Goal: Task Accomplishment & Management: Manage account settings

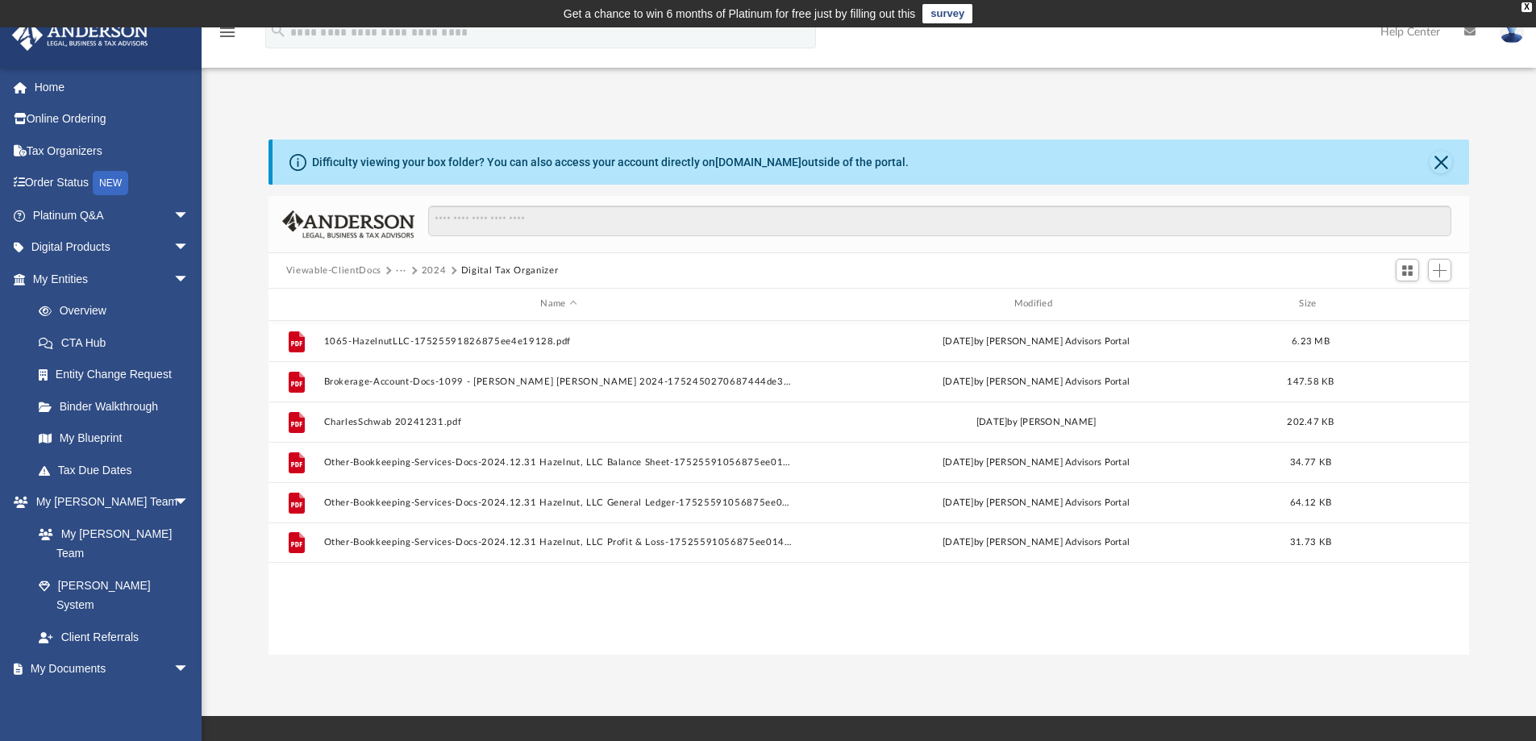
scroll to position [355, 1189]
click at [431, 274] on button "2024" at bounding box center [434, 271] width 25 height 15
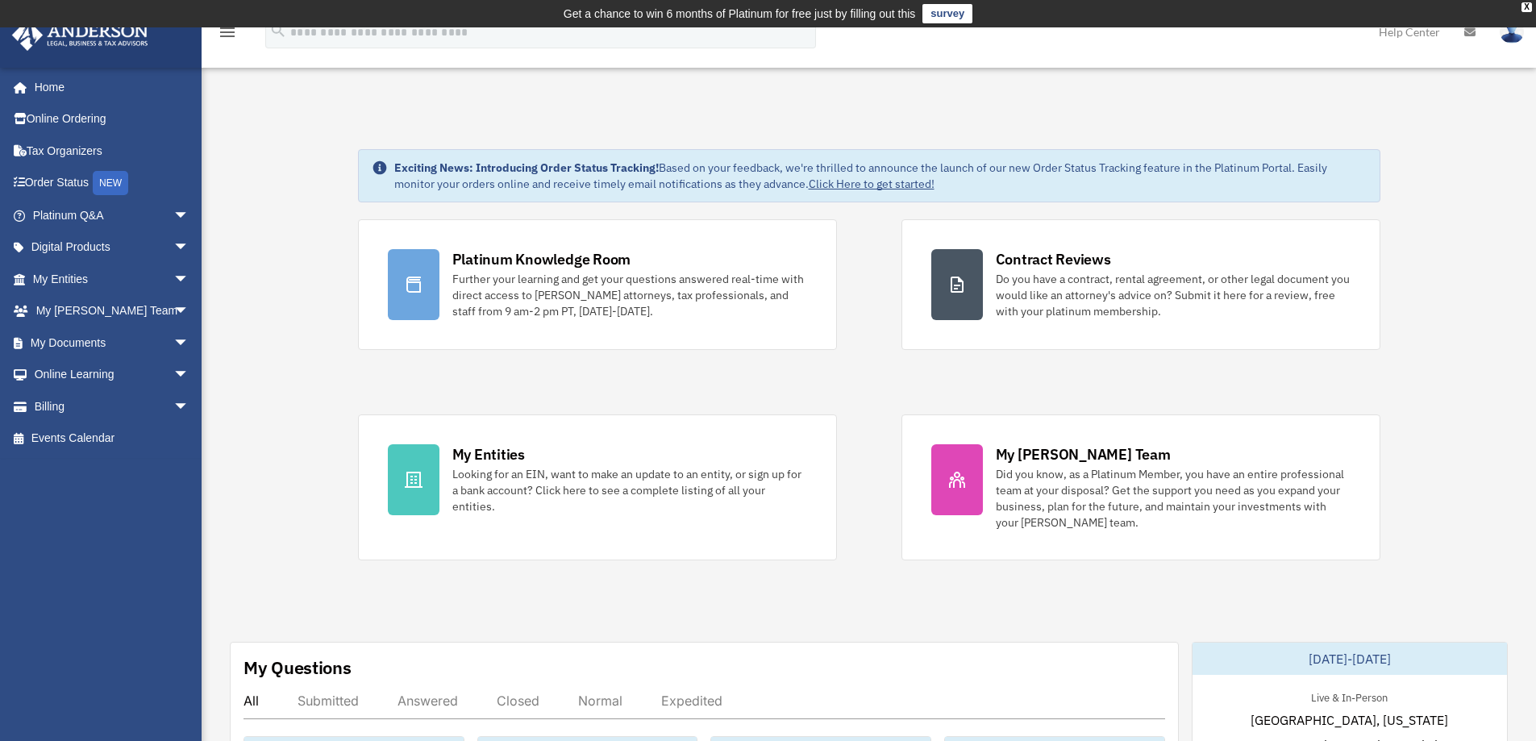
drag, startPoint x: 2, startPoint y: 50, endPoint x: 130, endPoint y: 539, distance: 505.0
click at [130, 539] on div "shiqihe86@hotmail.com Sign Out shiqihe86@hotmail.com Home Online Ordering Tax O…" at bounding box center [107, 377] width 214 height 620
click at [141, 343] on link "My Documents arrow_drop_down" at bounding box center [112, 343] width 202 height 32
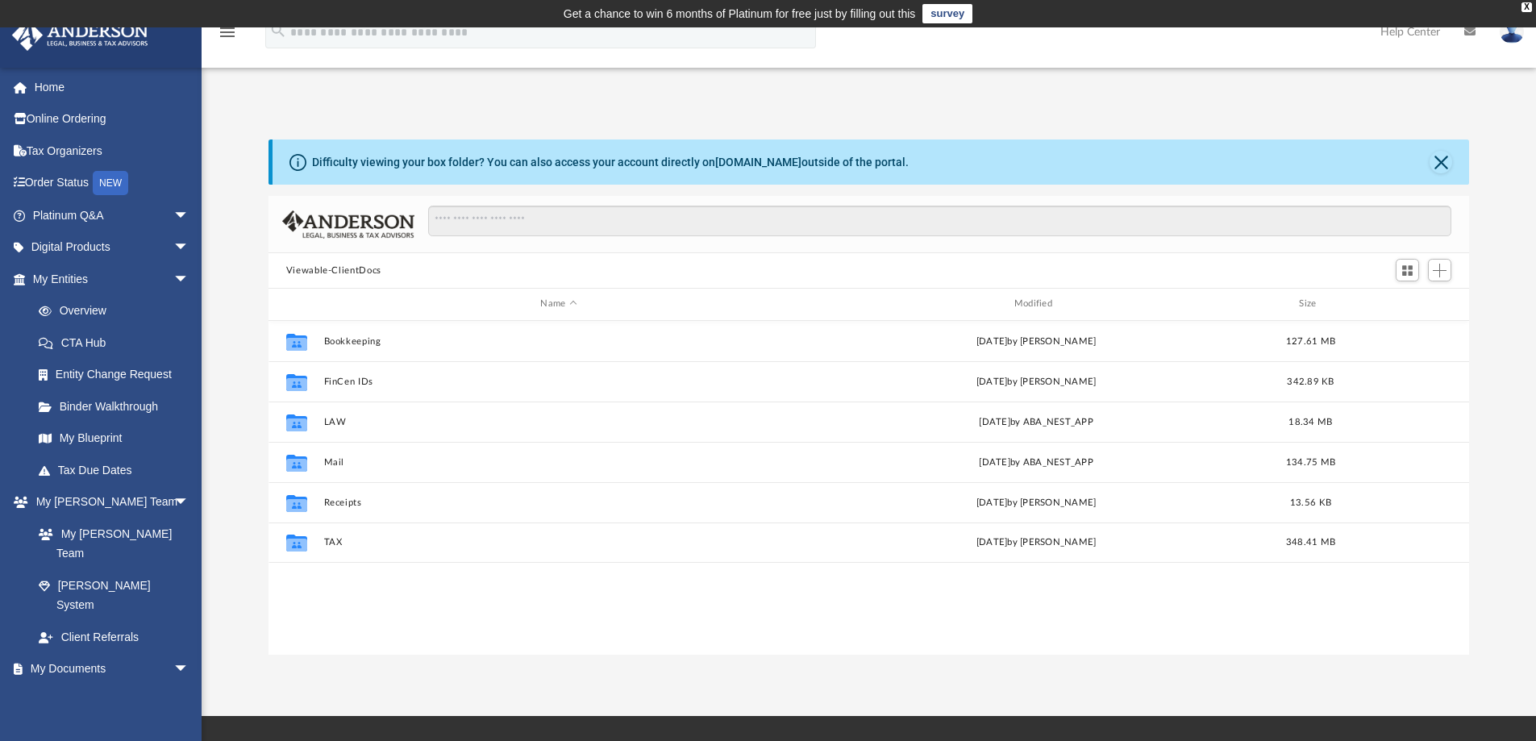
scroll to position [355, 1189]
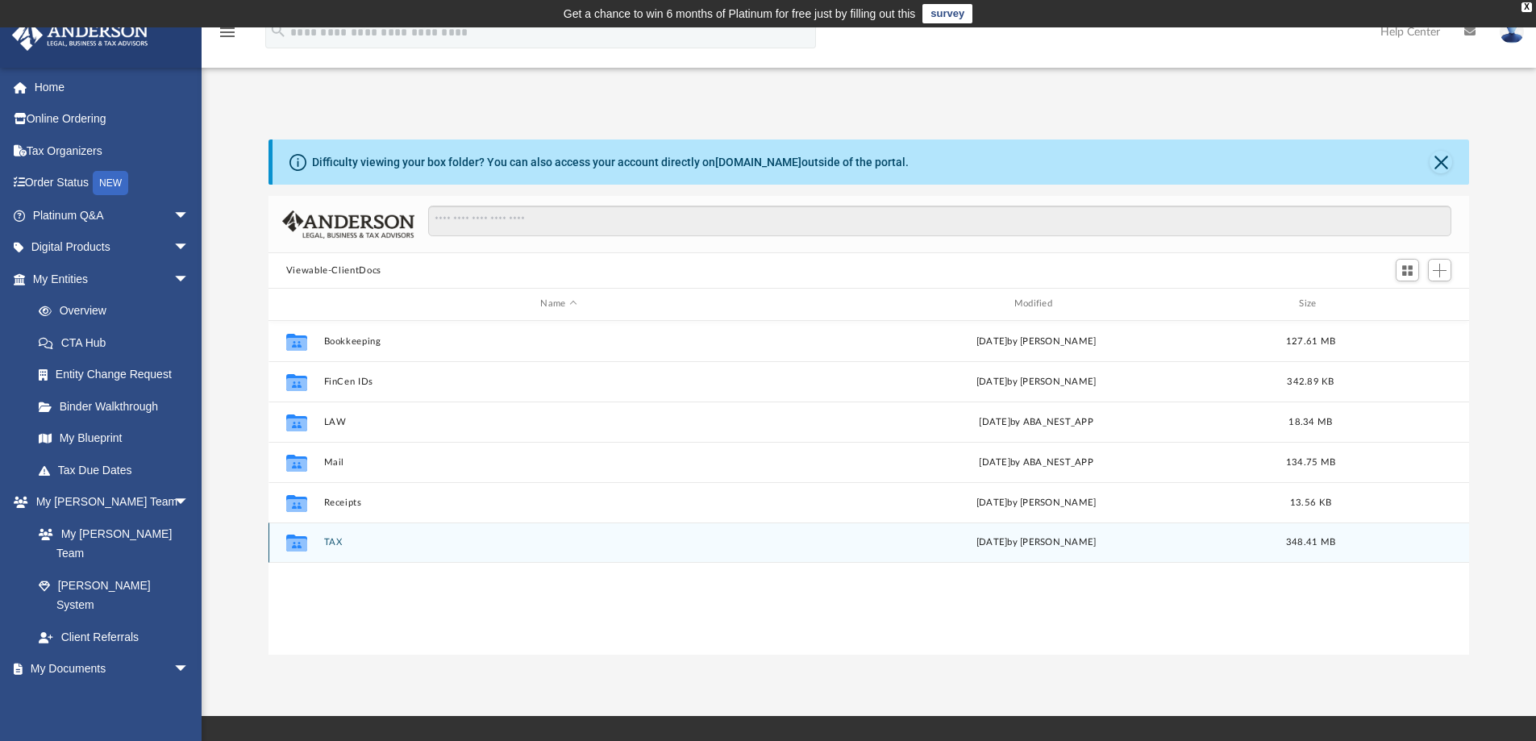
click at [330, 533] on div "Collaborated Folder TAX [DATE] by [PERSON_NAME] 348.41 MB" at bounding box center [870, 543] width 1202 height 40
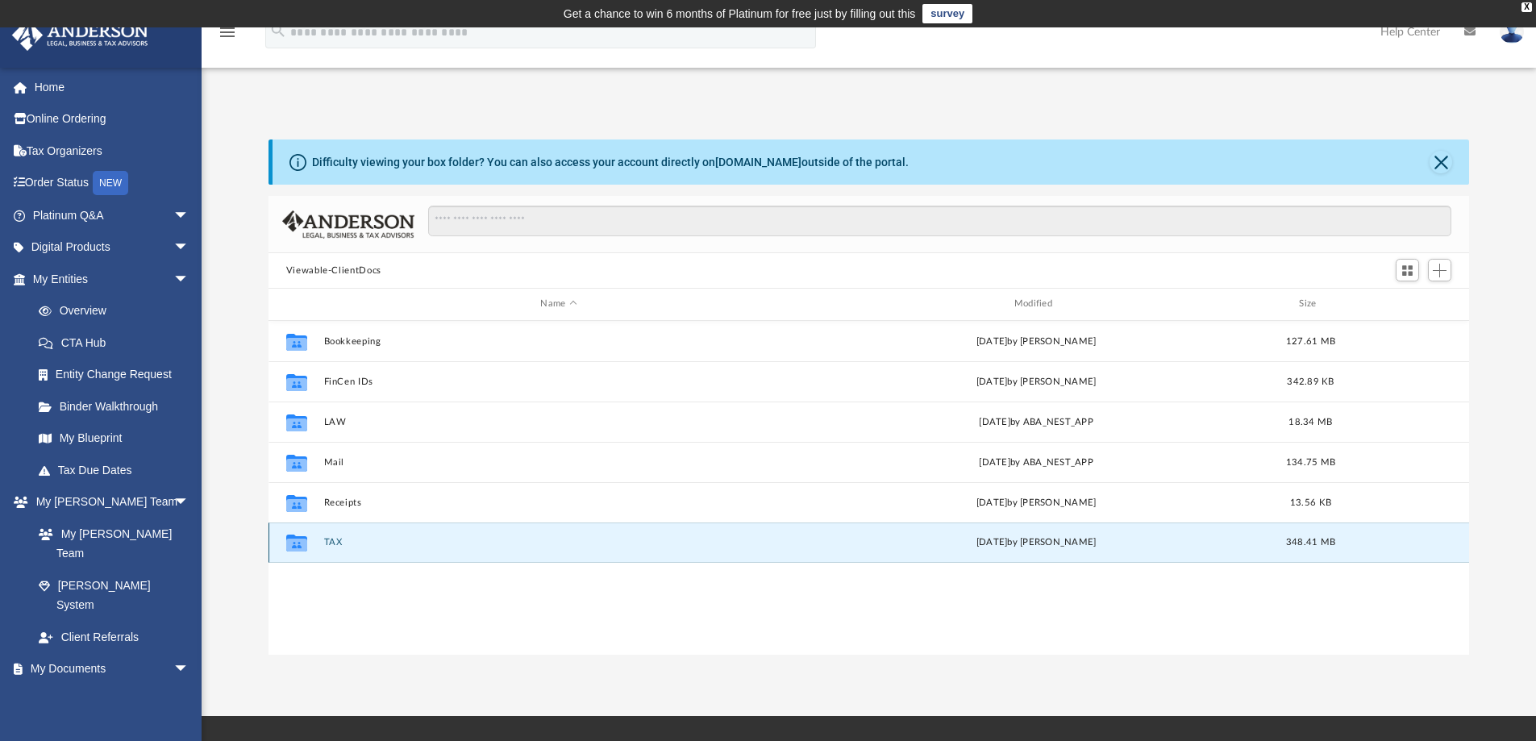
click at [331, 536] on div "Collaborated Folder TAX [DATE] by [PERSON_NAME] 348.41 MB" at bounding box center [870, 543] width 1202 height 40
click at [333, 541] on button "TAX" at bounding box center [558, 542] width 470 height 10
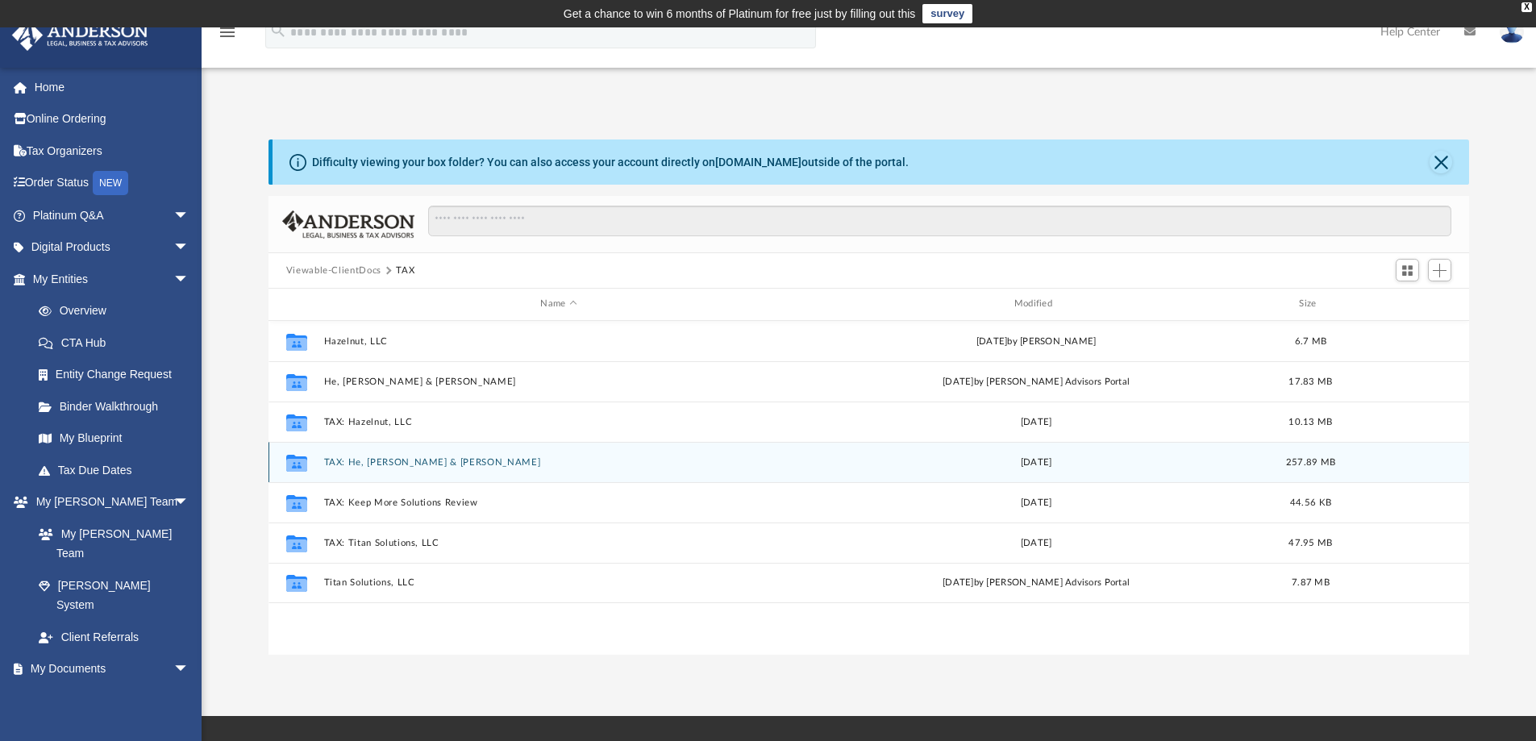
click at [398, 459] on button "TAX: He, [PERSON_NAME] & [PERSON_NAME]" at bounding box center [558, 462] width 470 height 10
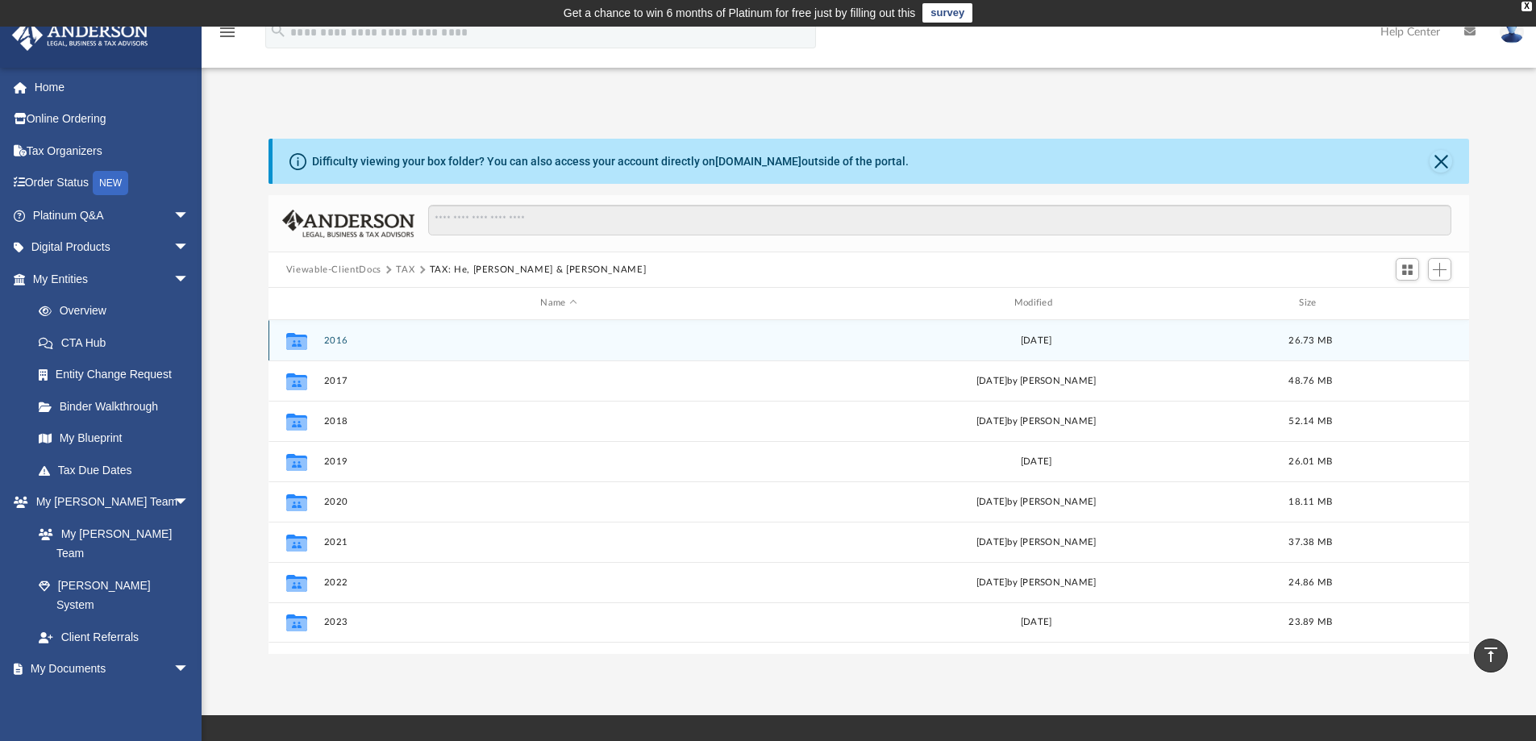
scroll to position [0, 0]
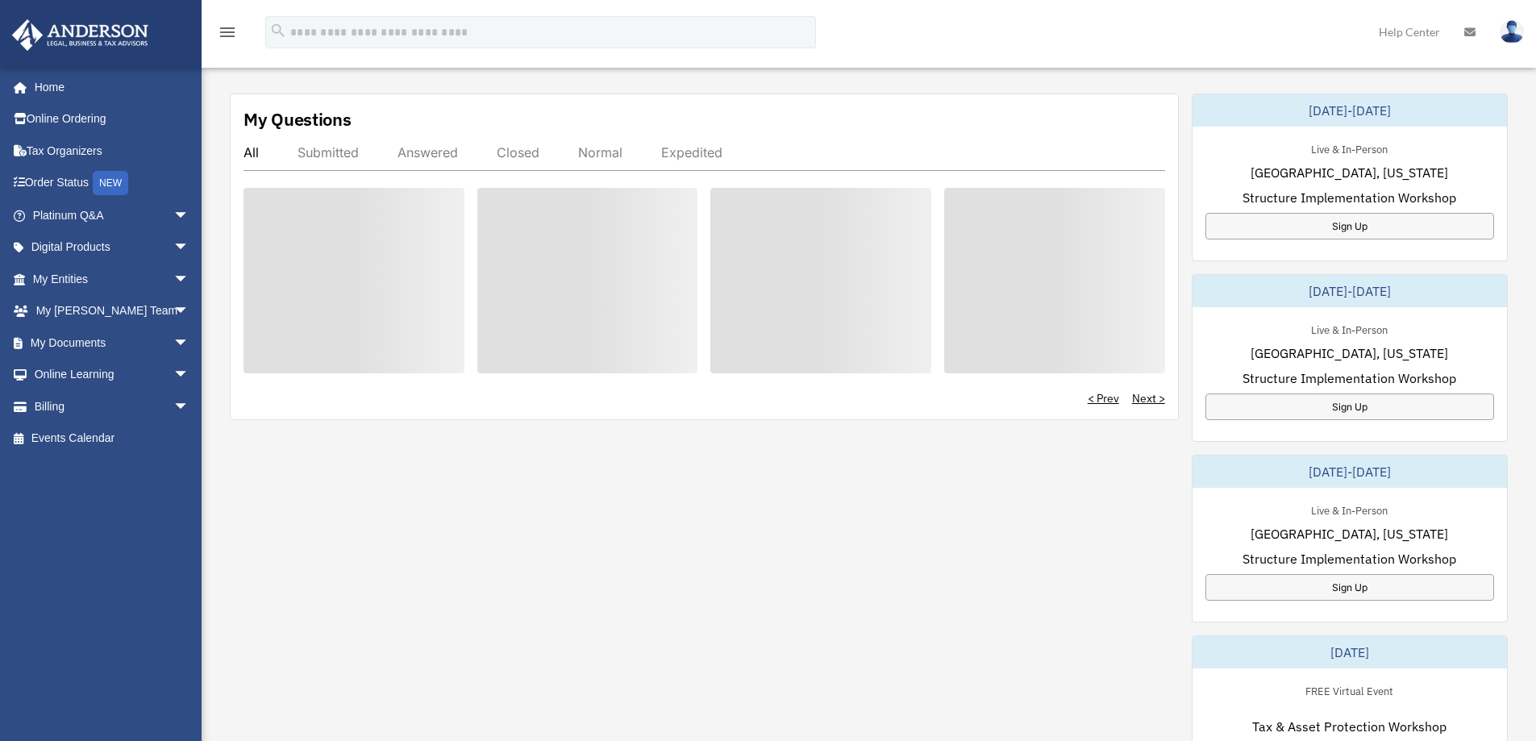
scroll to position [548, 0]
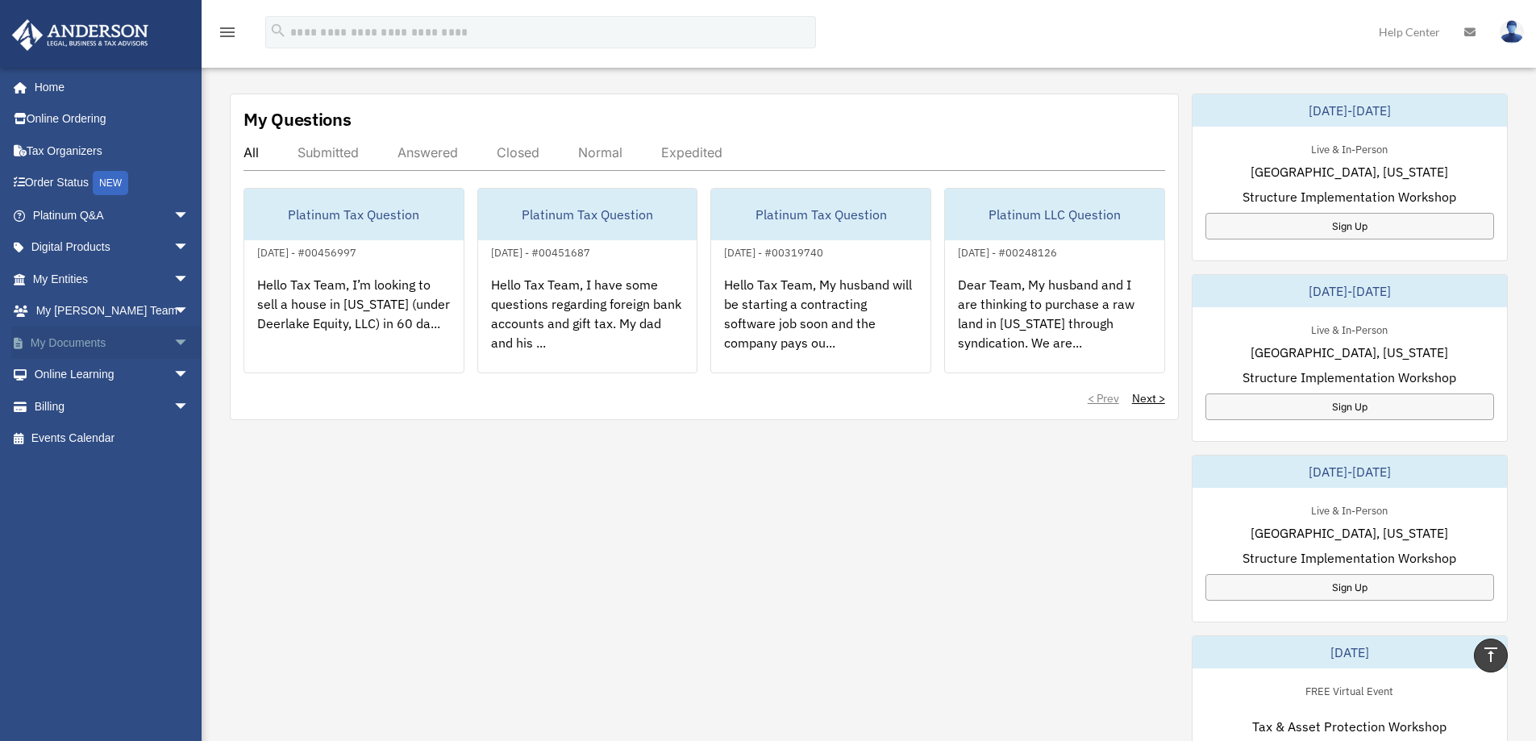
click at [173, 338] on span "arrow_drop_down" at bounding box center [189, 343] width 32 height 33
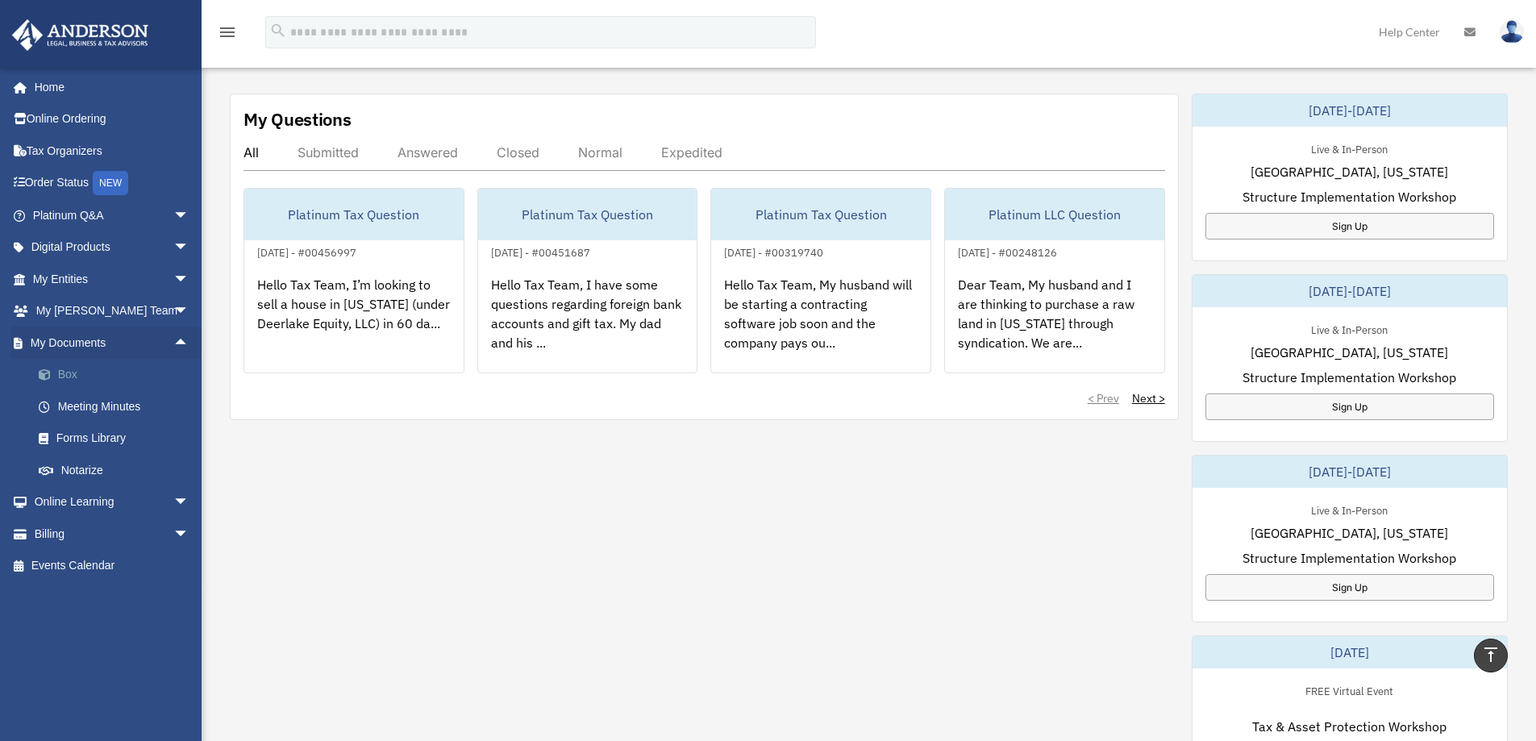
click at [73, 376] on link "Box" at bounding box center [118, 375] width 191 height 32
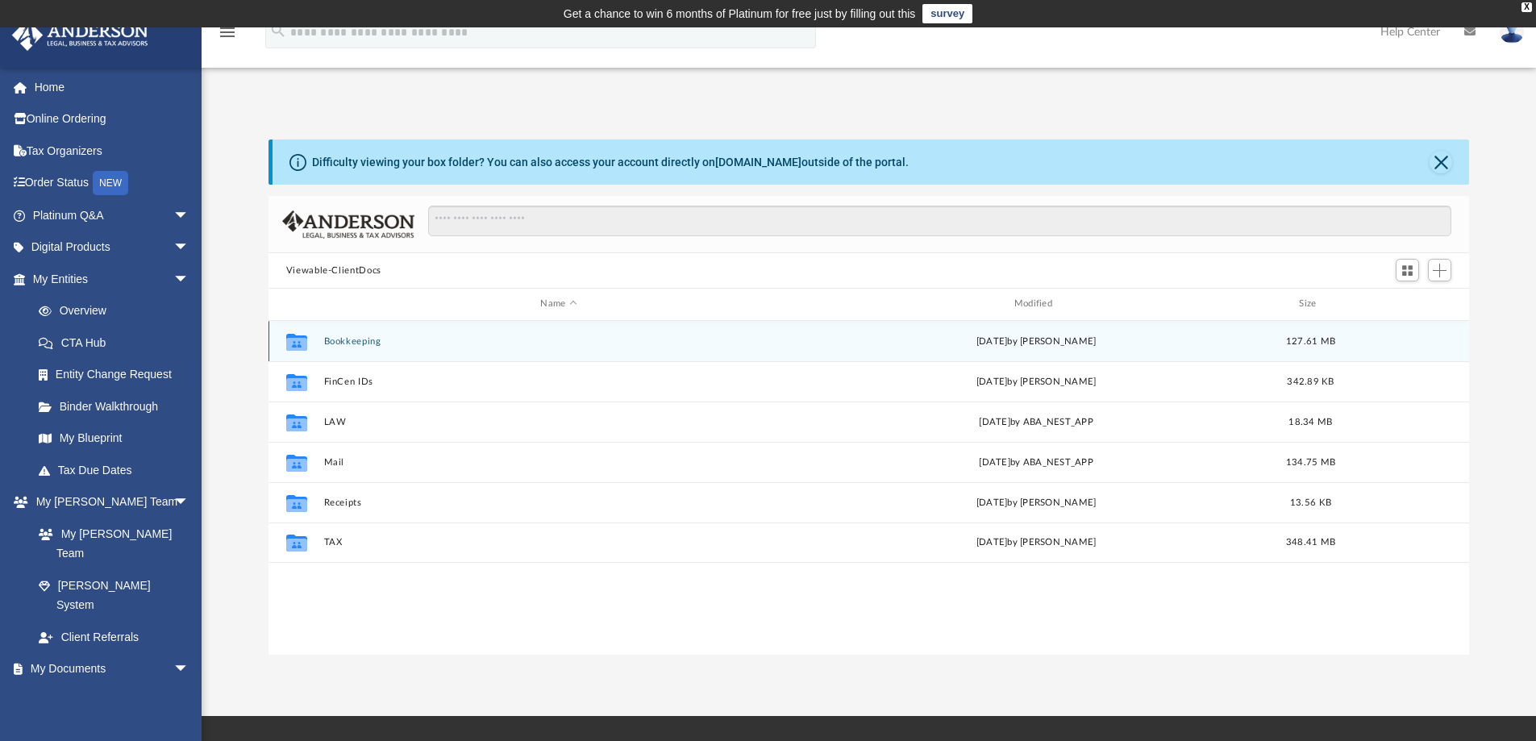
scroll to position [355, 1189]
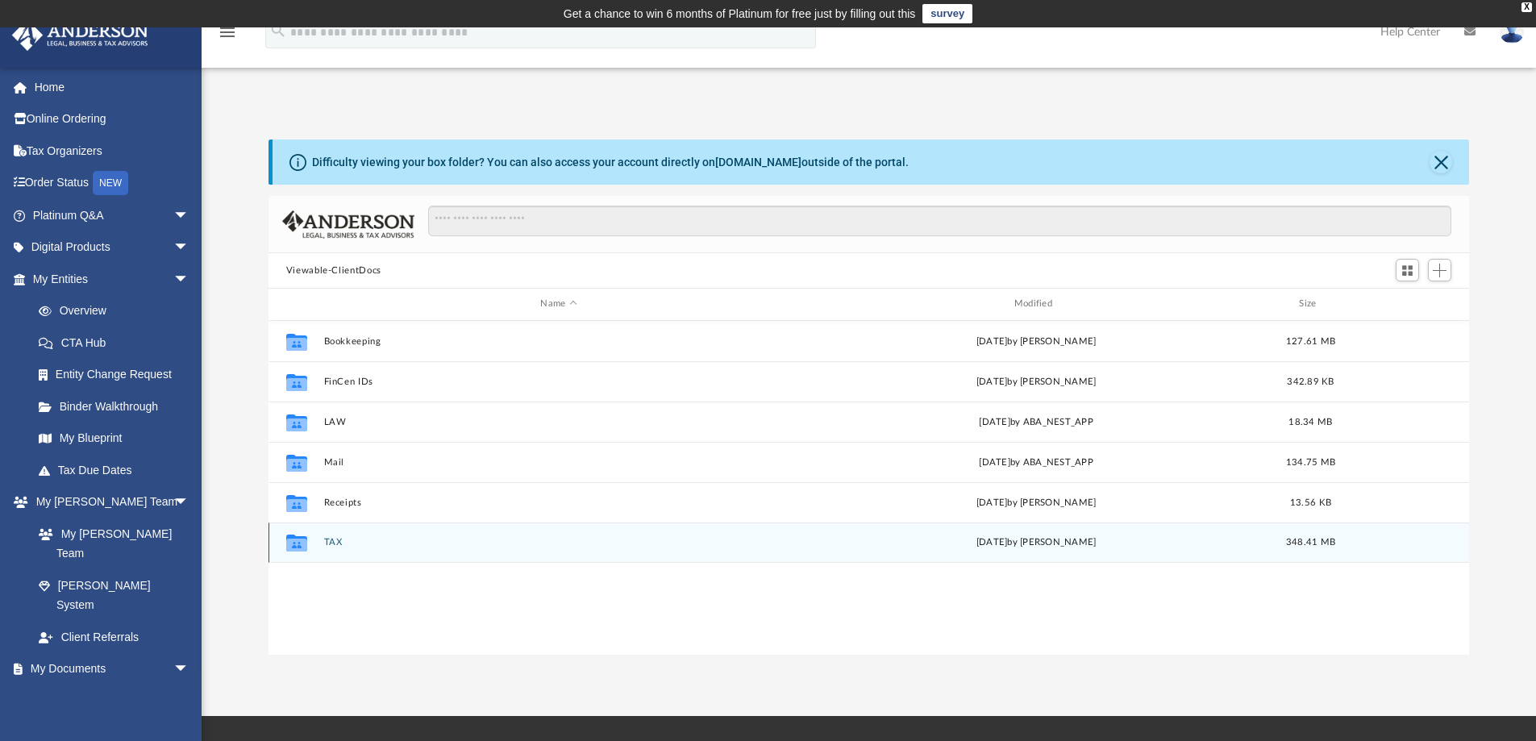
click at [335, 536] on div "Collaborated Folder TAX [DATE] by [PERSON_NAME] 348.41 MB" at bounding box center [870, 543] width 1202 height 40
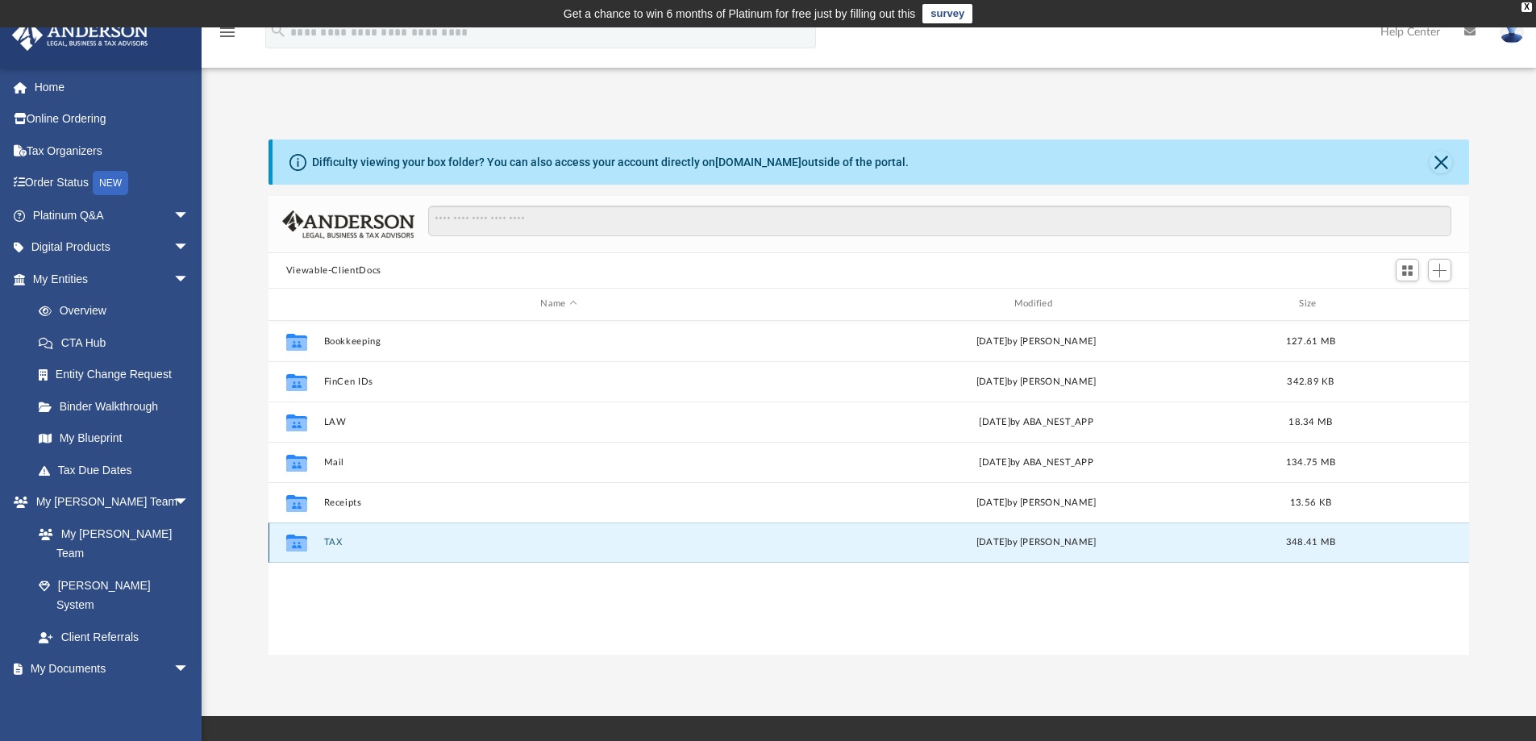
click at [335, 541] on button "TAX" at bounding box center [558, 542] width 470 height 10
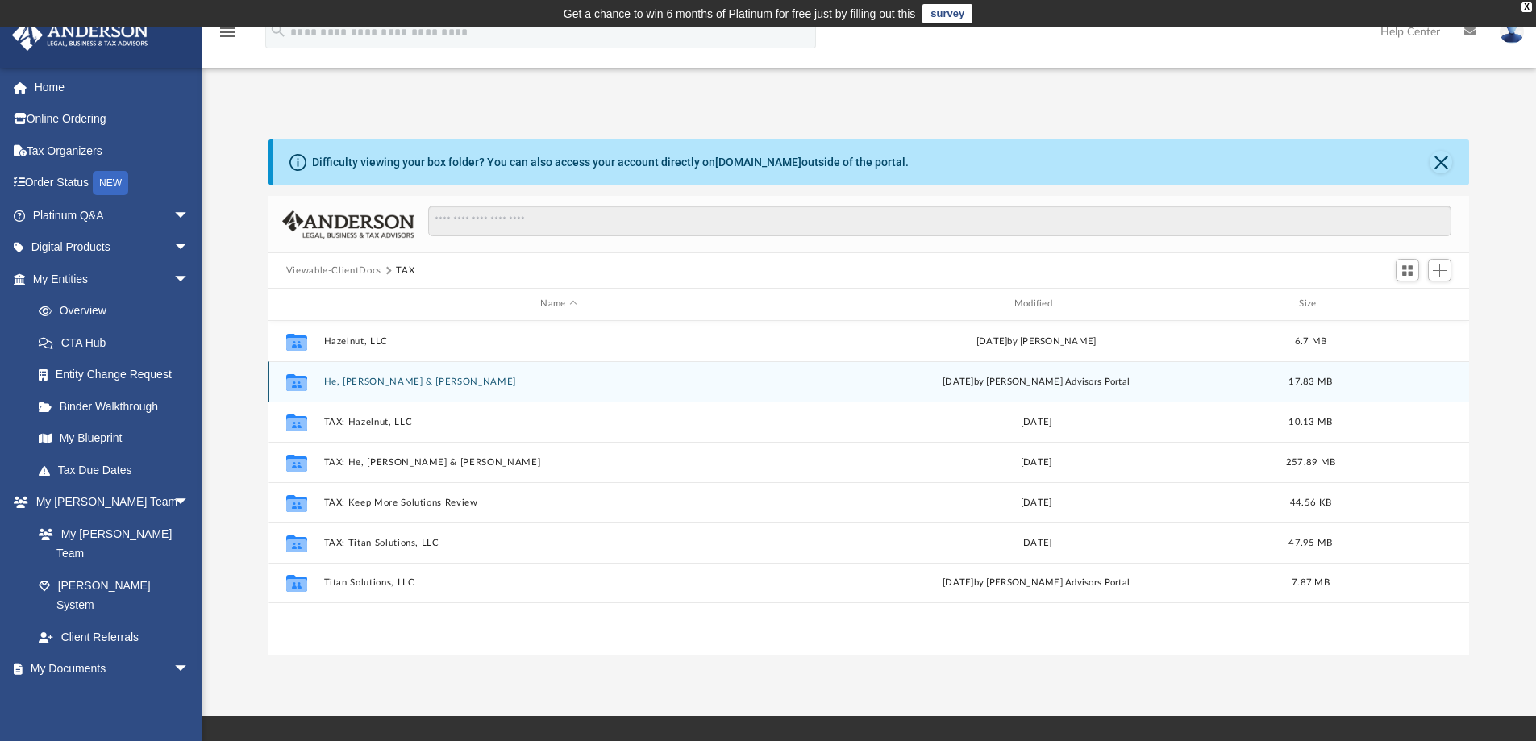
click at [352, 380] on button "He, [PERSON_NAME] & [PERSON_NAME]" at bounding box center [558, 382] width 470 height 10
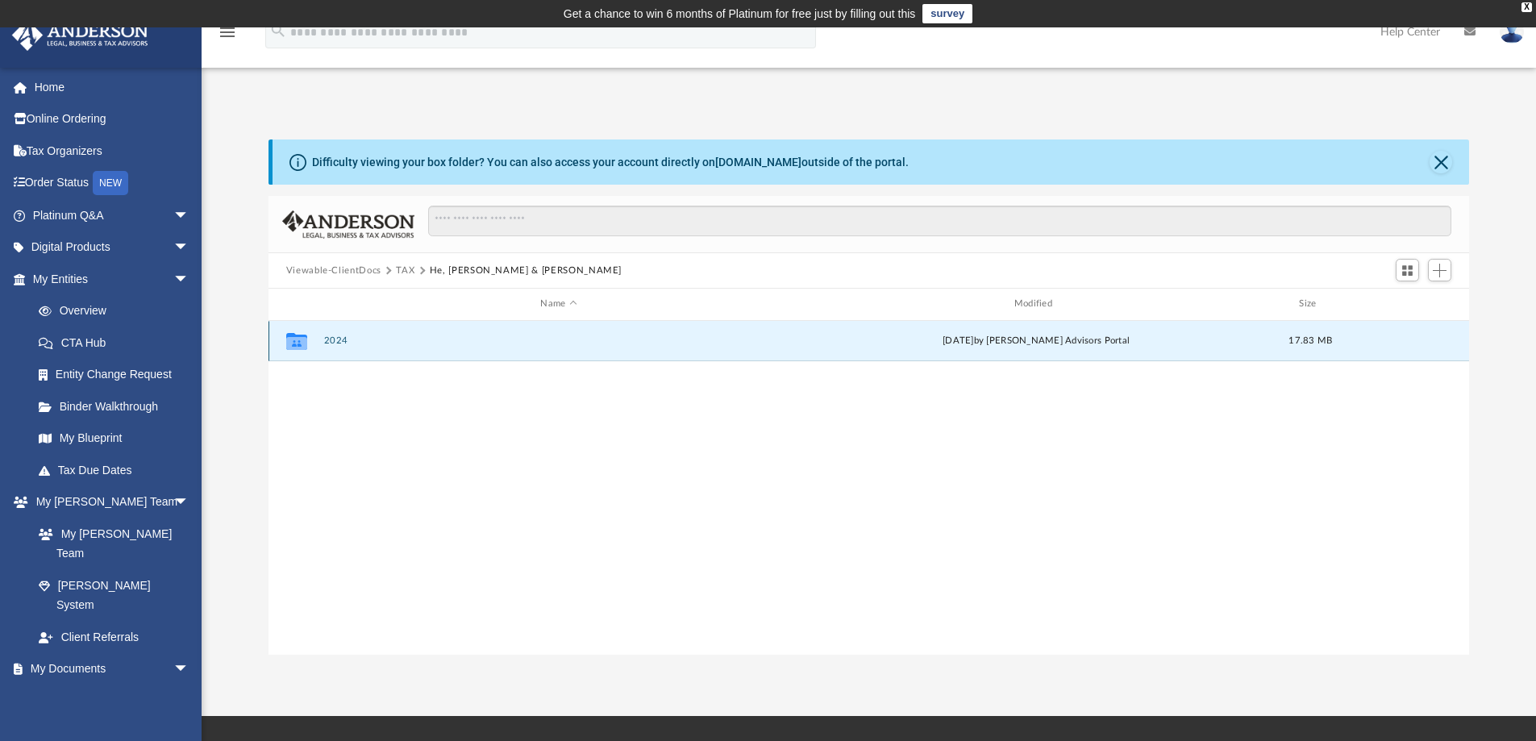
click at [332, 338] on button "2024" at bounding box center [558, 340] width 470 height 10
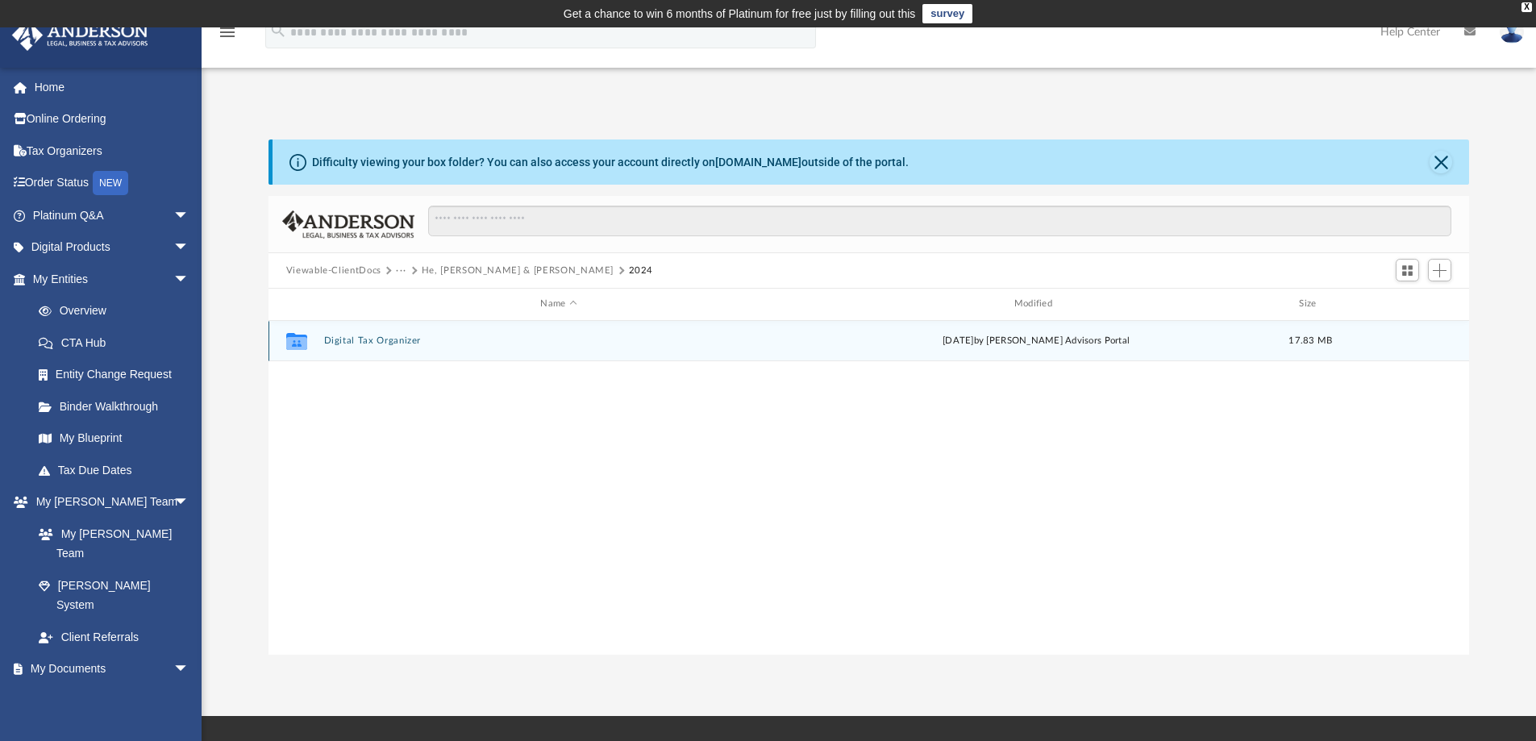
click at [332, 338] on button "Digital Tax Organizer" at bounding box center [558, 340] width 470 height 10
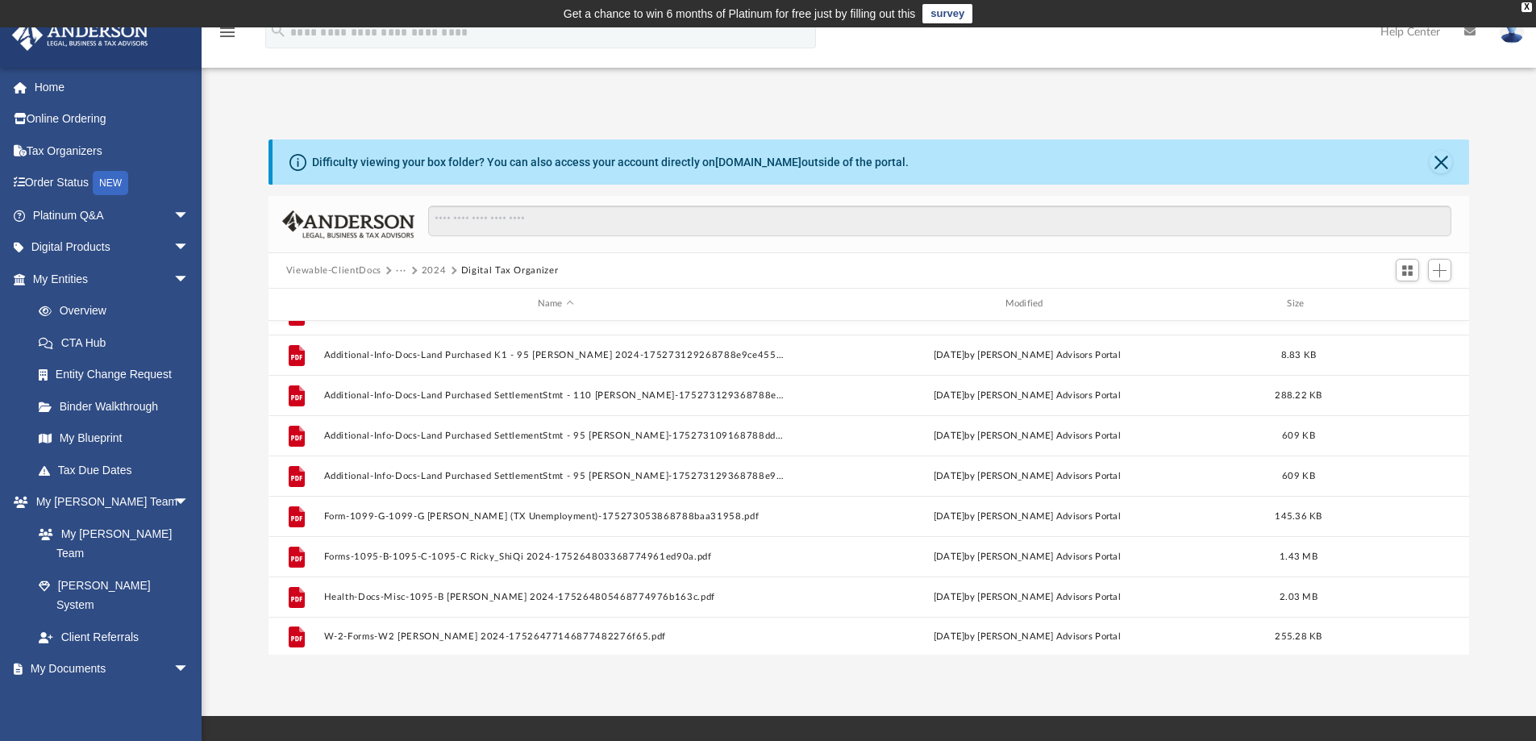
scroll to position [473, 0]
click at [1438, 277] on button "Add" at bounding box center [1440, 270] width 24 height 23
click at [1406, 296] on li "Upload" at bounding box center [1417, 302] width 52 height 17
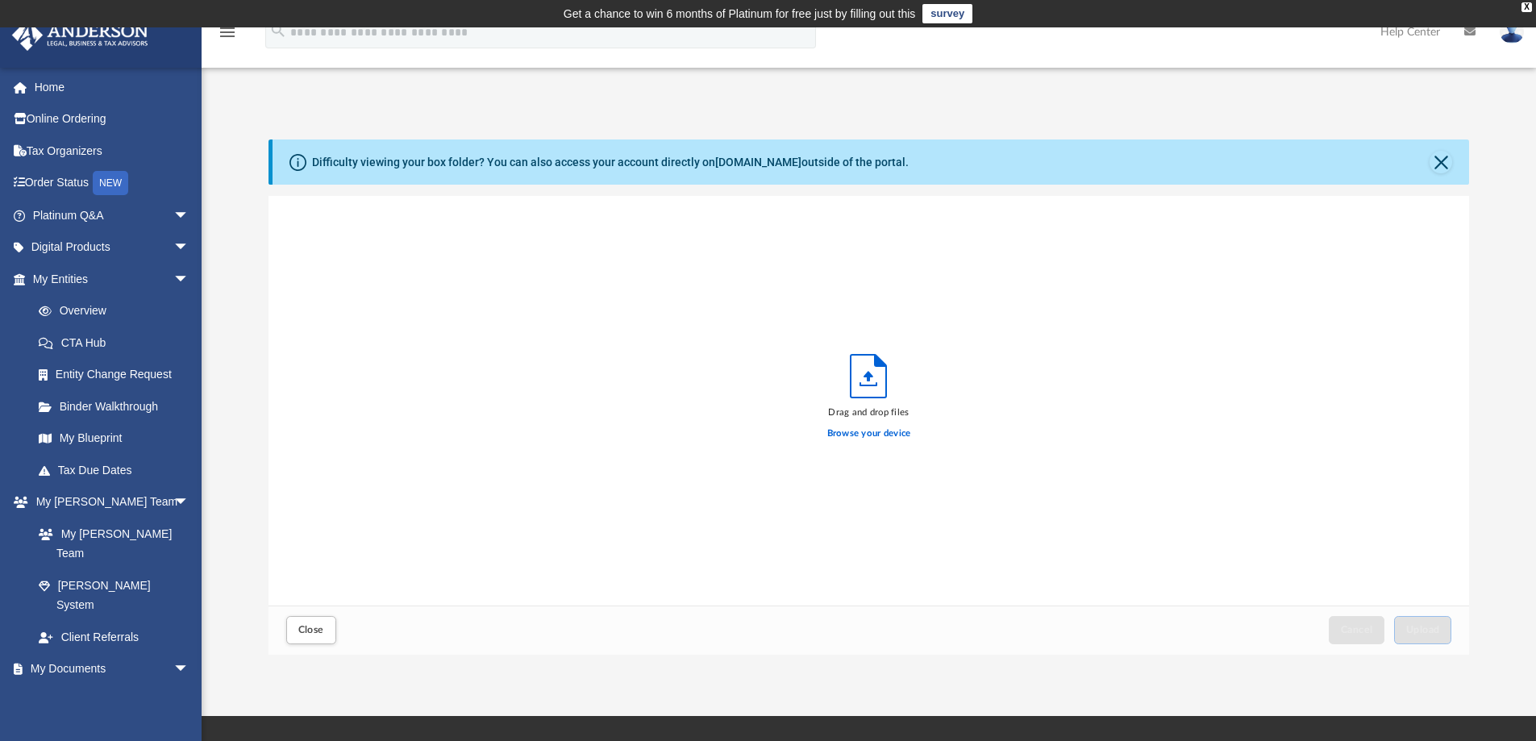
scroll to position [397, 1189]
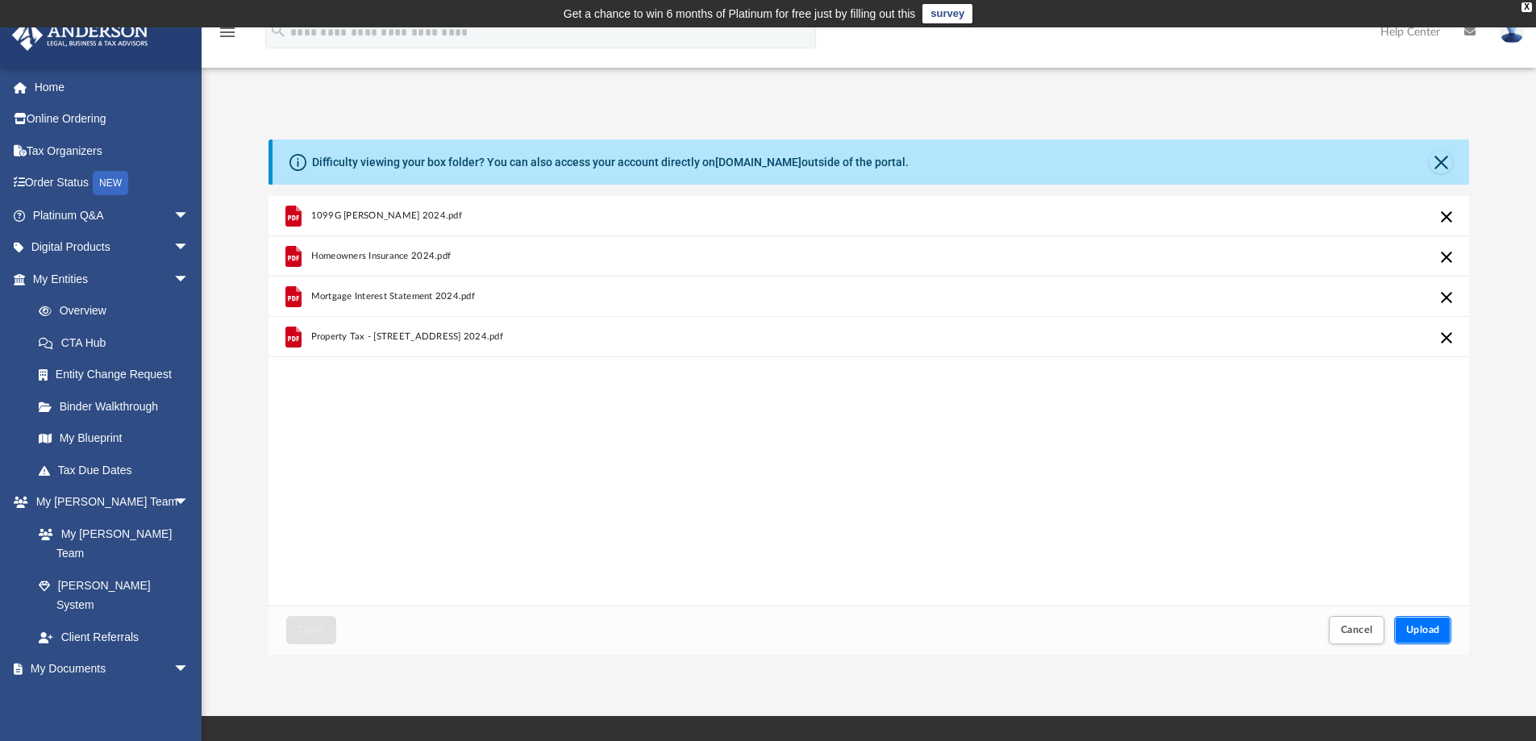
click at [1422, 627] on span "Upload" at bounding box center [1423, 630] width 34 height 10
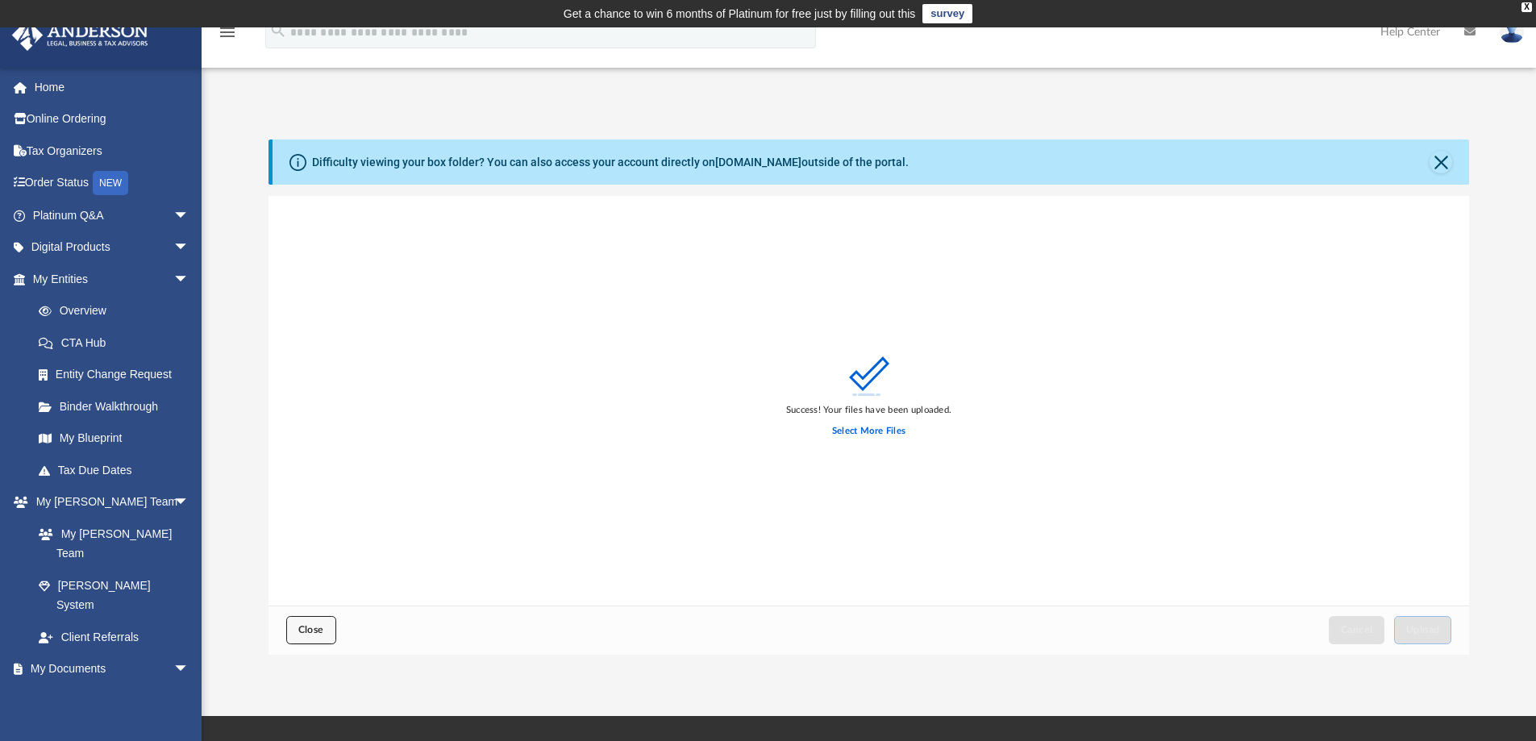
click at [319, 629] on span "Close" at bounding box center [311, 630] width 26 height 10
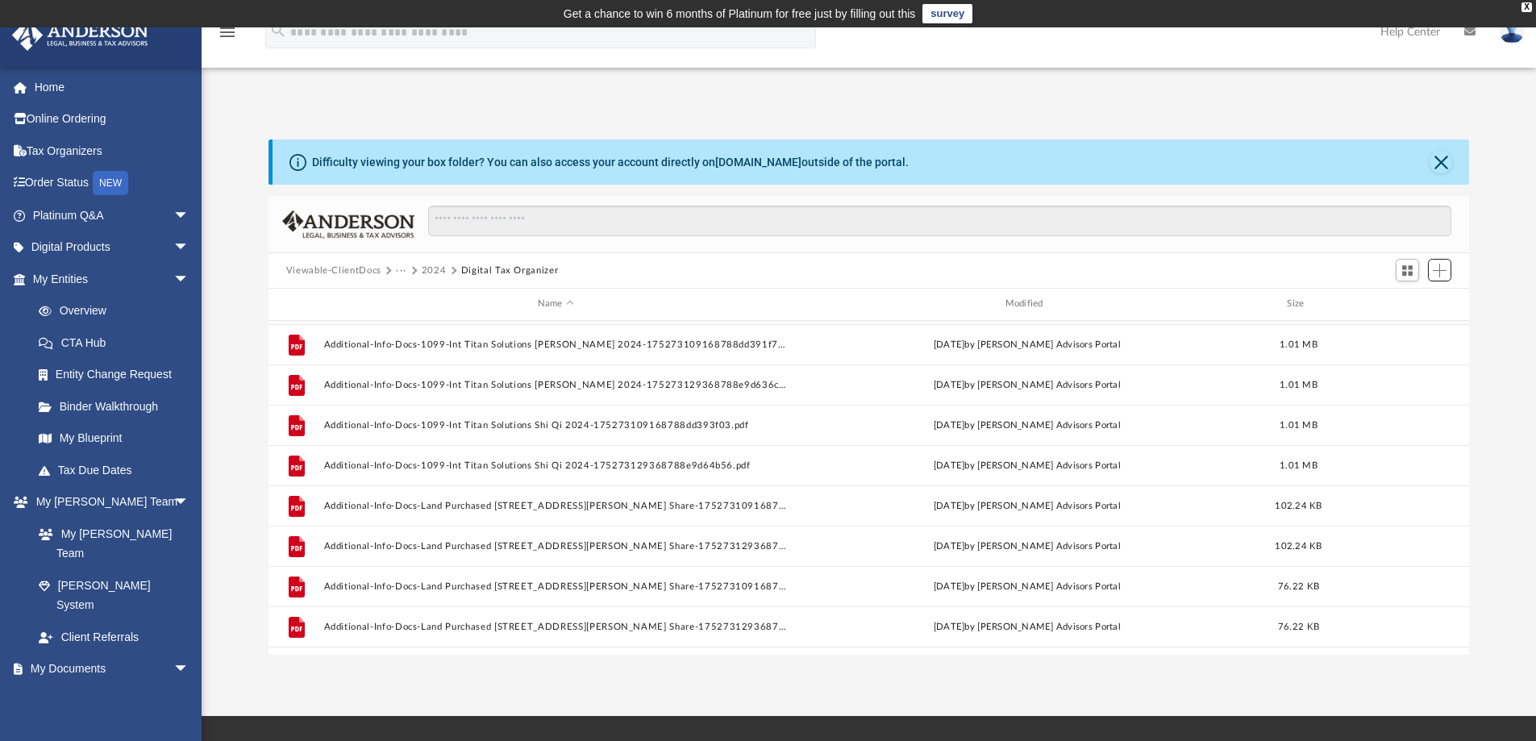
scroll to position [0, 0]
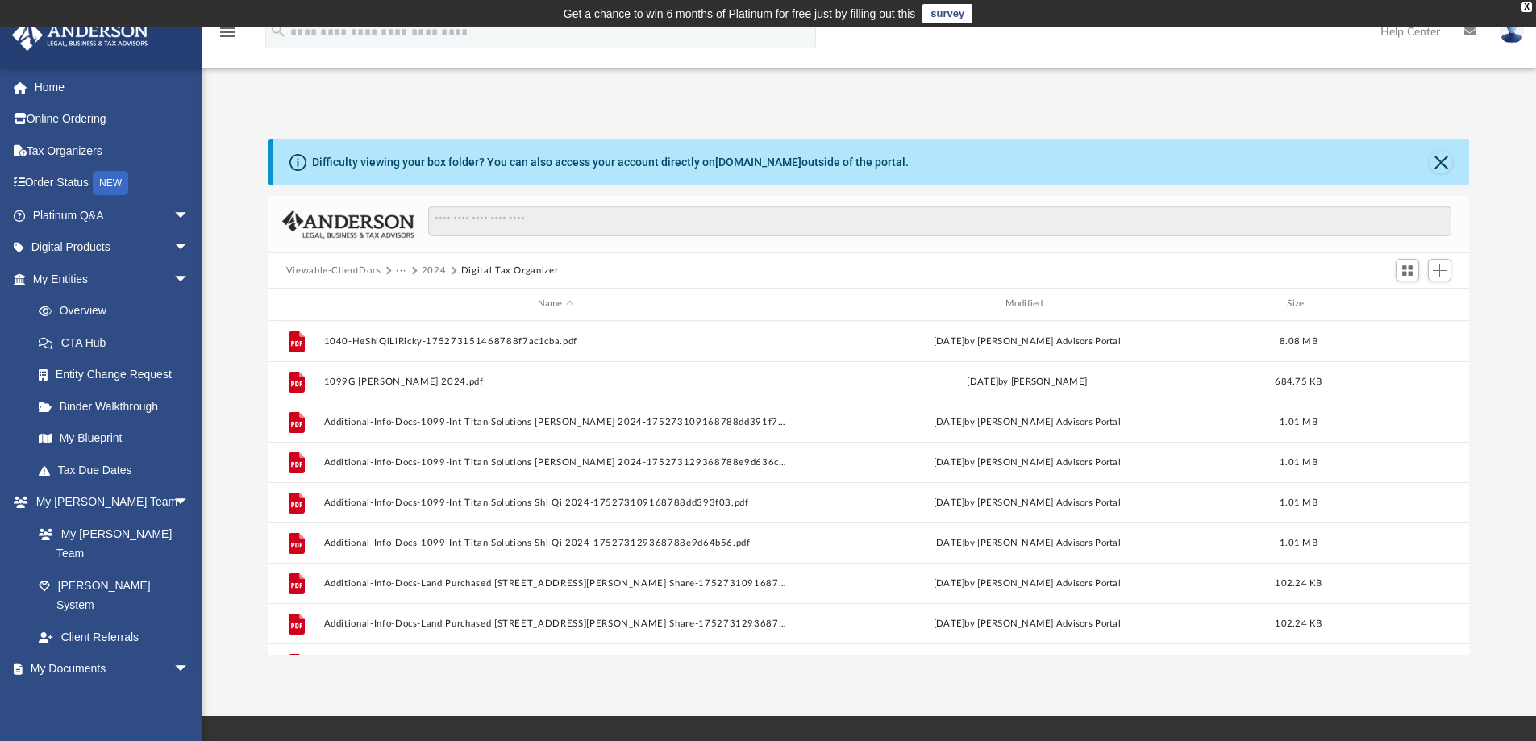
click at [398, 271] on button "···" at bounding box center [401, 271] width 10 height 15
click at [420, 299] on li "TAX" at bounding box center [501, 298] width 193 height 17
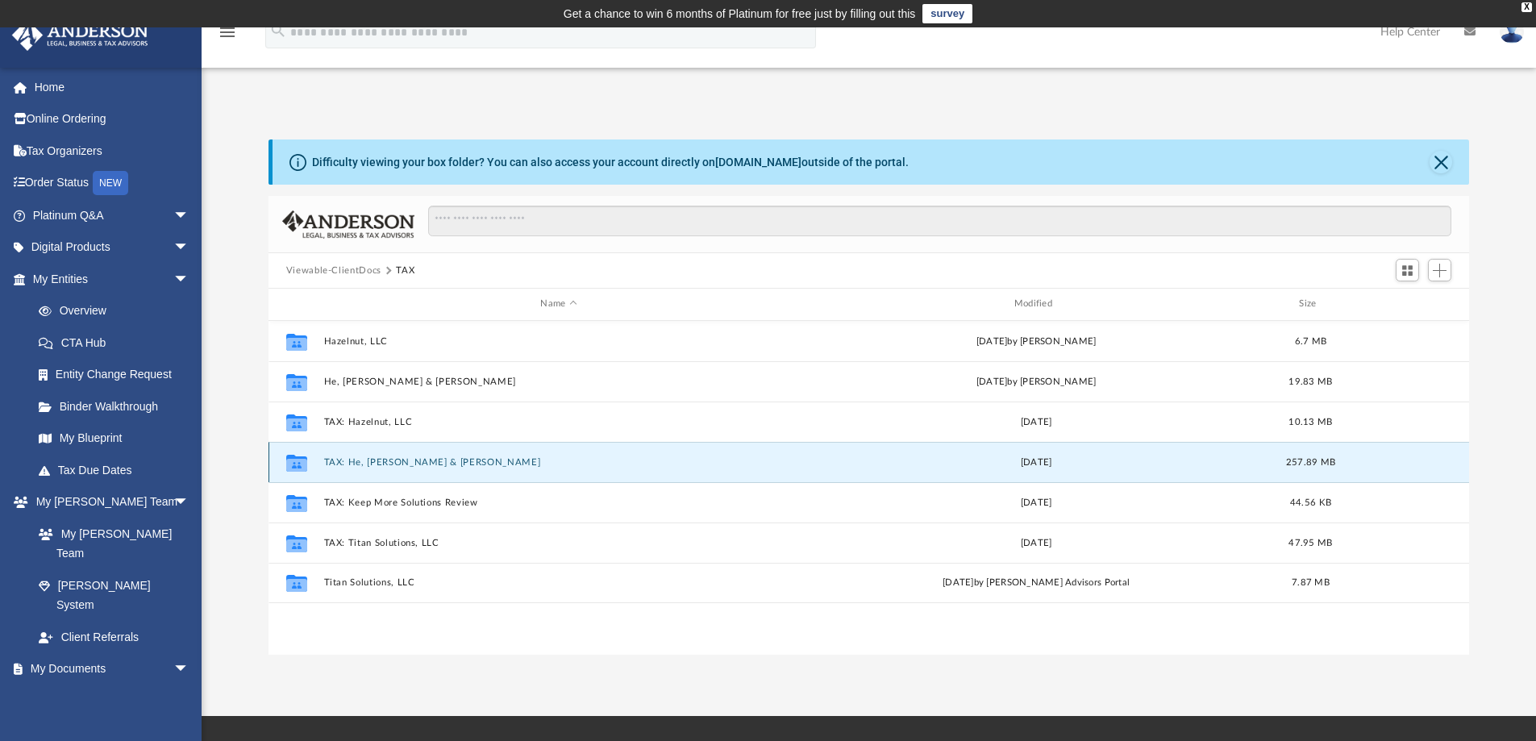
click at [365, 461] on button "TAX: He, [PERSON_NAME] & [PERSON_NAME]" at bounding box center [558, 462] width 470 height 10
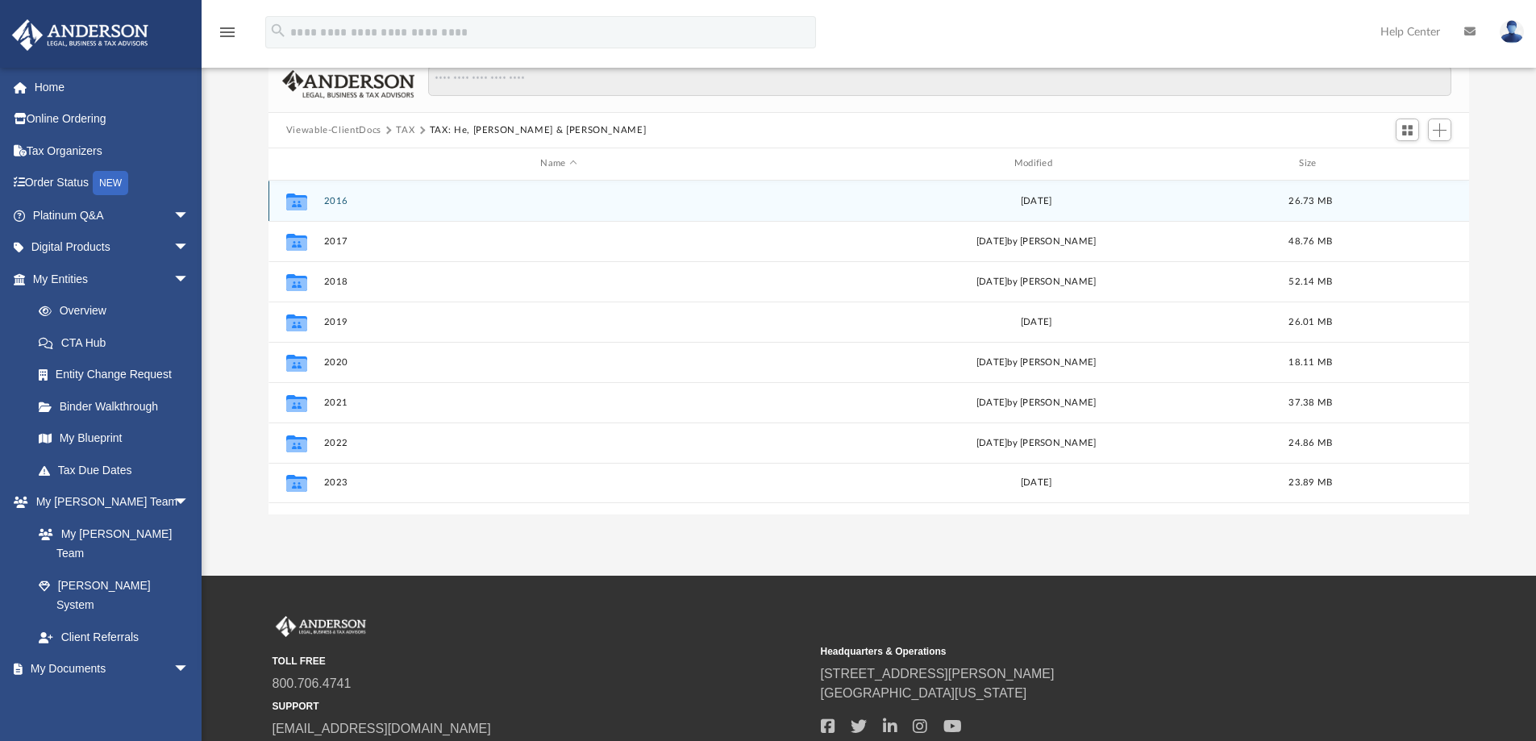
scroll to position [264, 0]
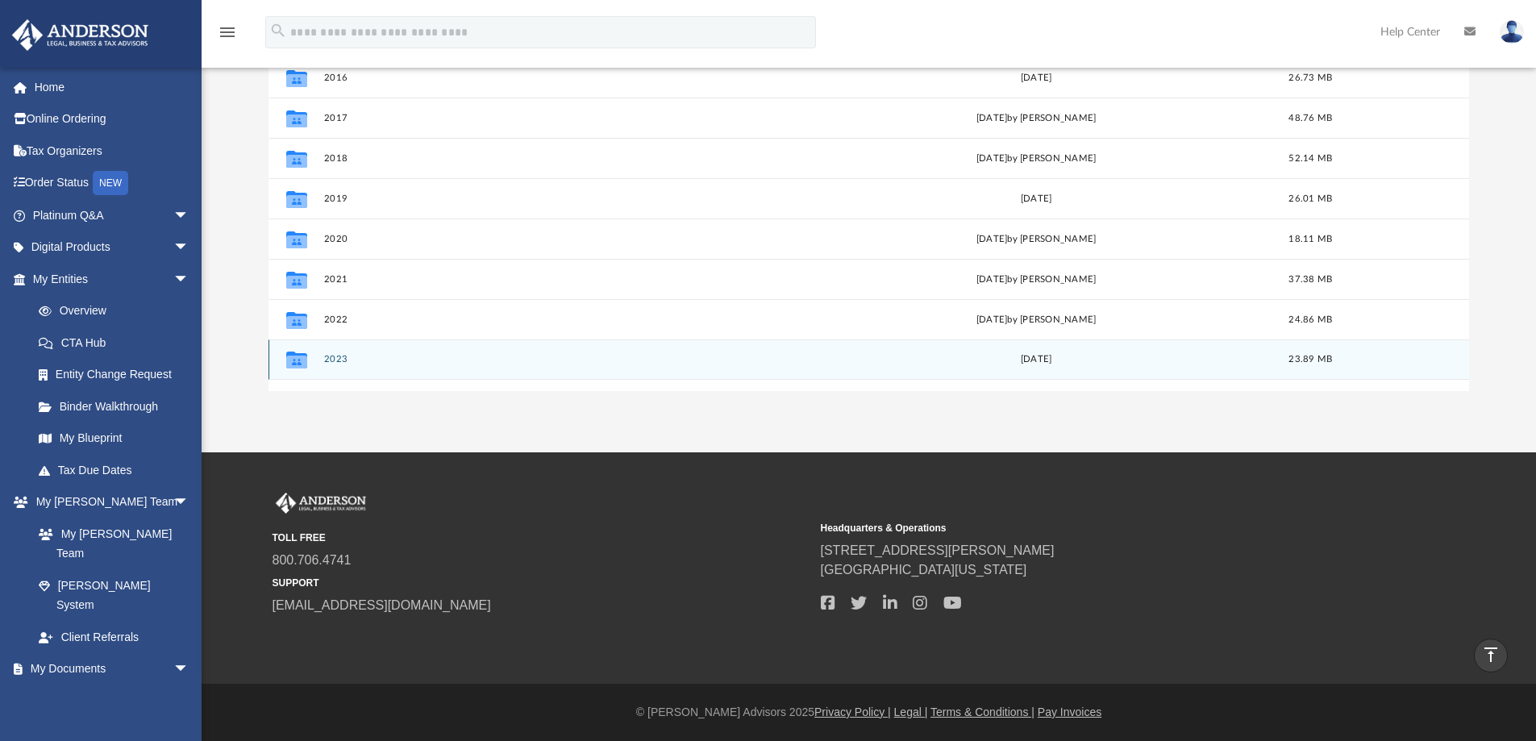
click at [340, 367] on div "Collaborated Folder 2023 [DATE] 23.89 MB" at bounding box center [870, 360] width 1202 height 40
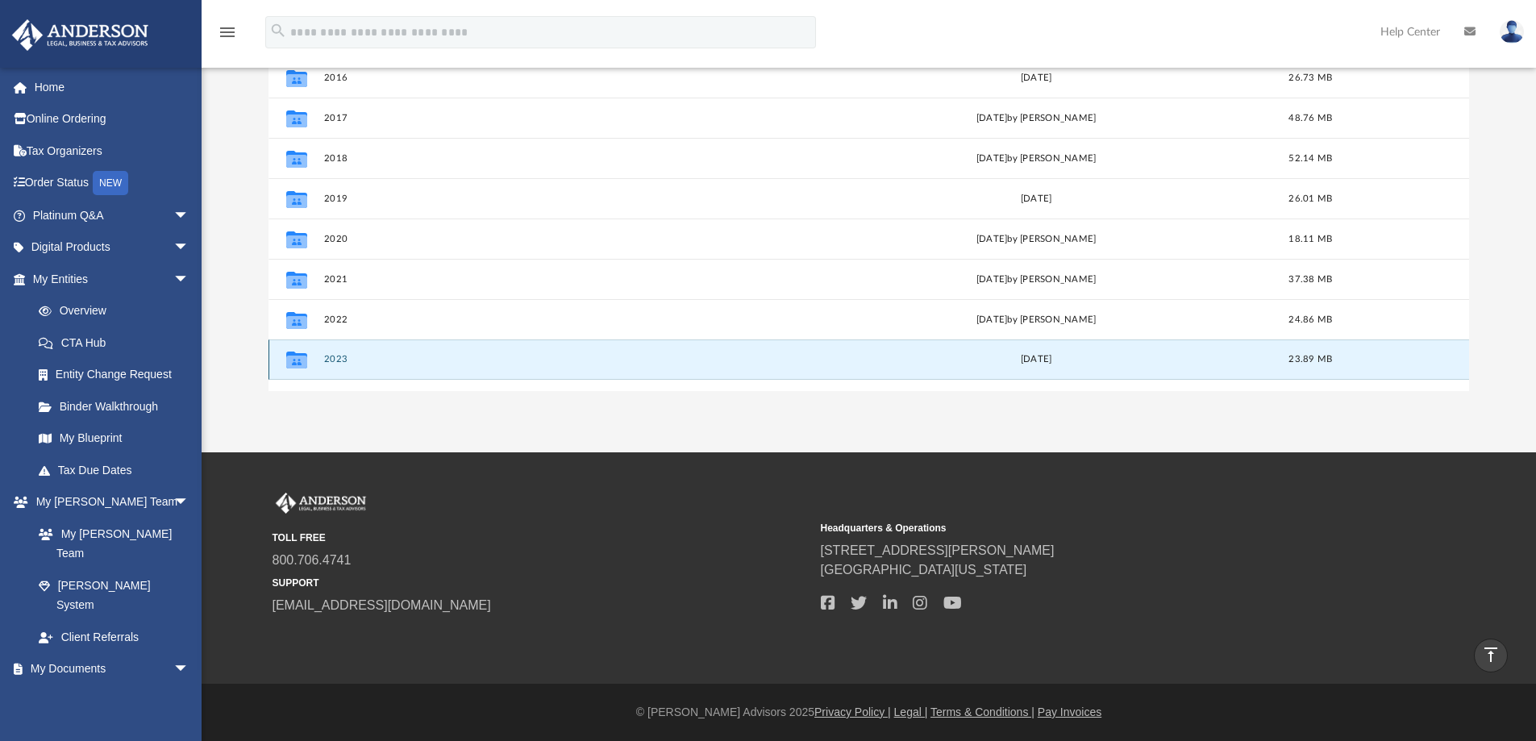
click at [341, 363] on button "2023" at bounding box center [558, 359] width 470 height 10
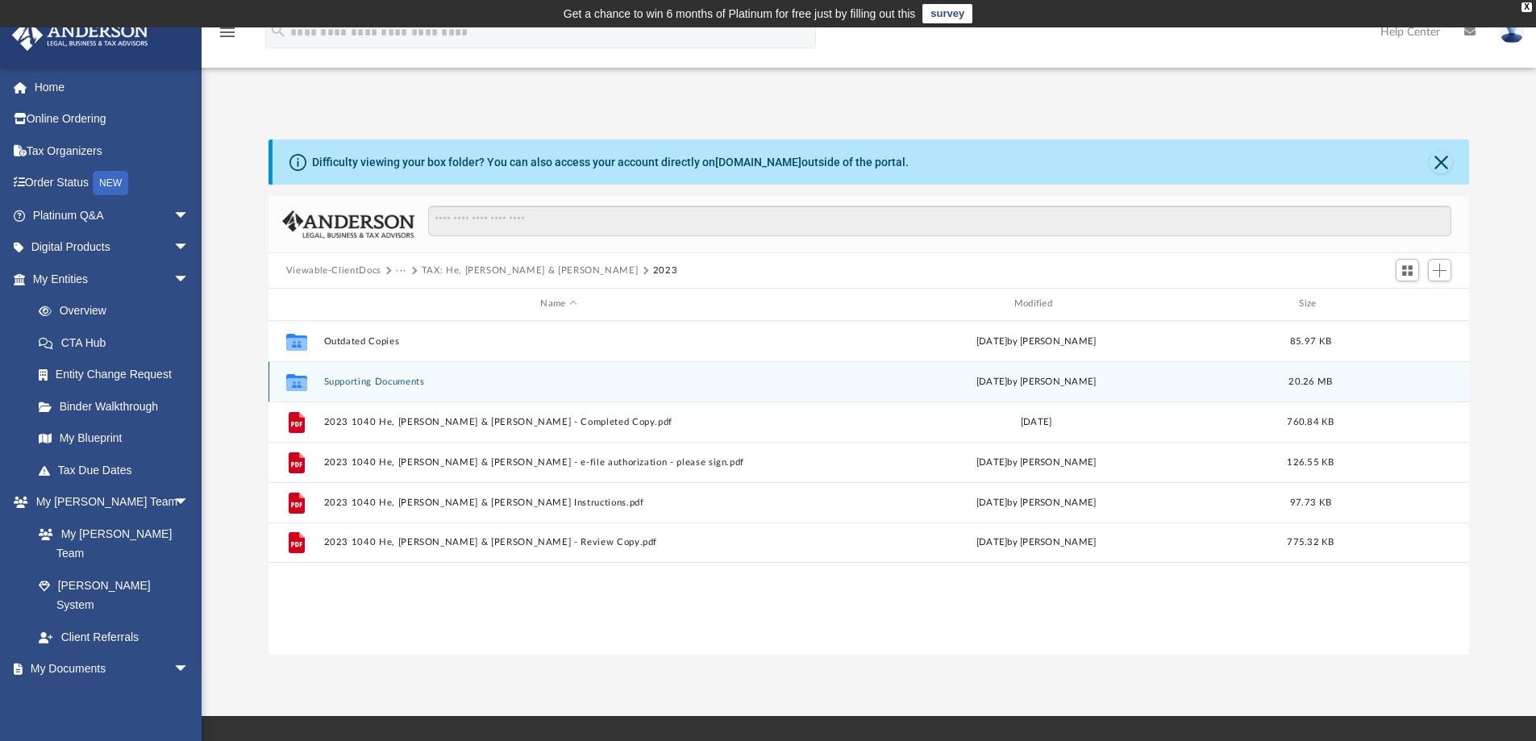
click at [362, 383] on button "Supporting Documents" at bounding box center [558, 382] width 470 height 10
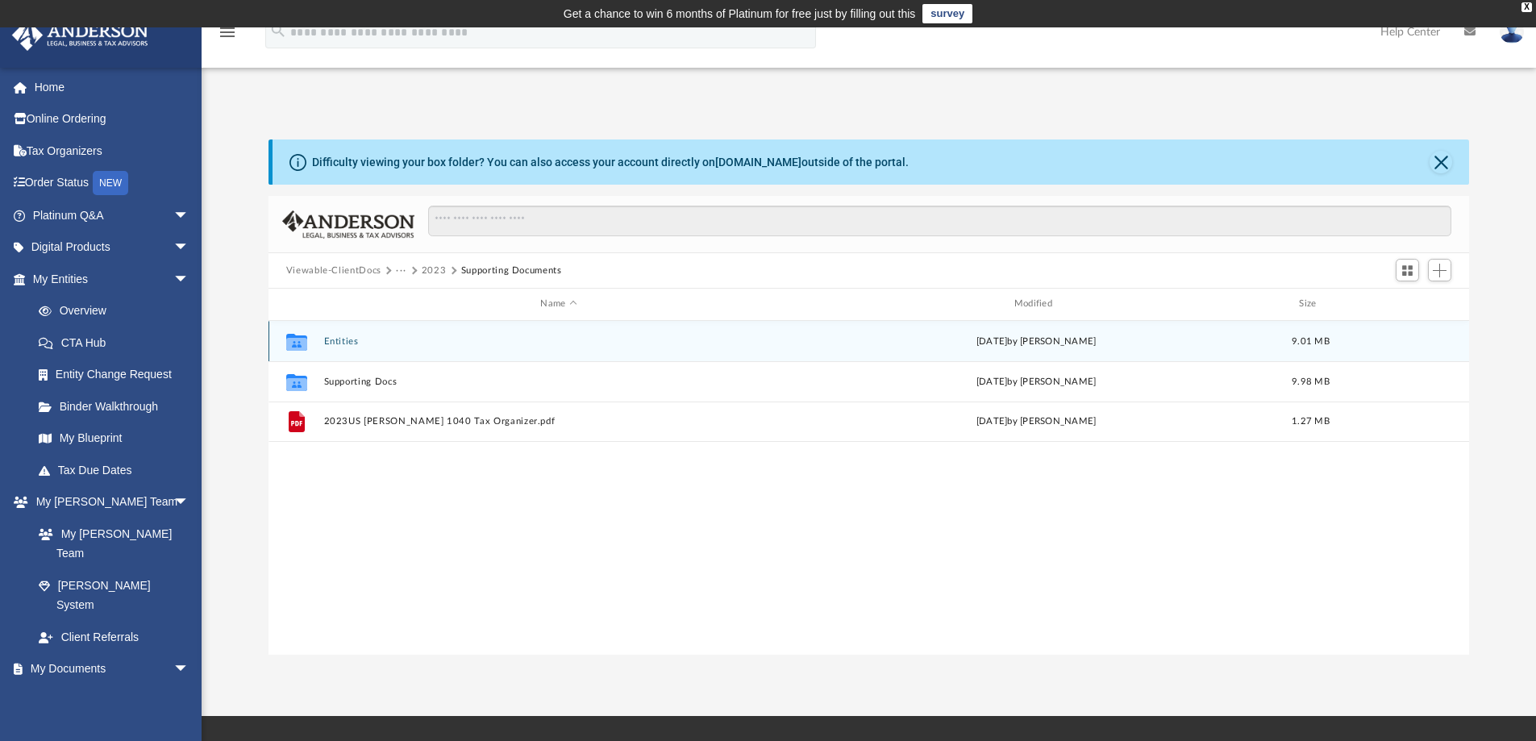
click at [348, 341] on button "Entities" at bounding box center [558, 341] width 470 height 10
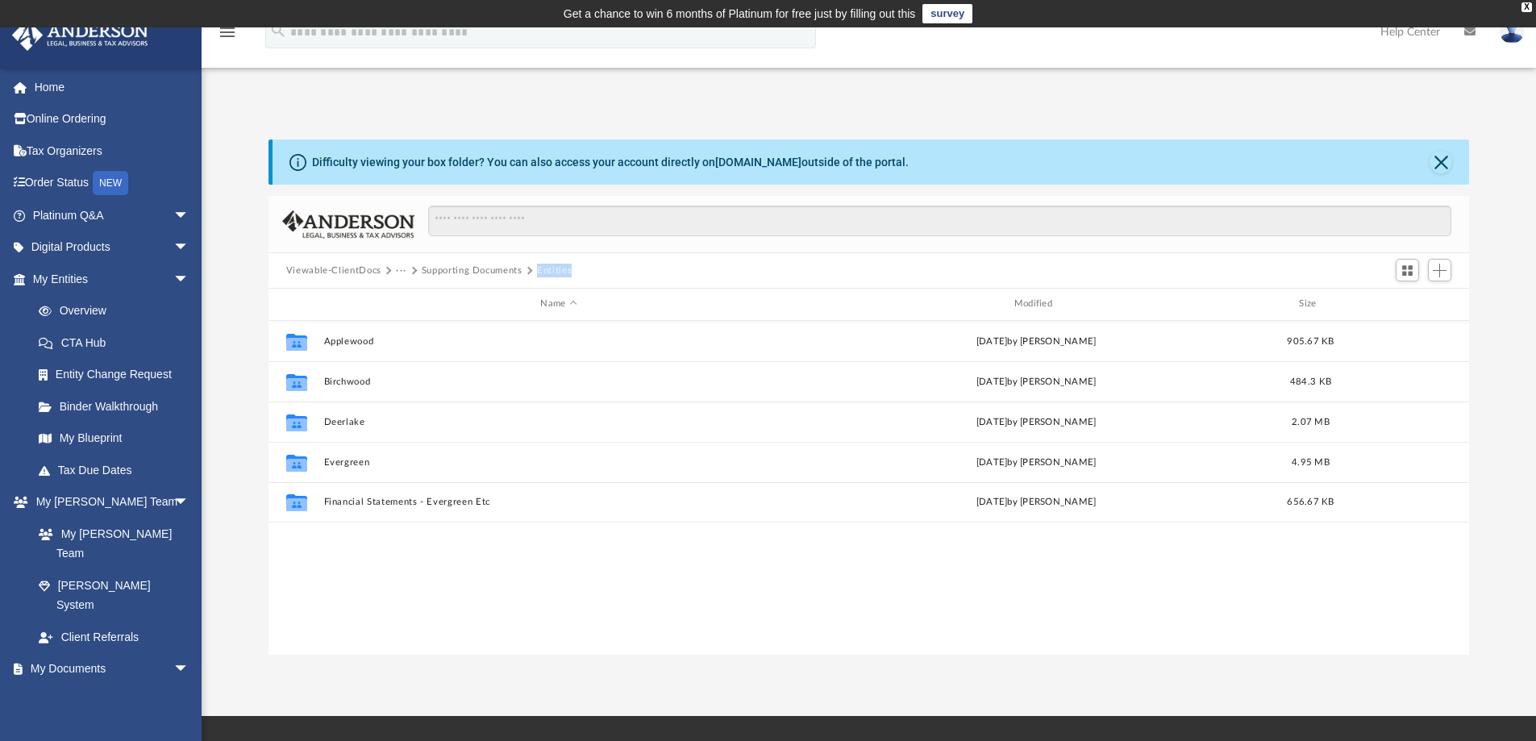
drag, startPoint x: 601, startPoint y: 265, endPoint x: 540, endPoint y: 269, distance: 60.6
click at [540, 269] on div "Viewable-ClientDocs ··· Supporting Documents Entities" at bounding box center [870, 270] width 1202 height 35
copy button "Entities"
click at [403, 265] on button "···" at bounding box center [401, 271] width 10 height 15
click at [419, 295] on li "TAX" at bounding box center [513, 298] width 216 height 17
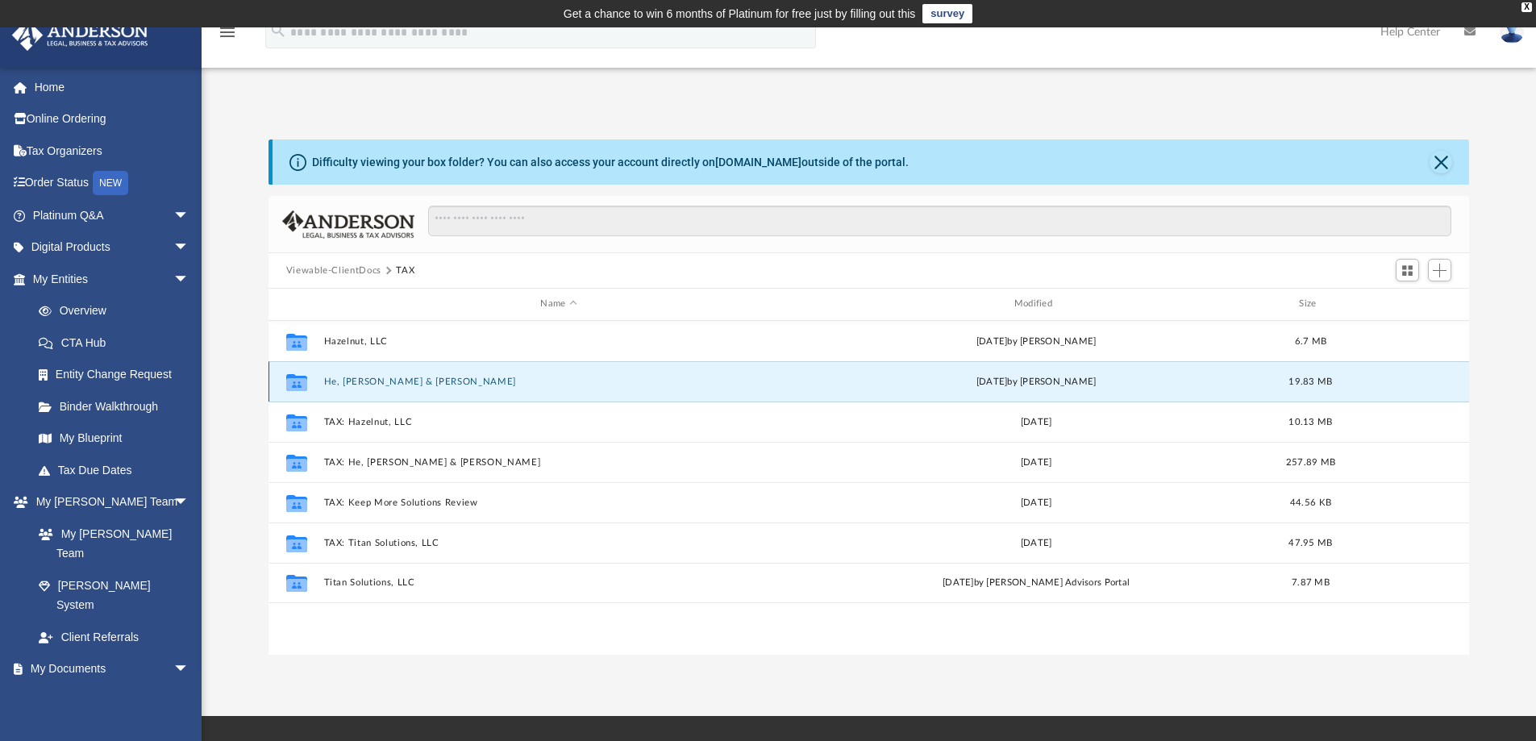
click at [377, 386] on button "He, [PERSON_NAME] & [PERSON_NAME]" at bounding box center [558, 382] width 470 height 10
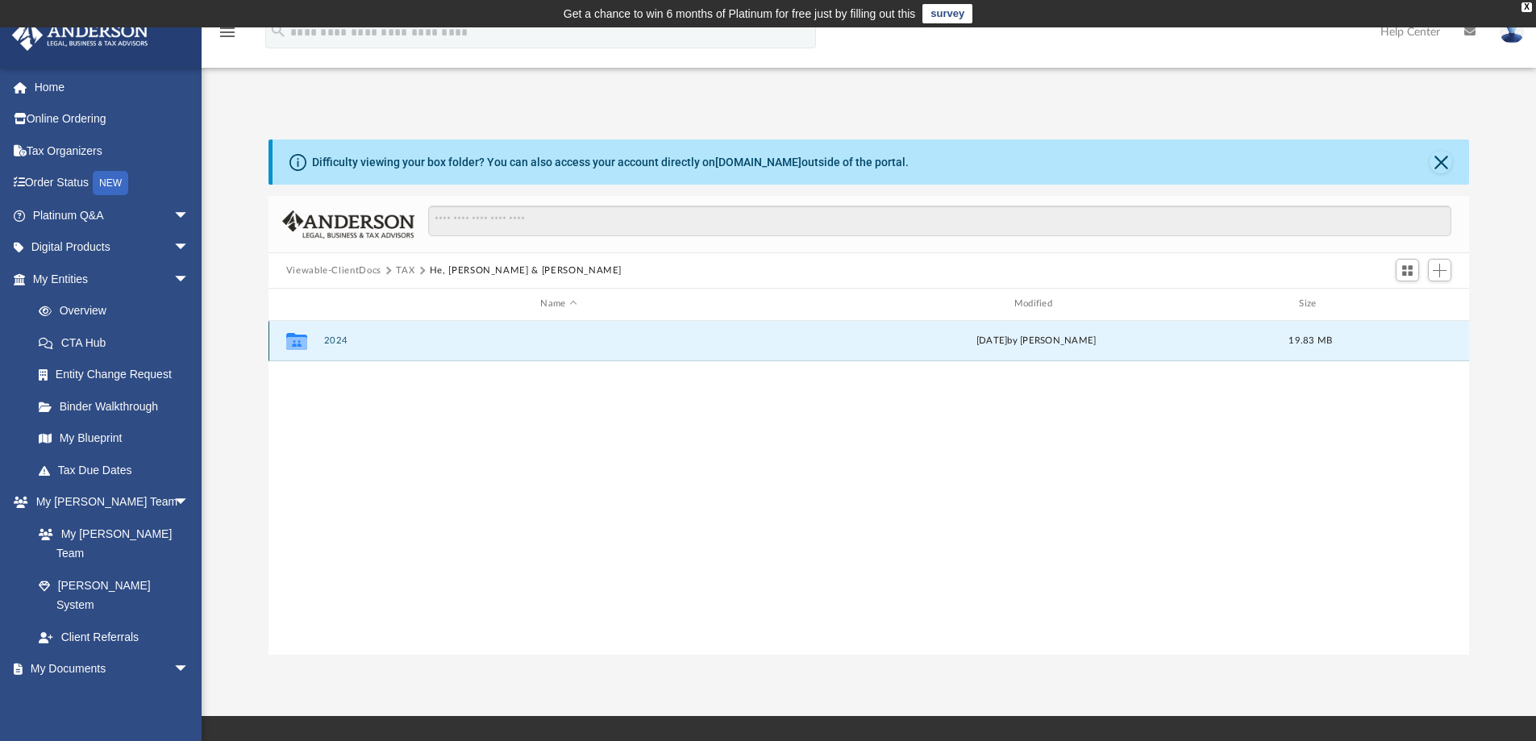
click at [336, 344] on button "2024" at bounding box center [558, 340] width 470 height 10
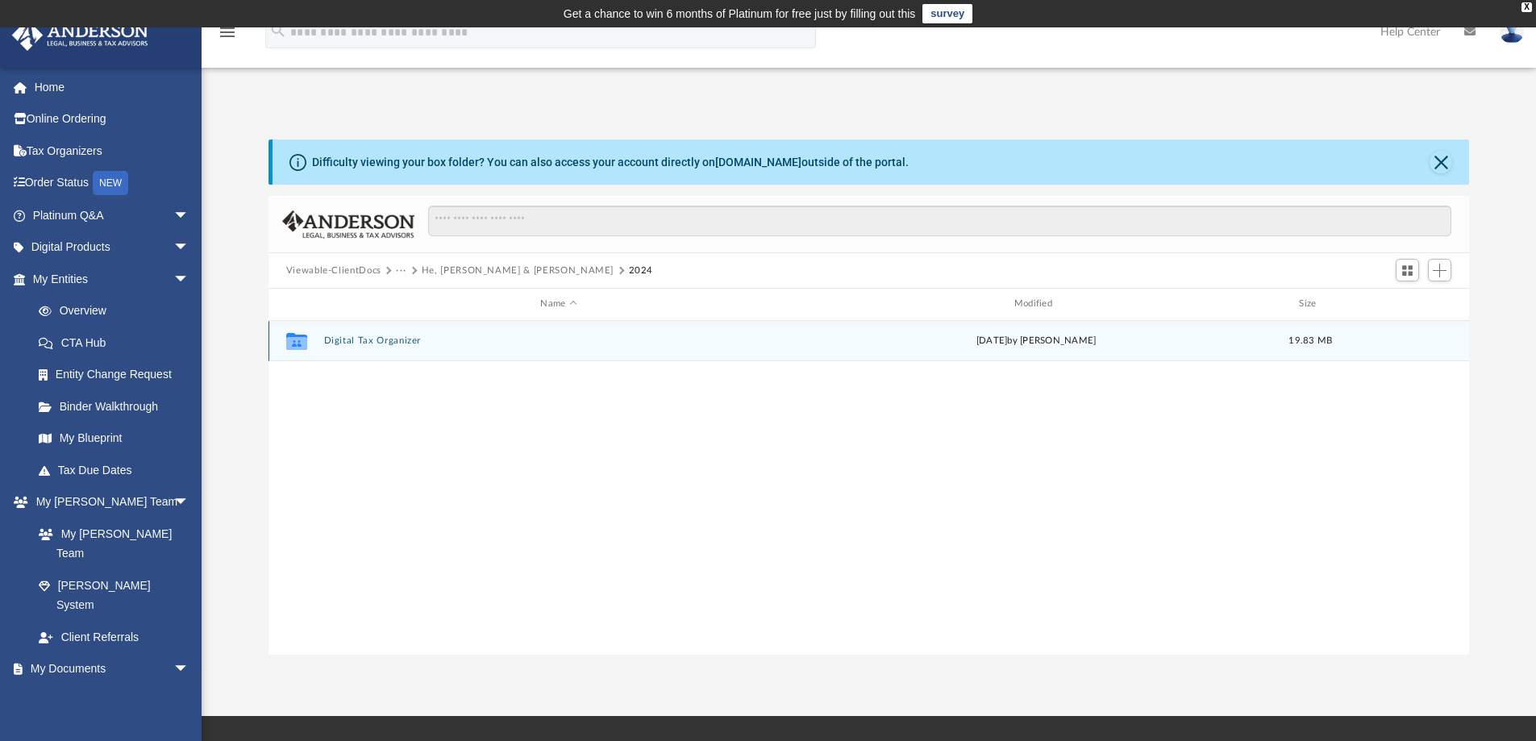
click at [336, 344] on button "Digital Tax Organizer" at bounding box center [558, 340] width 470 height 10
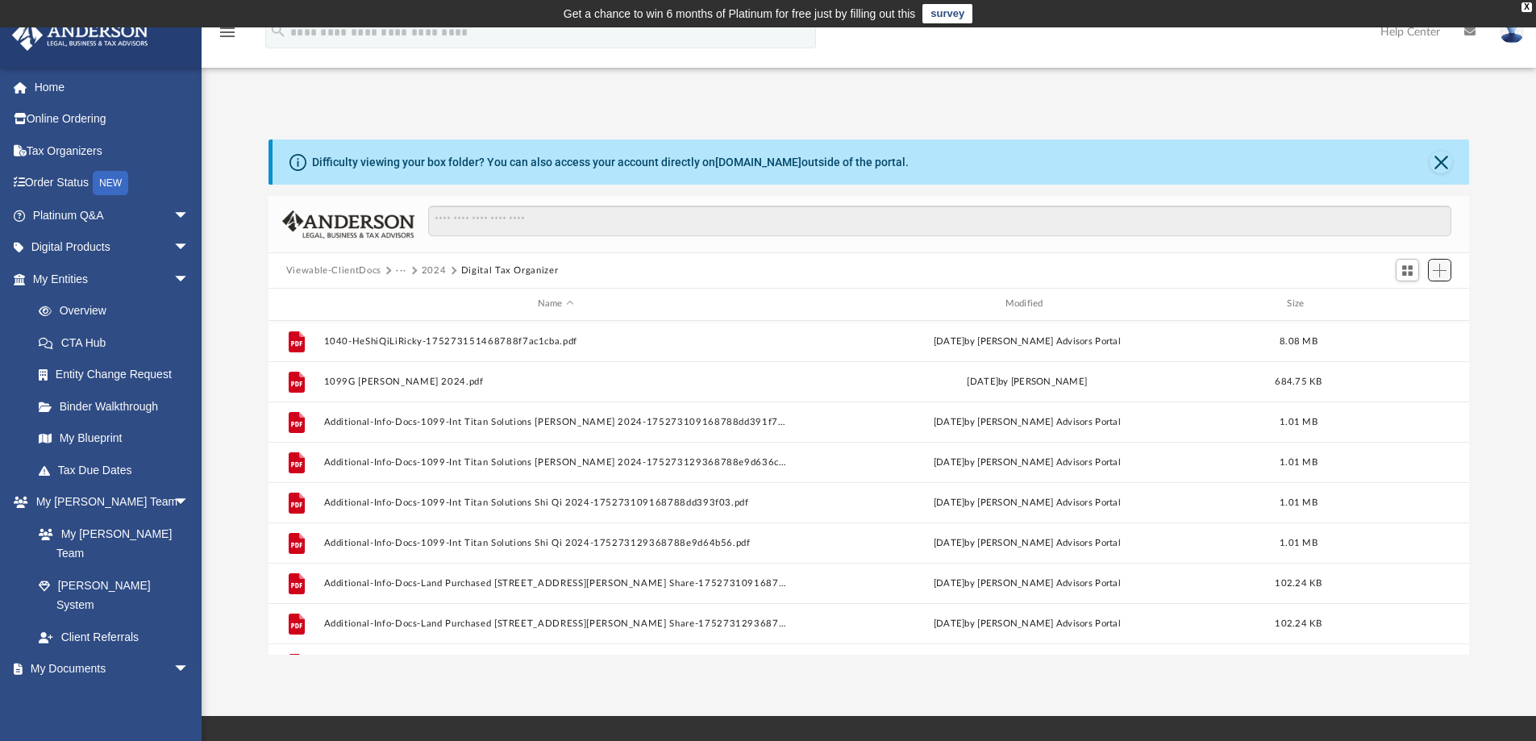
click at [1444, 267] on span "Add" at bounding box center [1440, 271] width 14 height 14
click at [1419, 328] on li "New Folder" at bounding box center [1417, 327] width 52 height 17
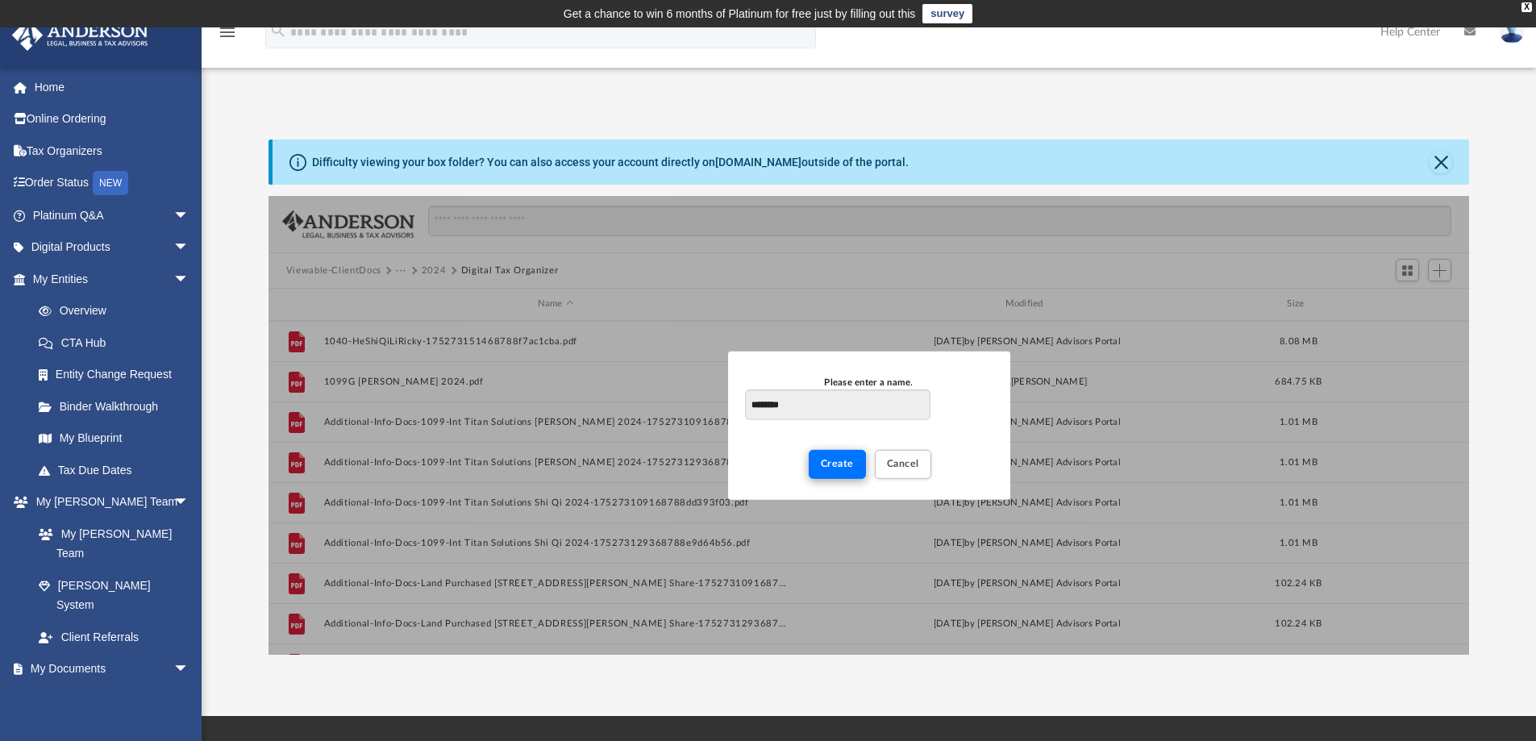
type input "********"
click at [821, 461] on button "Create" at bounding box center [837, 464] width 57 height 28
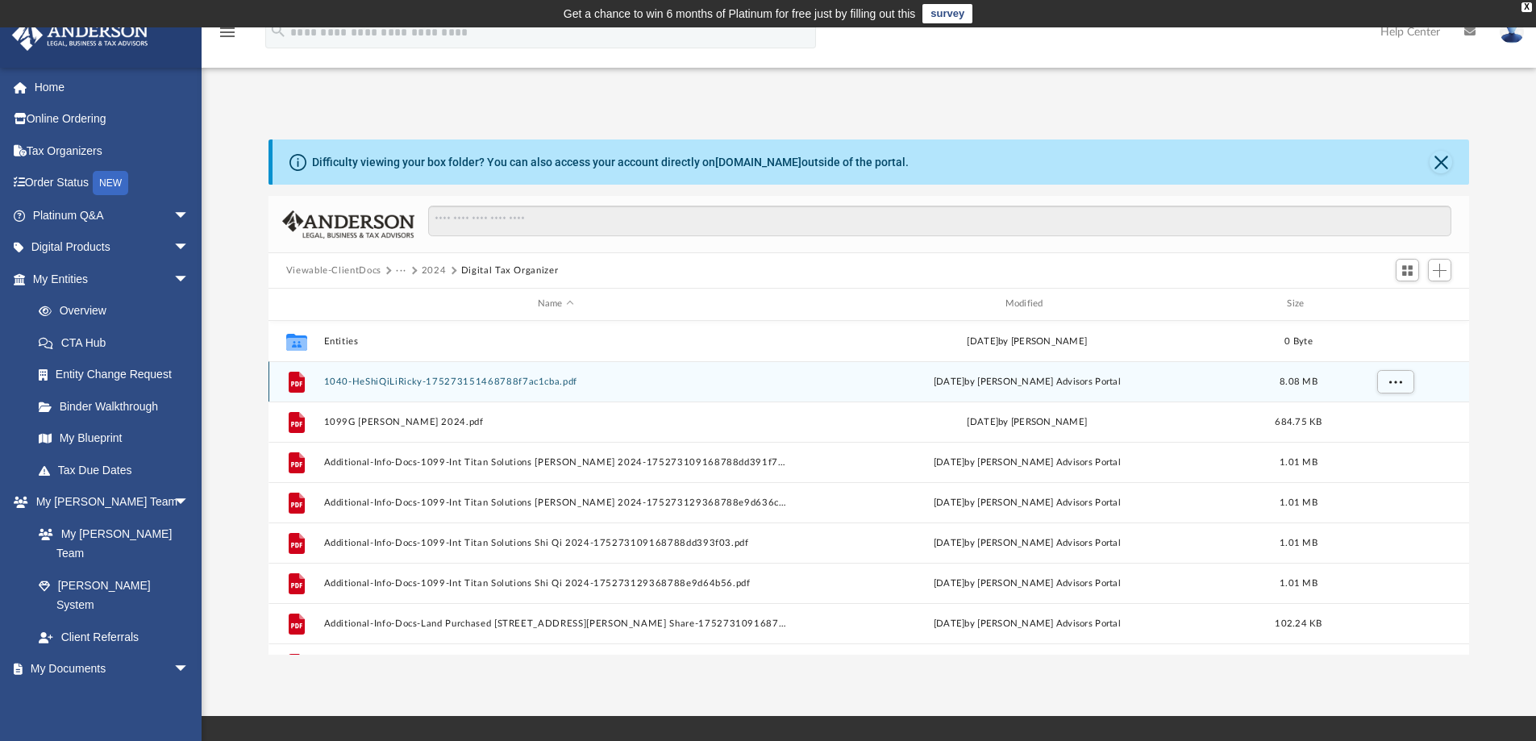
click at [473, 362] on div "File 1040-HeShiQiLiRicky-175273151468788f7ac1cba.pdf [DATE] by [PERSON_NAME] Ad…" at bounding box center [870, 381] width 1202 height 40
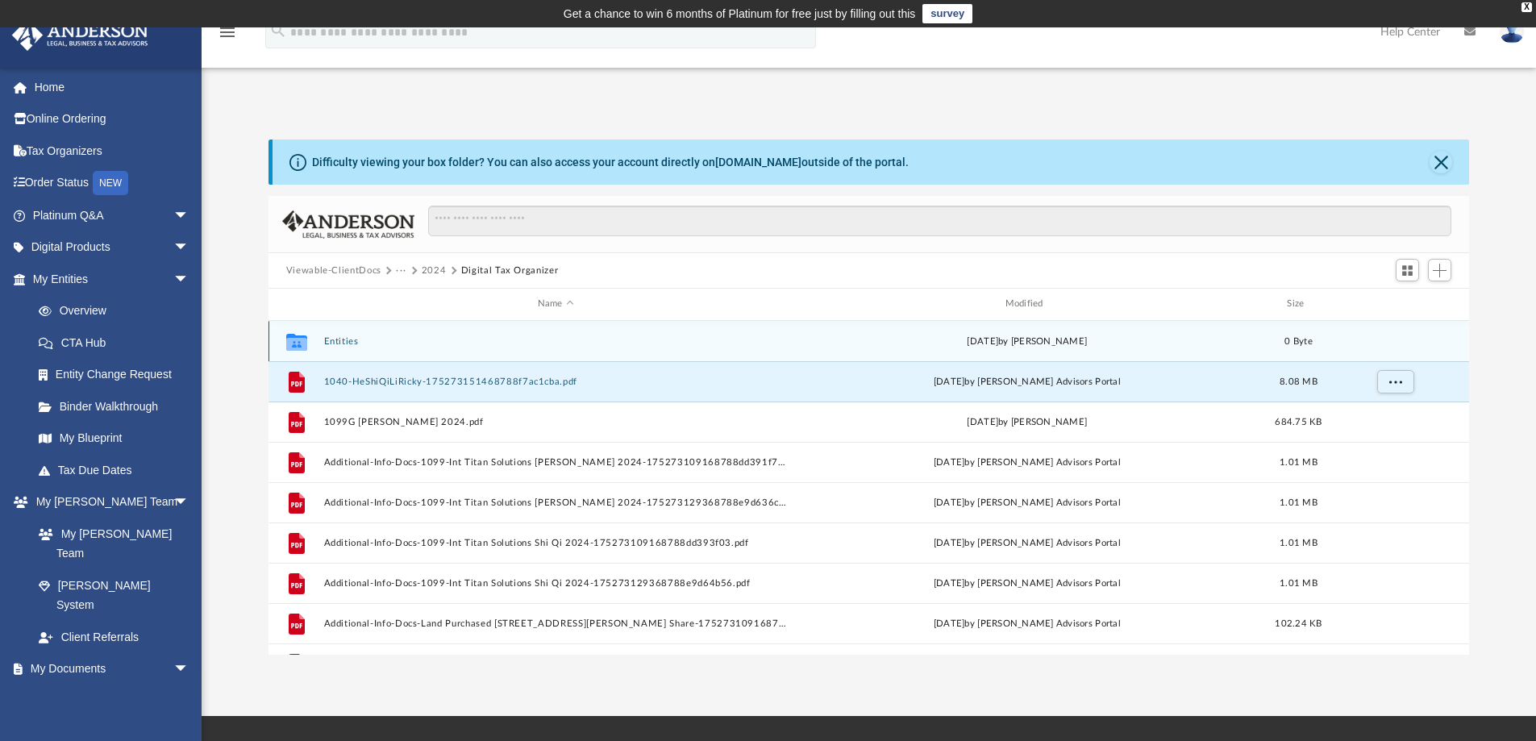
click at [452, 345] on button "Entities" at bounding box center [555, 341] width 465 height 10
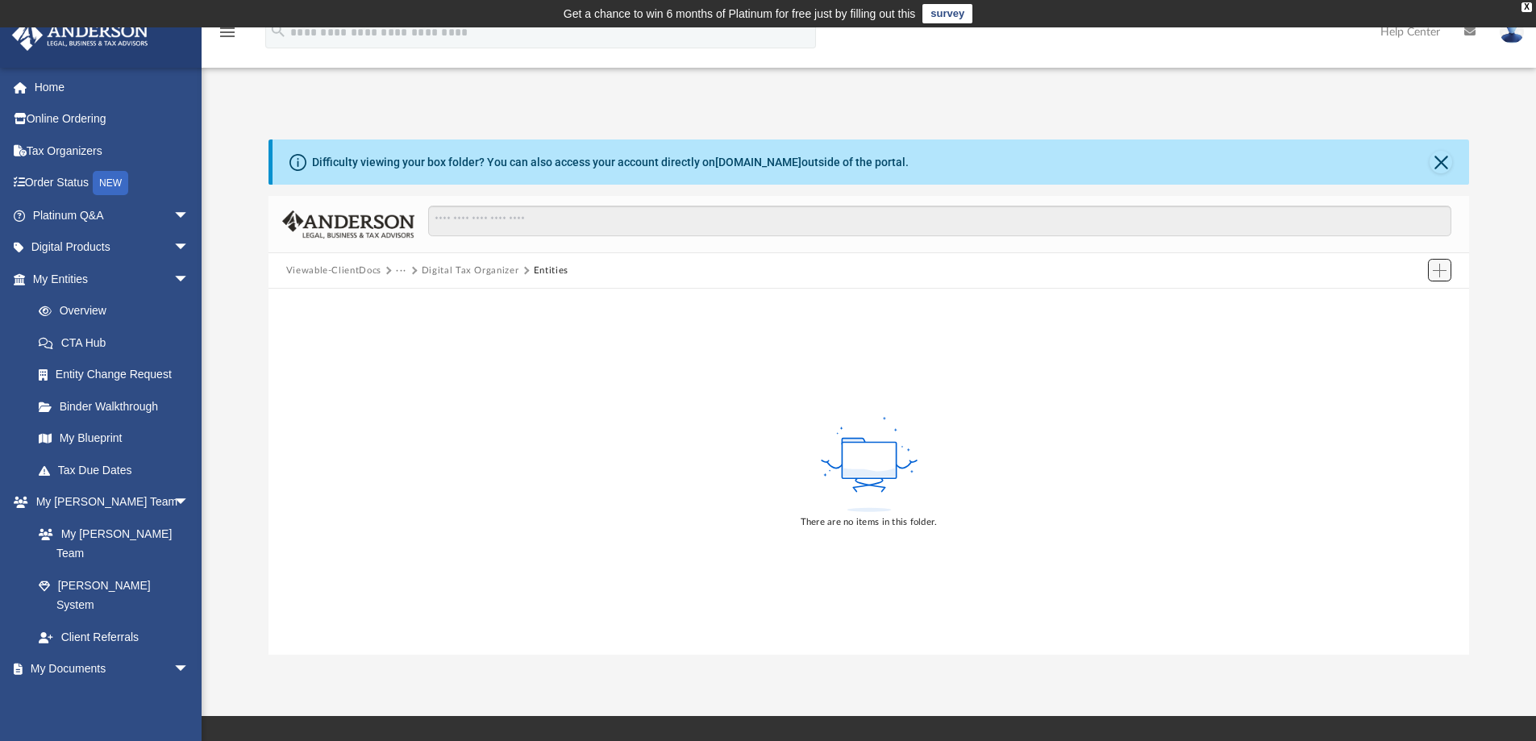
click at [1440, 271] on span "Add" at bounding box center [1440, 271] width 14 height 14
click at [1420, 301] on li "Upload" at bounding box center [1417, 302] width 52 height 17
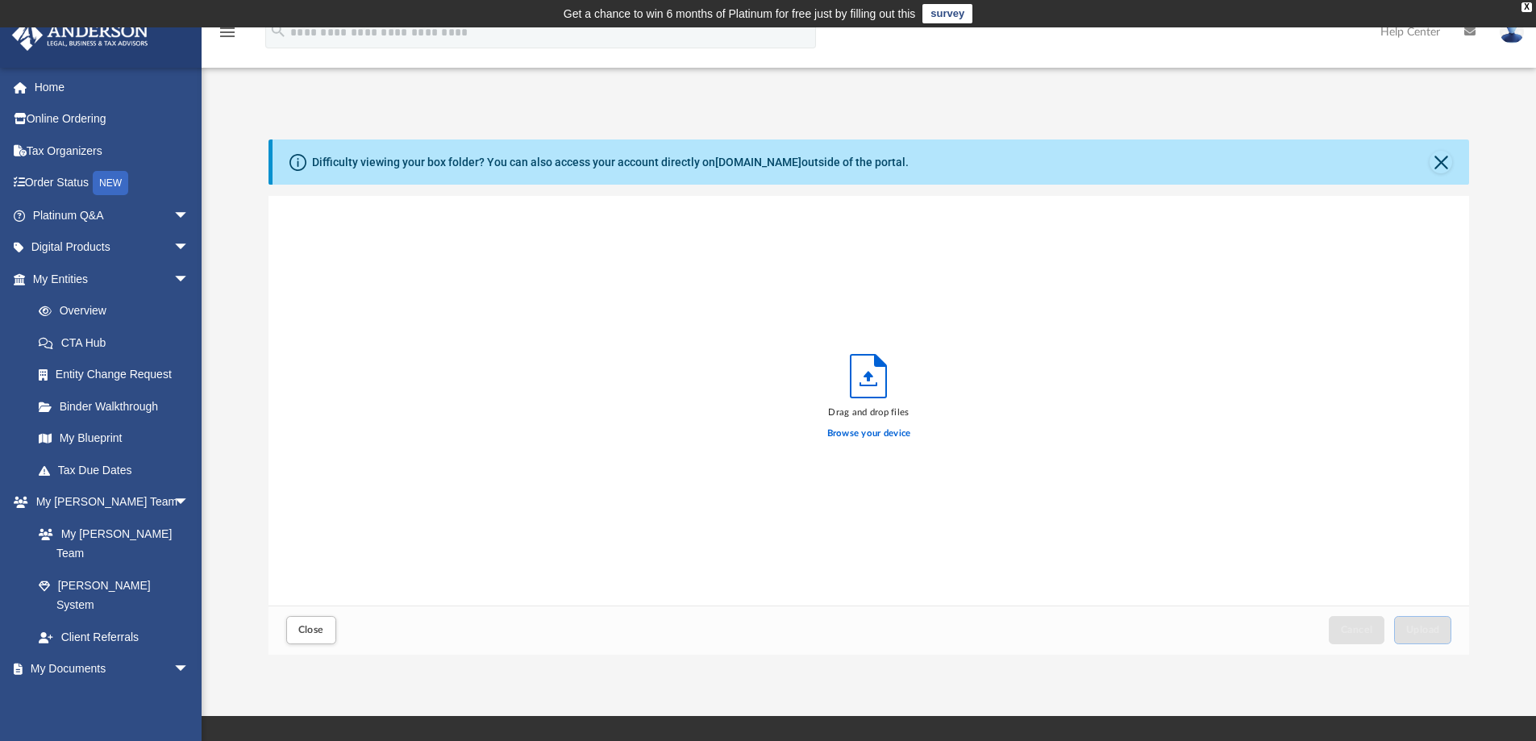
scroll to position [397, 1189]
click at [863, 380] on icon "Upload" at bounding box center [868, 376] width 35 height 43
click at [861, 427] on label "Browse your device" at bounding box center [869, 434] width 84 height 15
click at [0, 0] on input "Browse your device" at bounding box center [0, 0] width 0 height 0
click at [1436, 166] on button "Close" at bounding box center [1441, 162] width 23 height 23
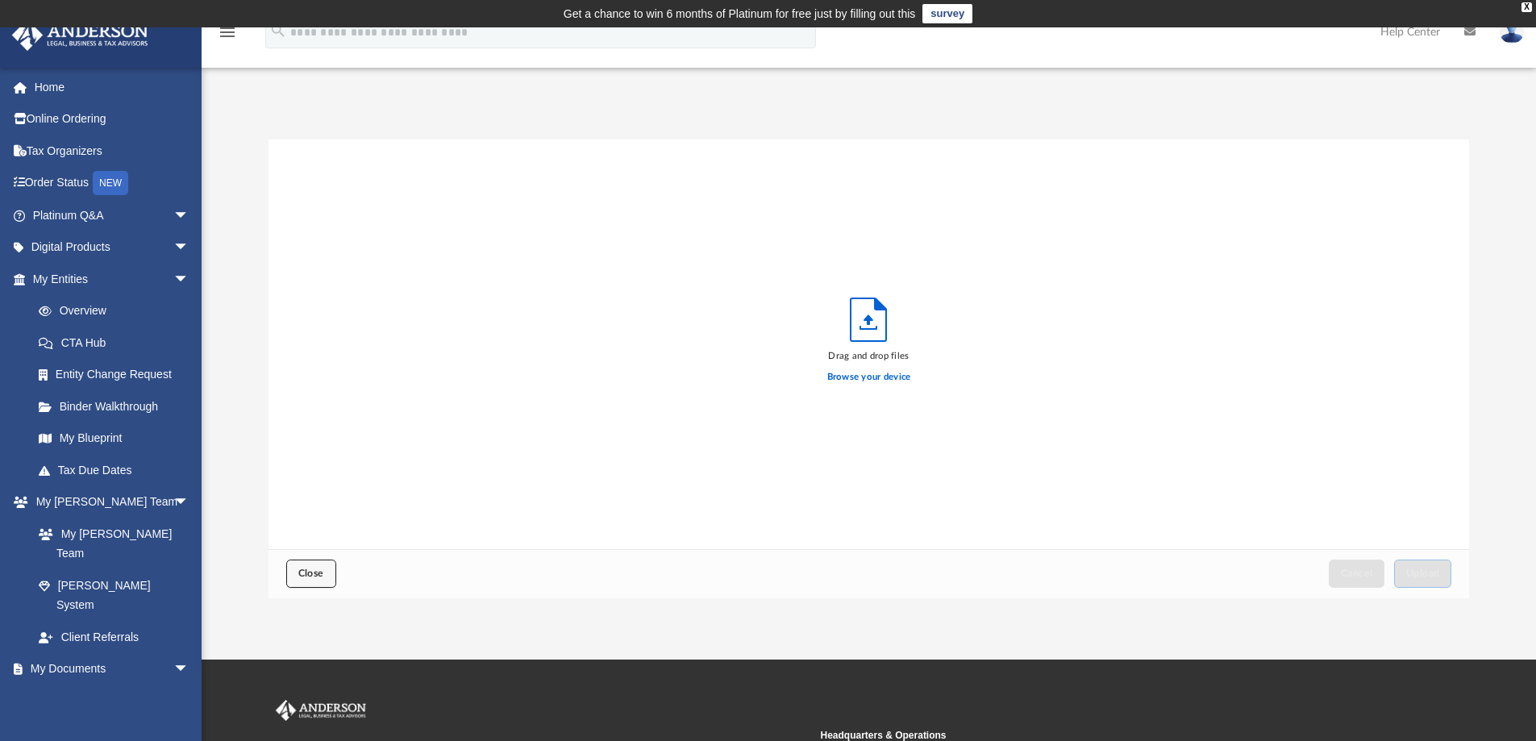
click at [327, 573] on button "Close" at bounding box center [311, 574] width 50 height 28
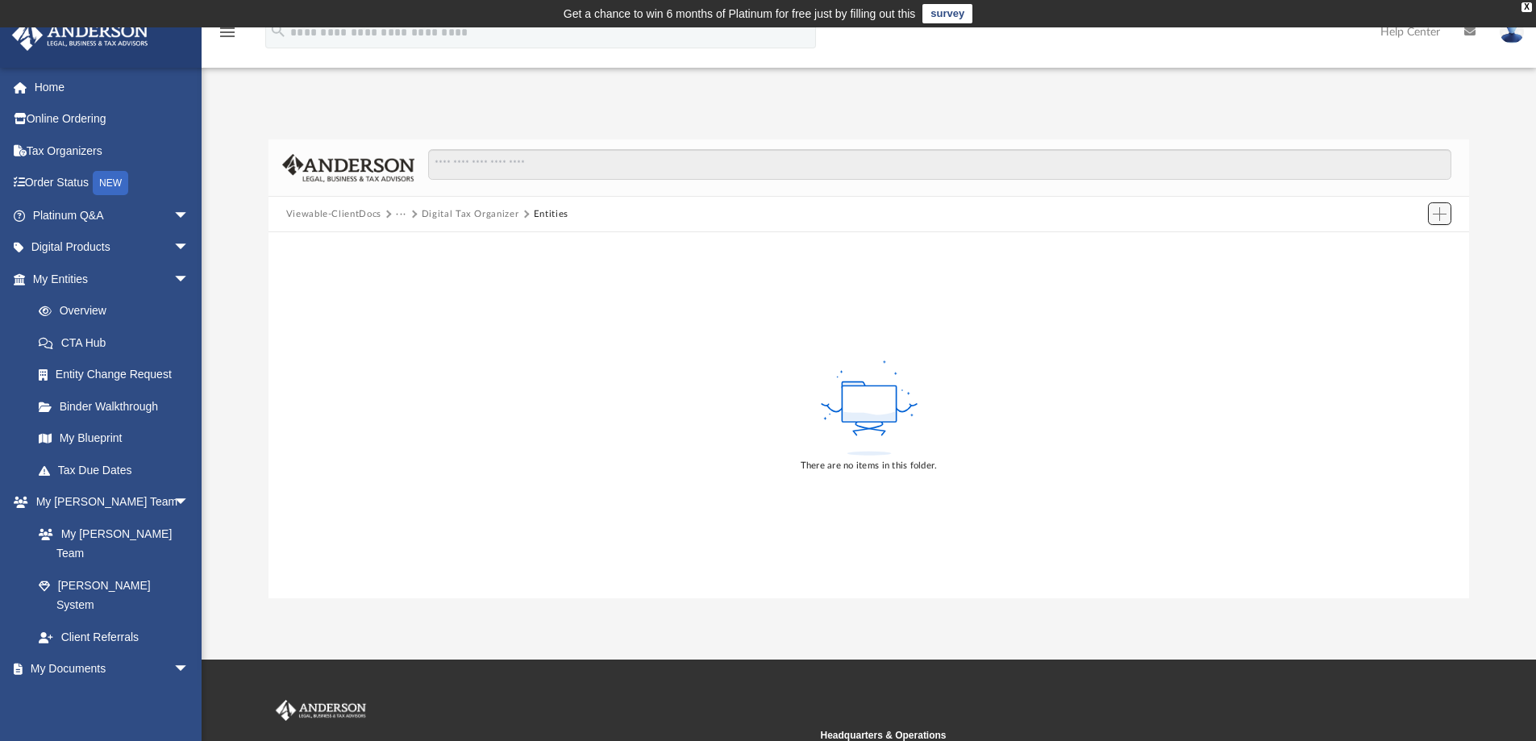
click at [1445, 215] on span "Add" at bounding box center [1440, 214] width 14 height 14
click at [1435, 273] on li "New Folder" at bounding box center [1417, 271] width 52 height 17
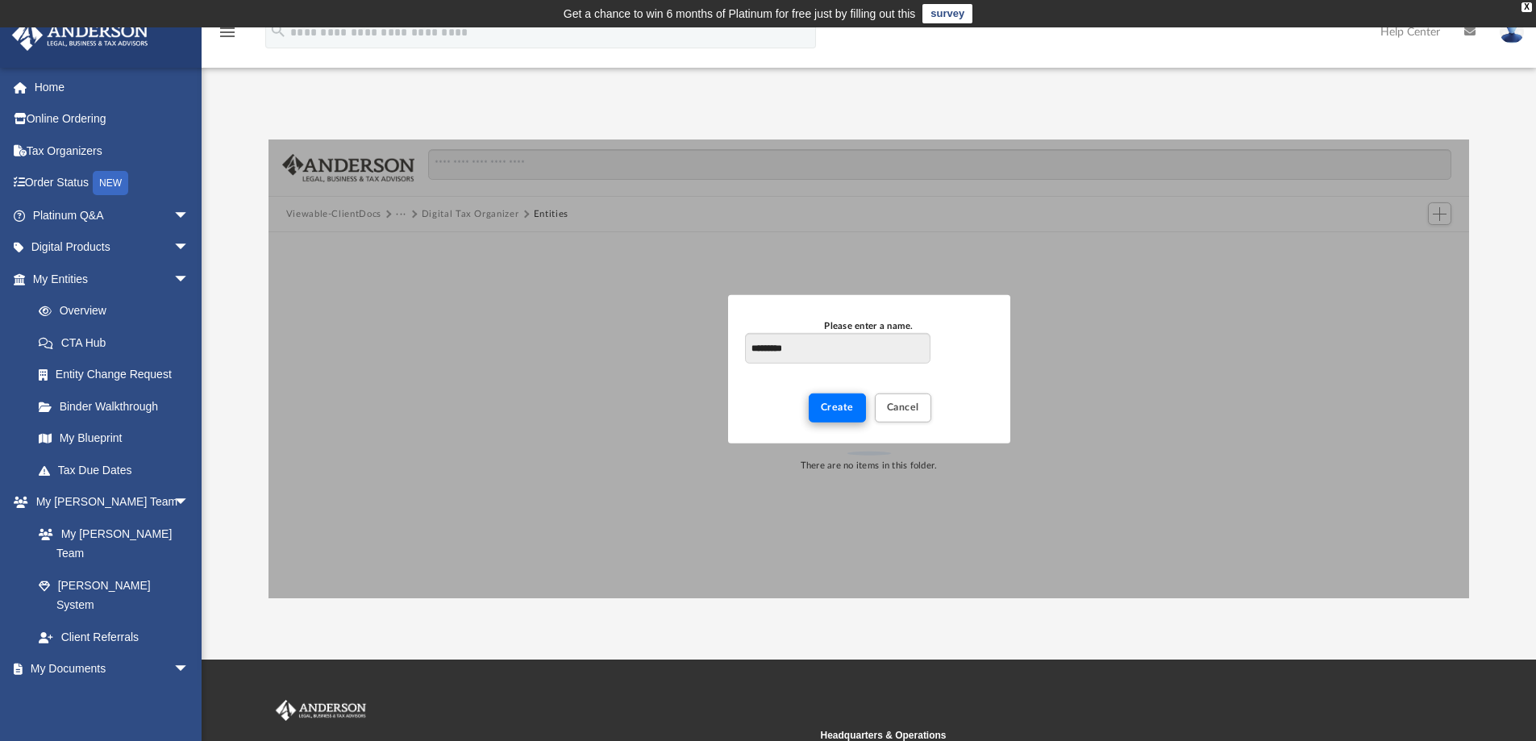
type input "*********"
click at [828, 415] on button "Create" at bounding box center [837, 408] width 57 height 28
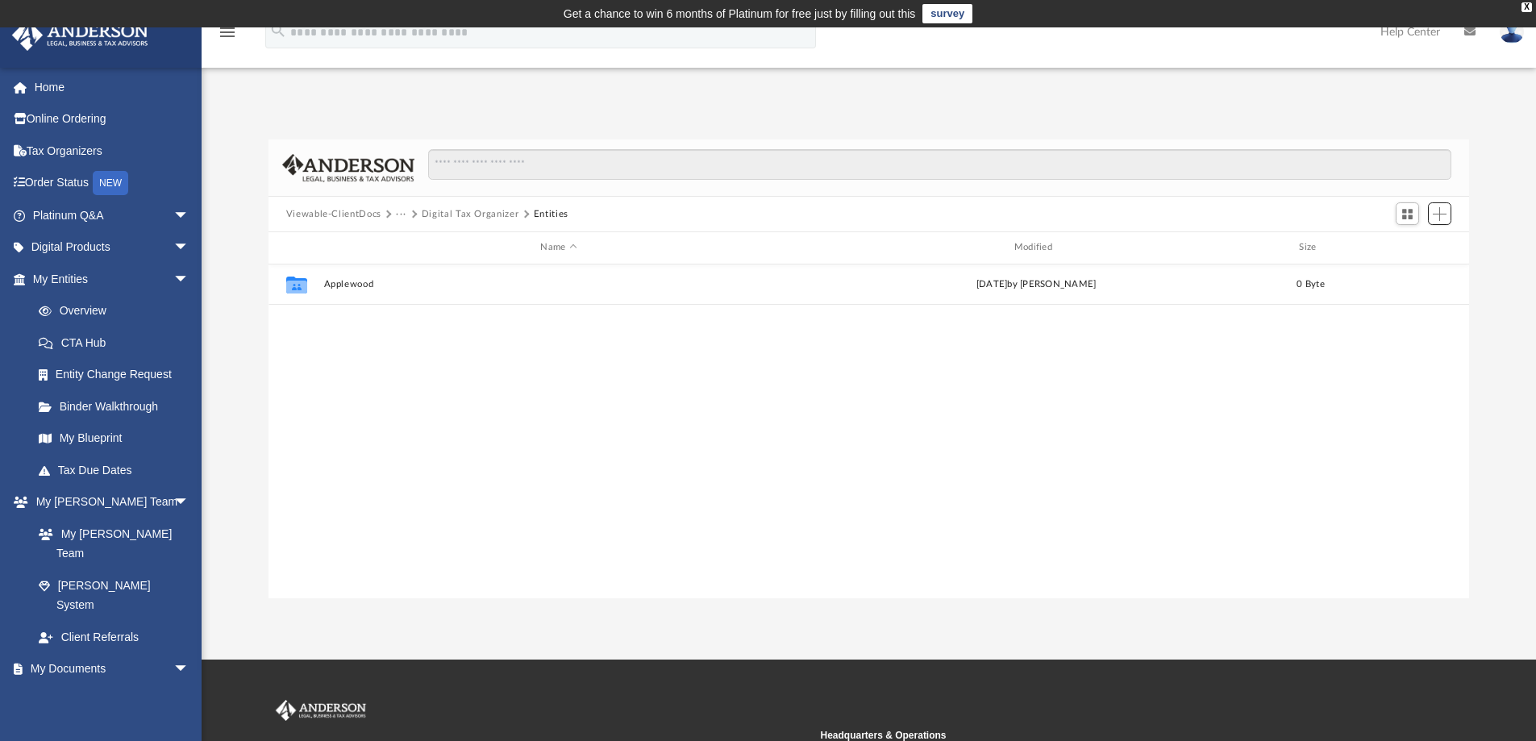
scroll to position [355, 1189]
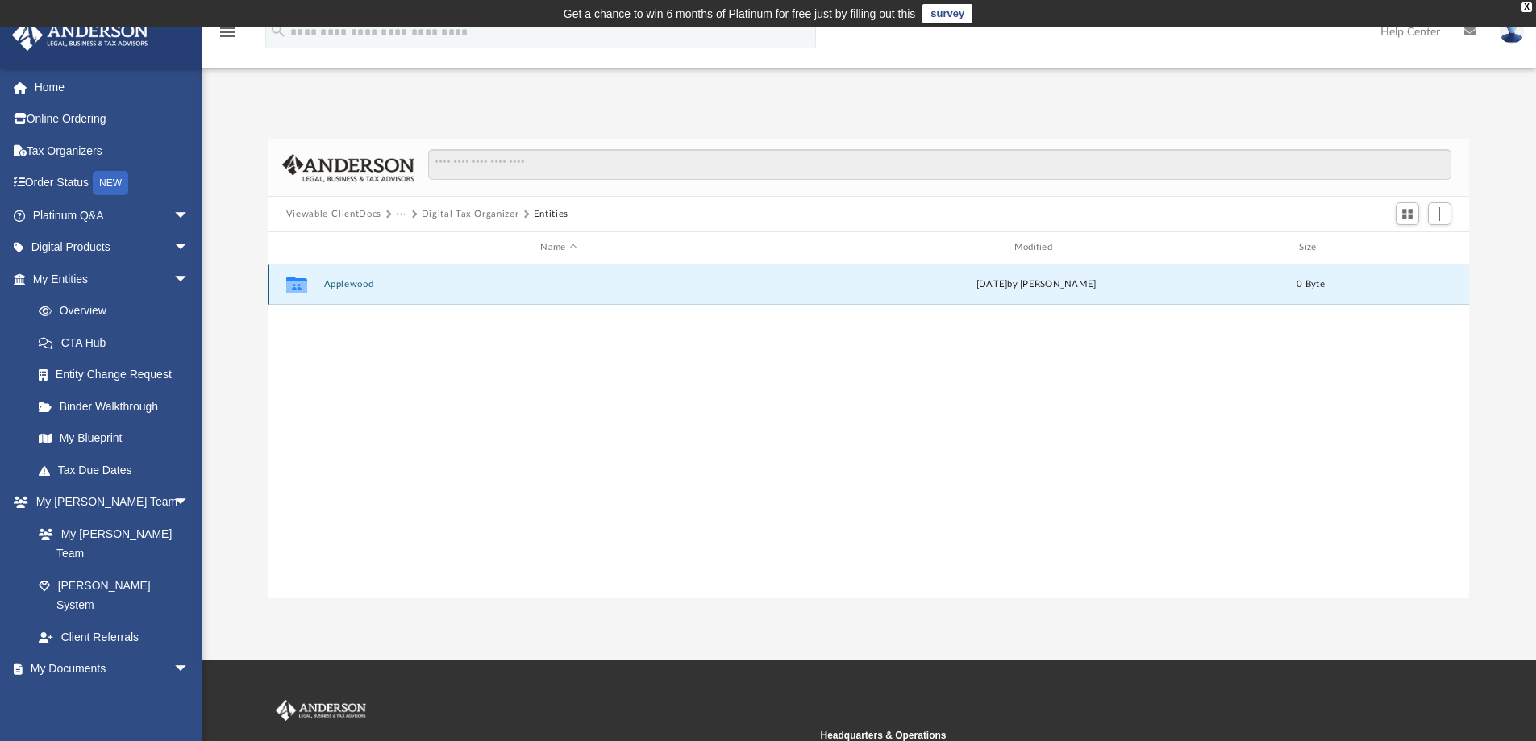
click at [357, 283] on button "Applewood" at bounding box center [558, 284] width 470 height 10
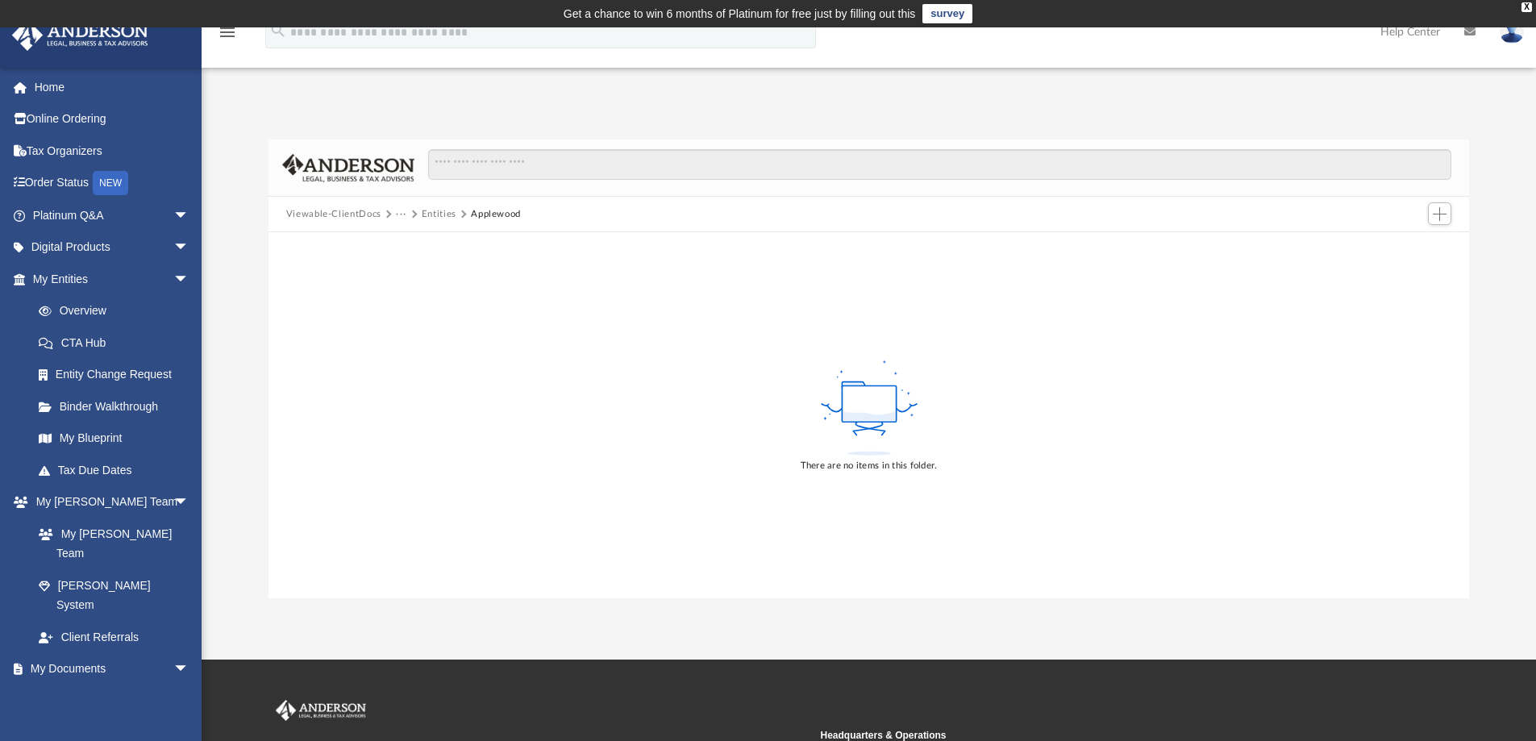
click at [1393, 292] on div "There are no items in this folder." at bounding box center [870, 415] width 1202 height 366
click at [1432, 206] on button "Add" at bounding box center [1440, 213] width 24 height 23
click at [1411, 243] on li "Upload" at bounding box center [1417, 246] width 52 height 17
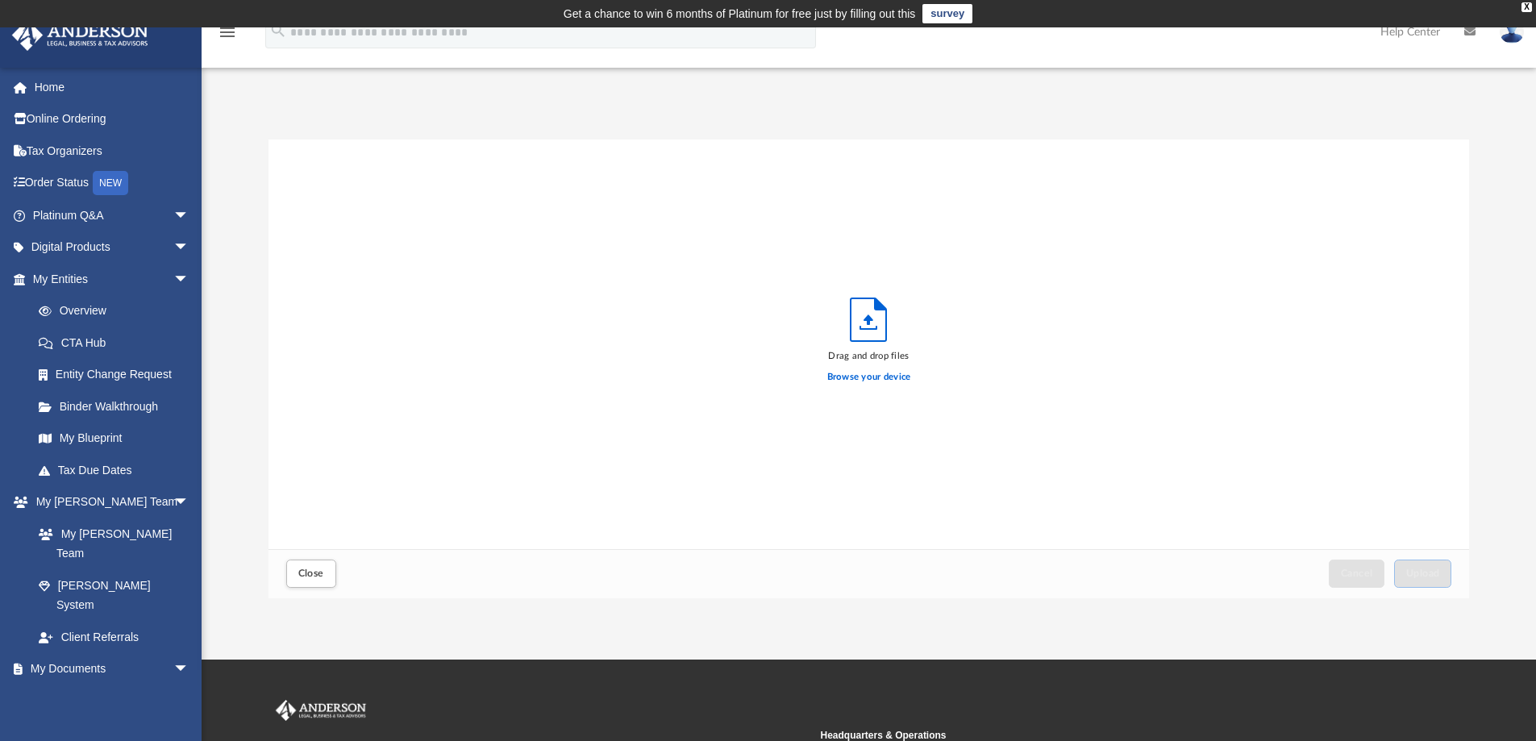
scroll to position [397, 1189]
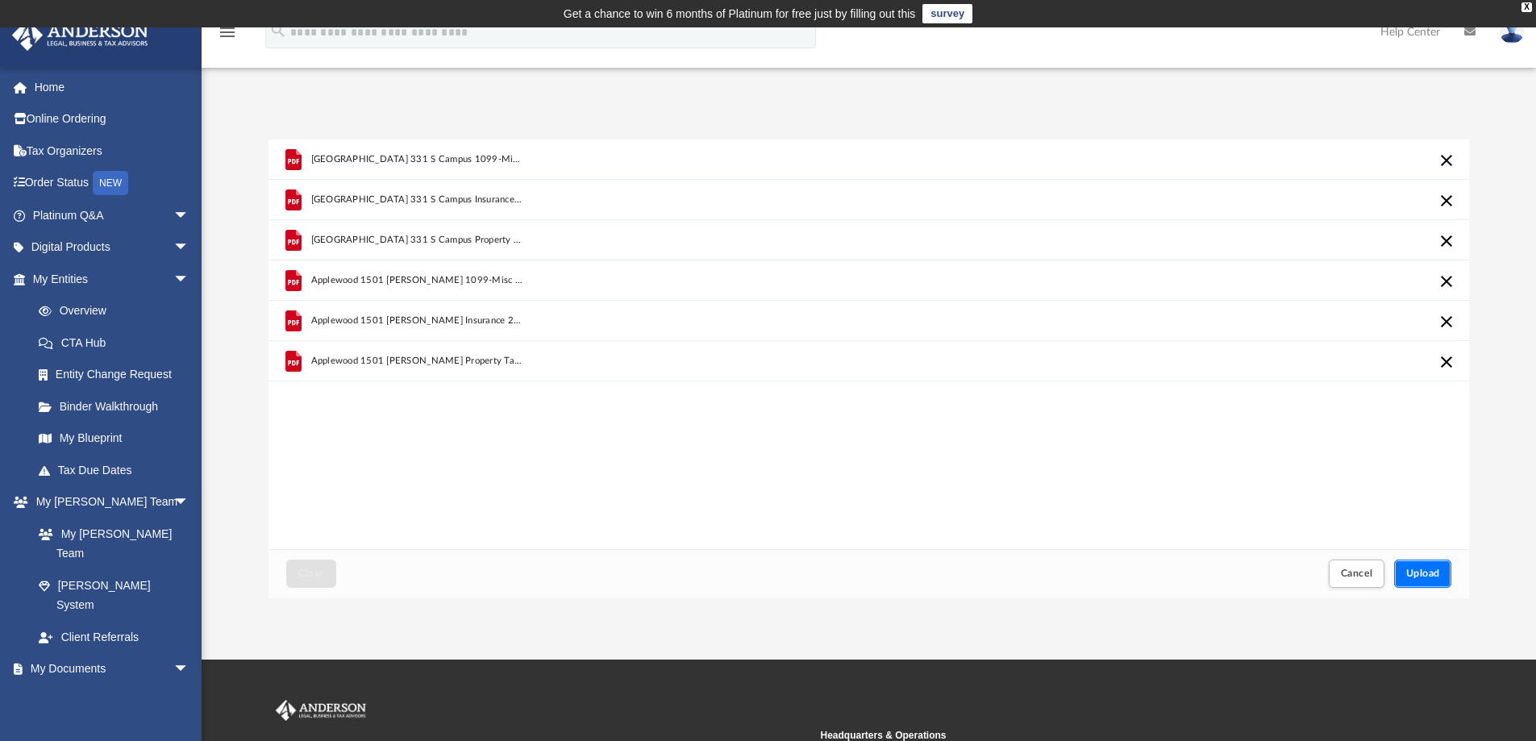
click at [1411, 565] on button "Upload" at bounding box center [1423, 574] width 58 height 28
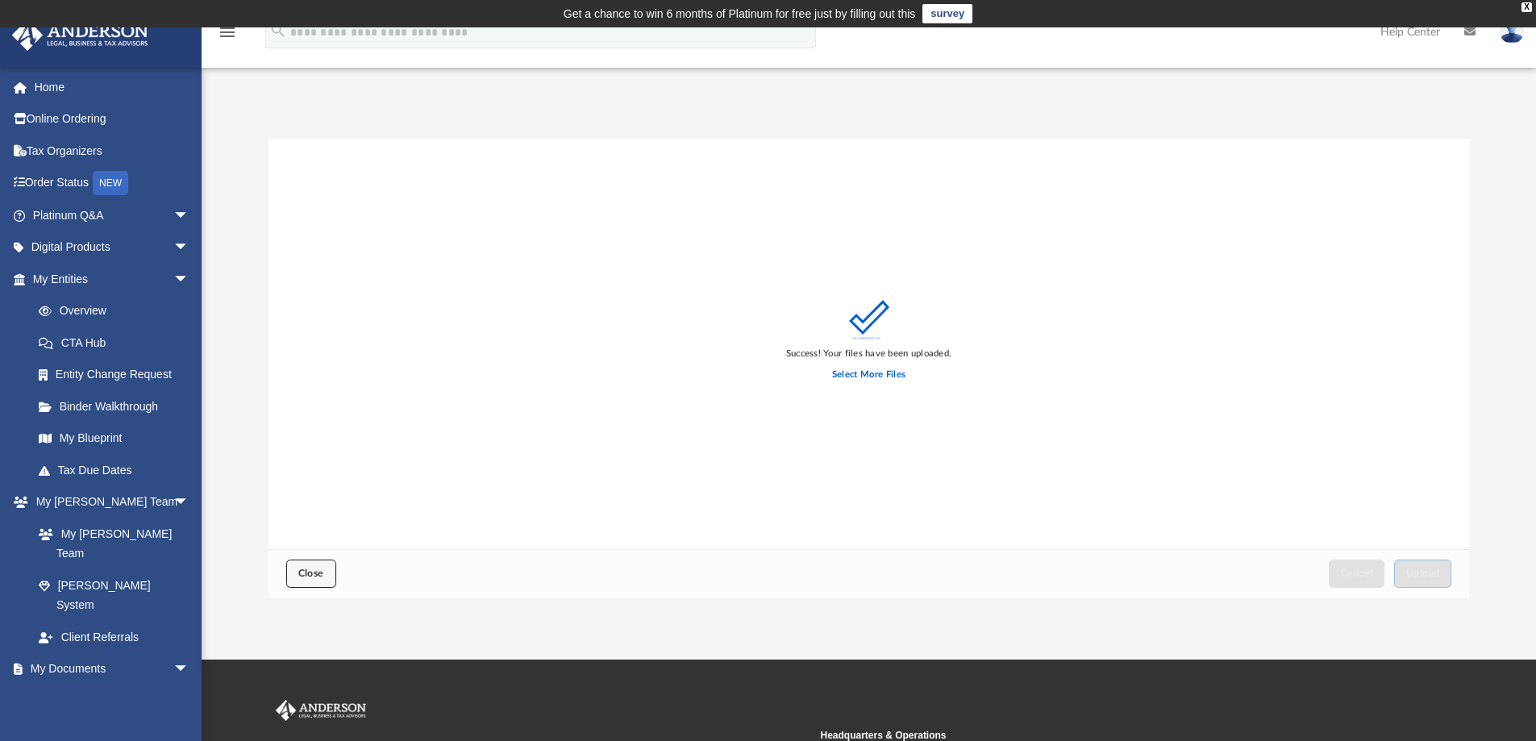
click at [319, 573] on span "Close" at bounding box center [311, 574] width 26 height 10
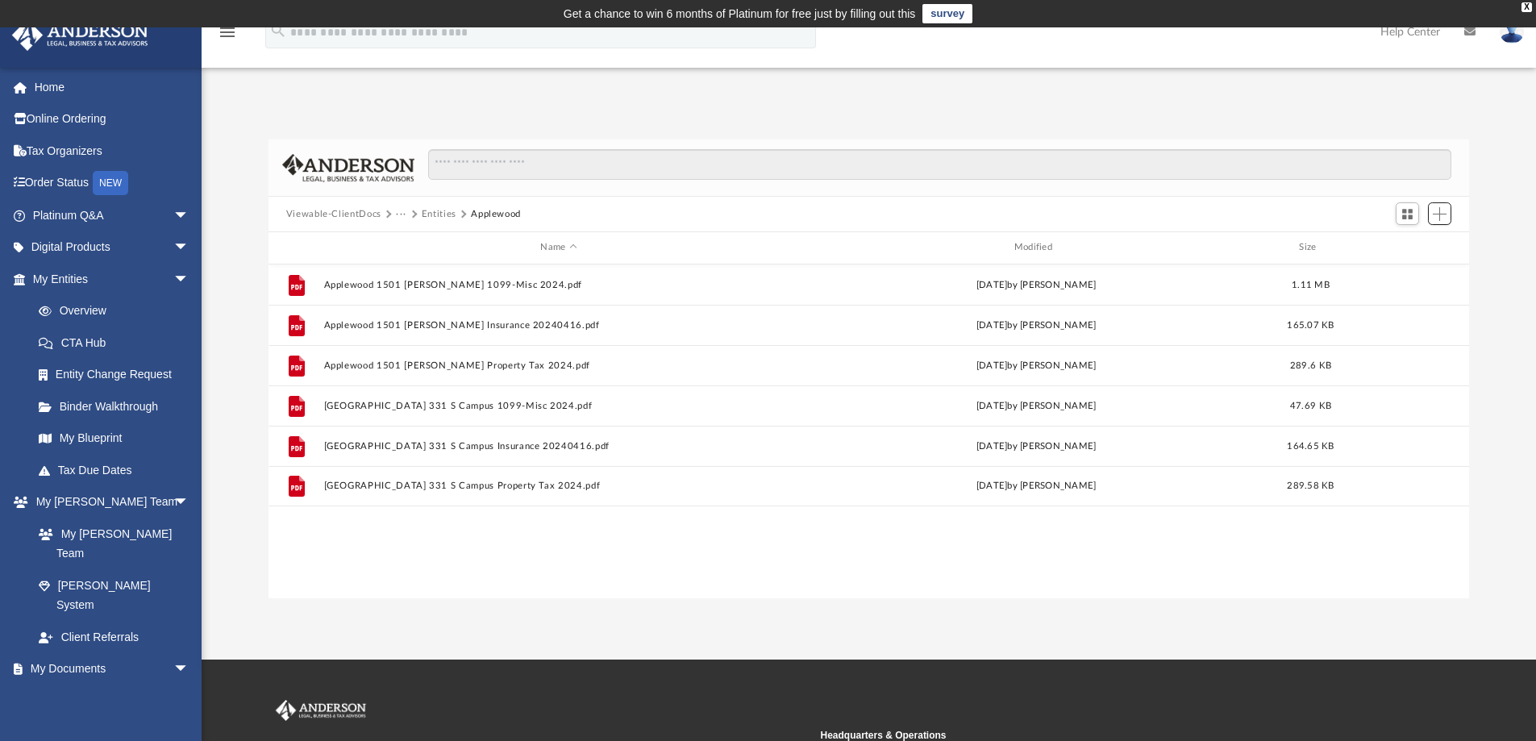
scroll to position [355, 1189]
click at [431, 207] on button "Entities" at bounding box center [439, 214] width 35 height 15
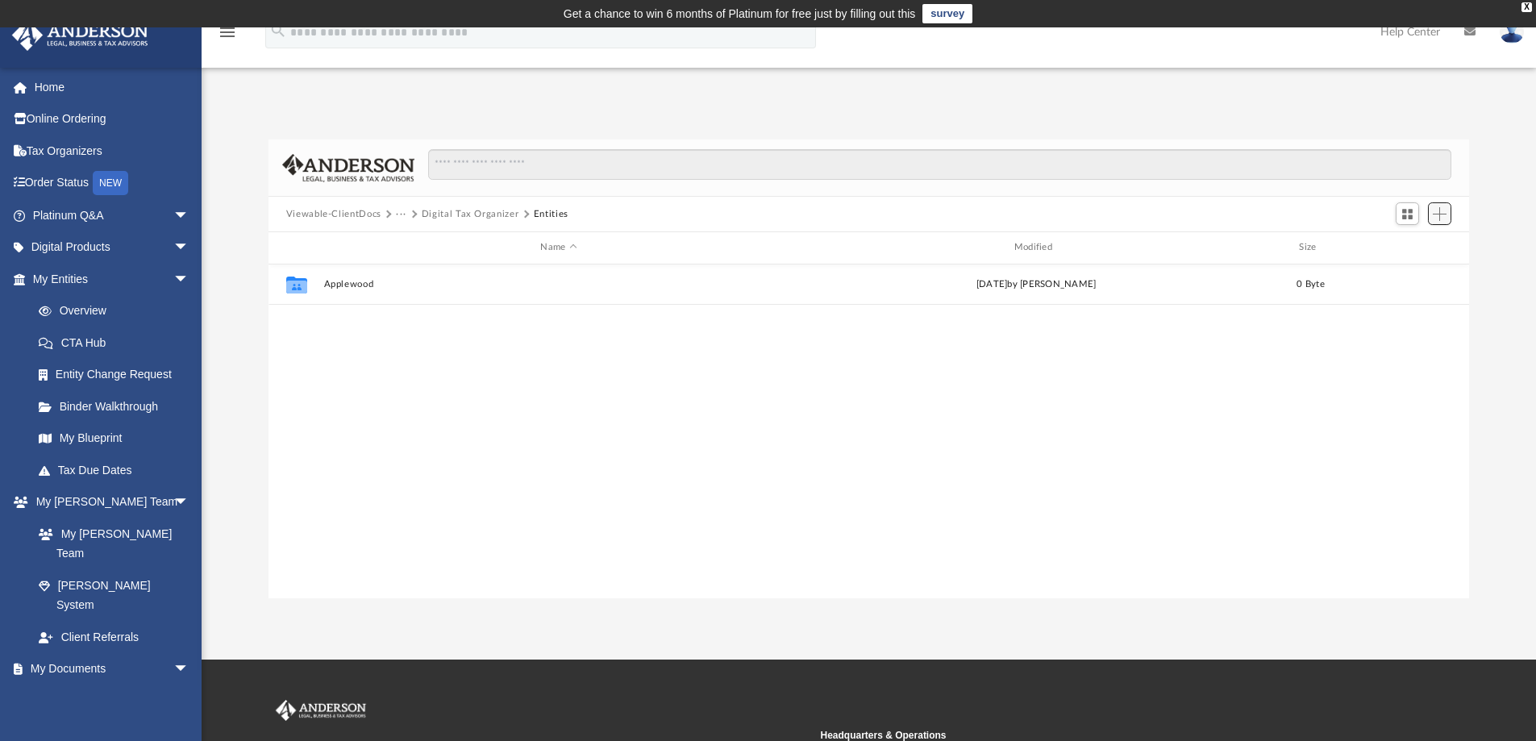
click at [1436, 211] on span "Add" at bounding box center [1440, 214] width 14 height 14
click at [1418, 265] on li "New Folder" at bounding box center [1417, 271] width 52 height 17
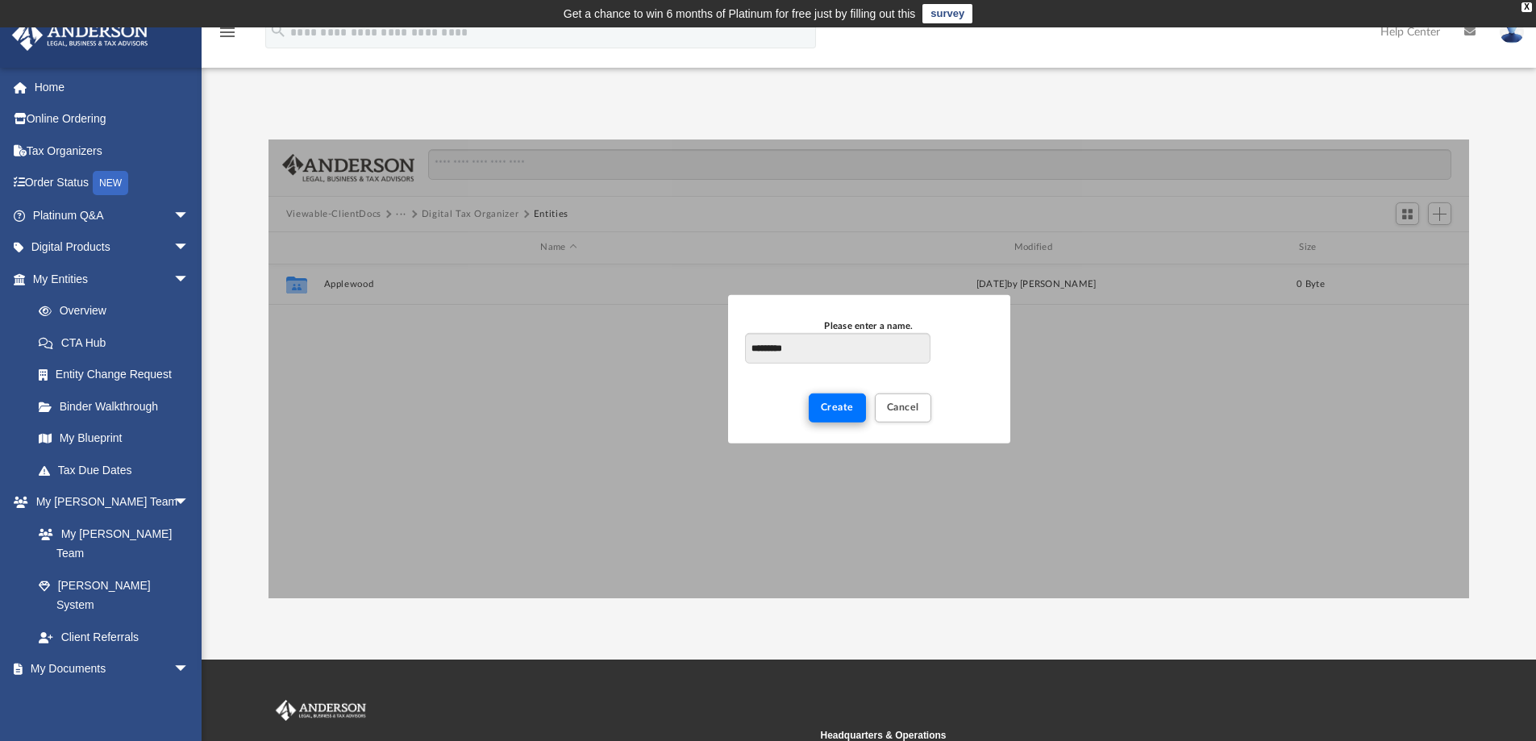
type input "*********"
click at [833, 413] on button "Create" at bounding box center [837, 408] width 57 height 28
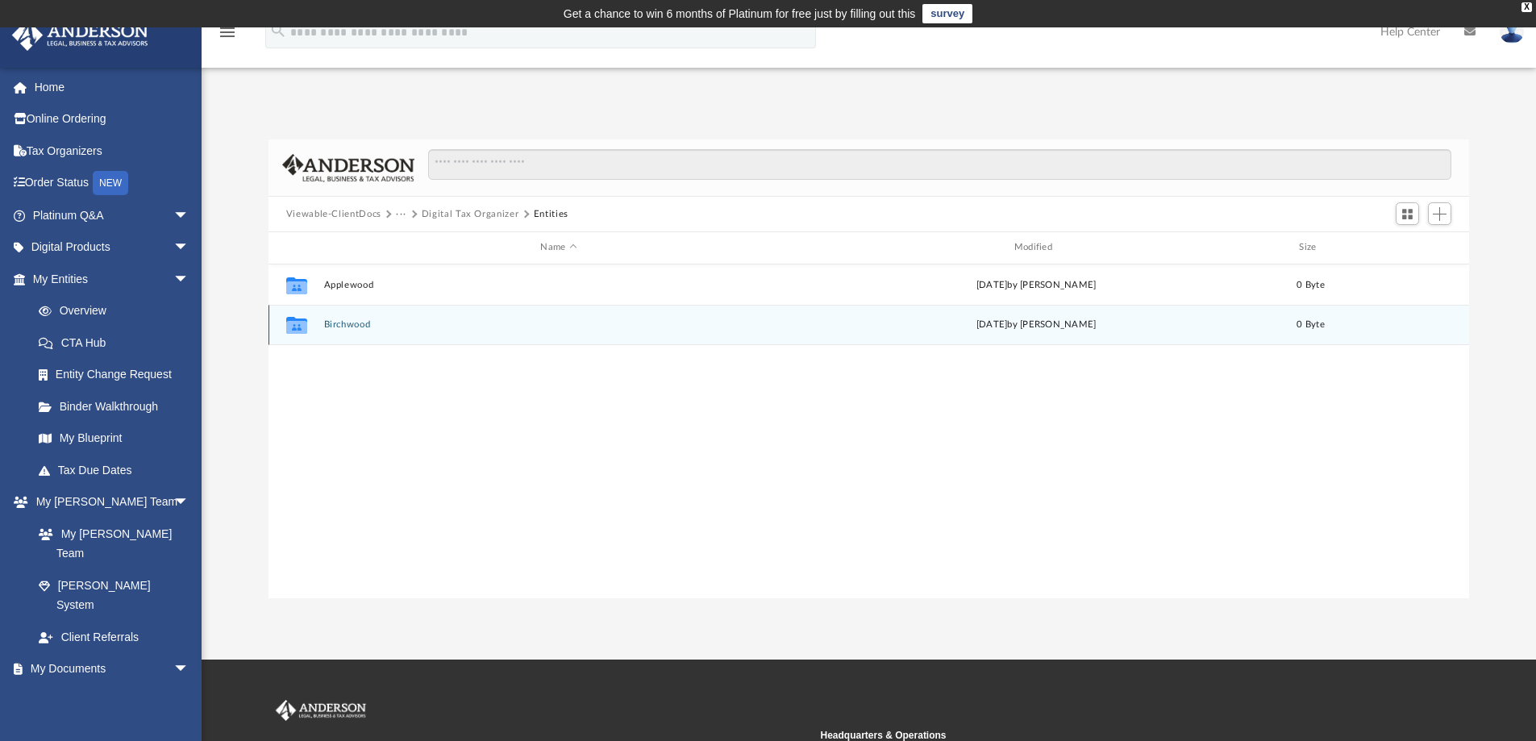
click at [352, 319] on div "Collaborated Folder Birchwood [DATE] by [PERSON_NAME] 0 Byte" at bounding box center [870, 325] width 1202 height 40
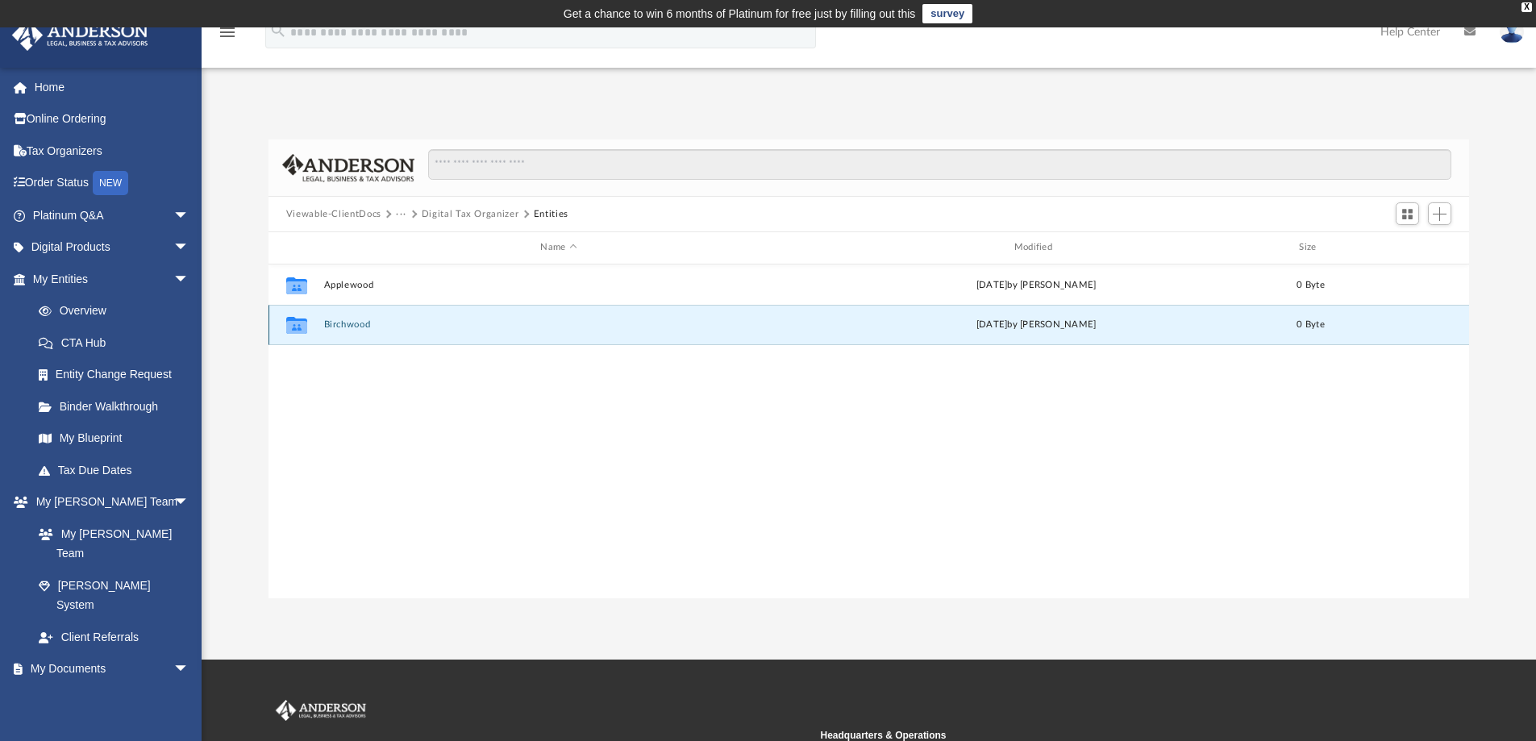
click at [356, 323] on button "Birchwood" at bounding box center [558, 324] width 470 height 10
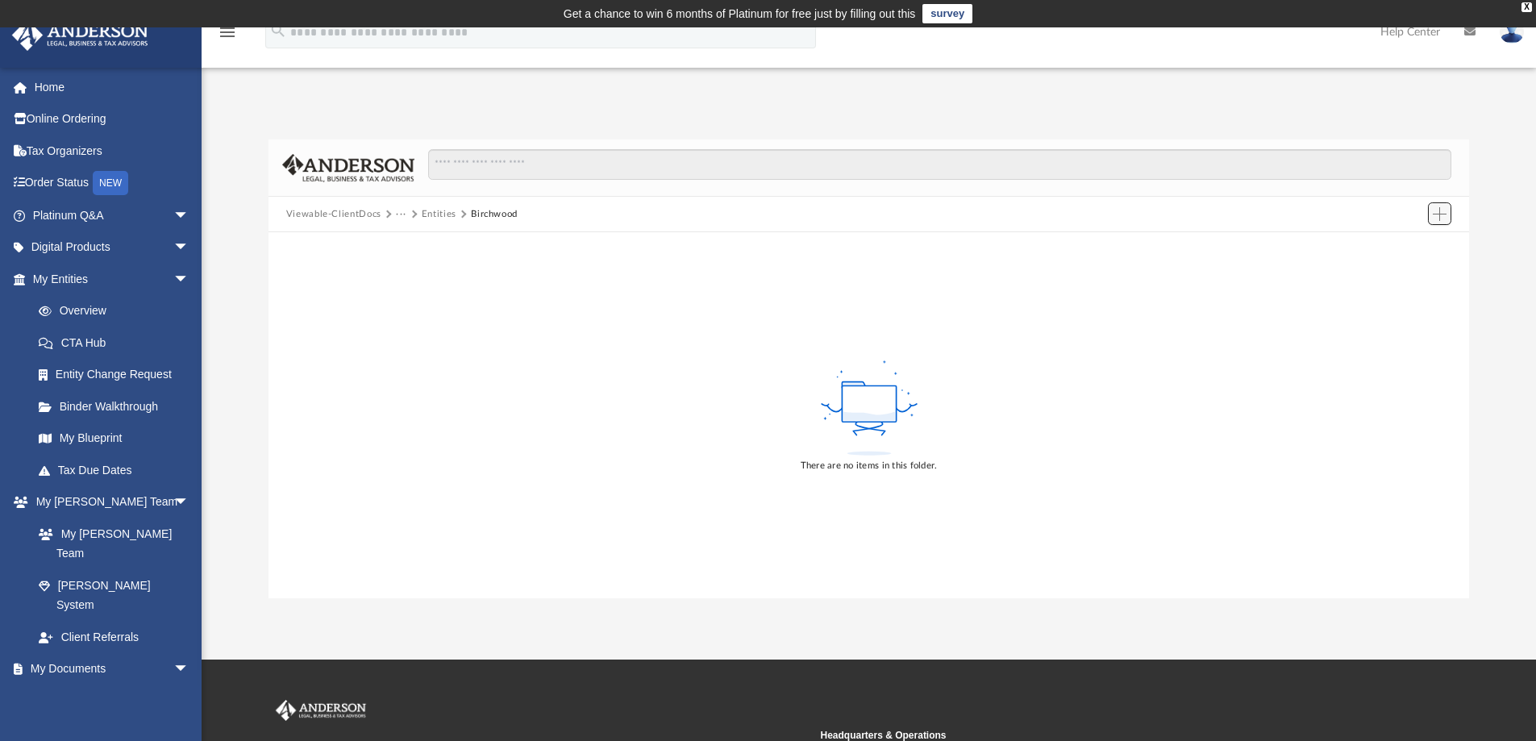
click at [1435, 206] on button "Add" at bounding box center [1440, 213] width 24 height 23
click at [1408, 252] on li "Upload" at bounding box center [1417, 246] width 52 height 17
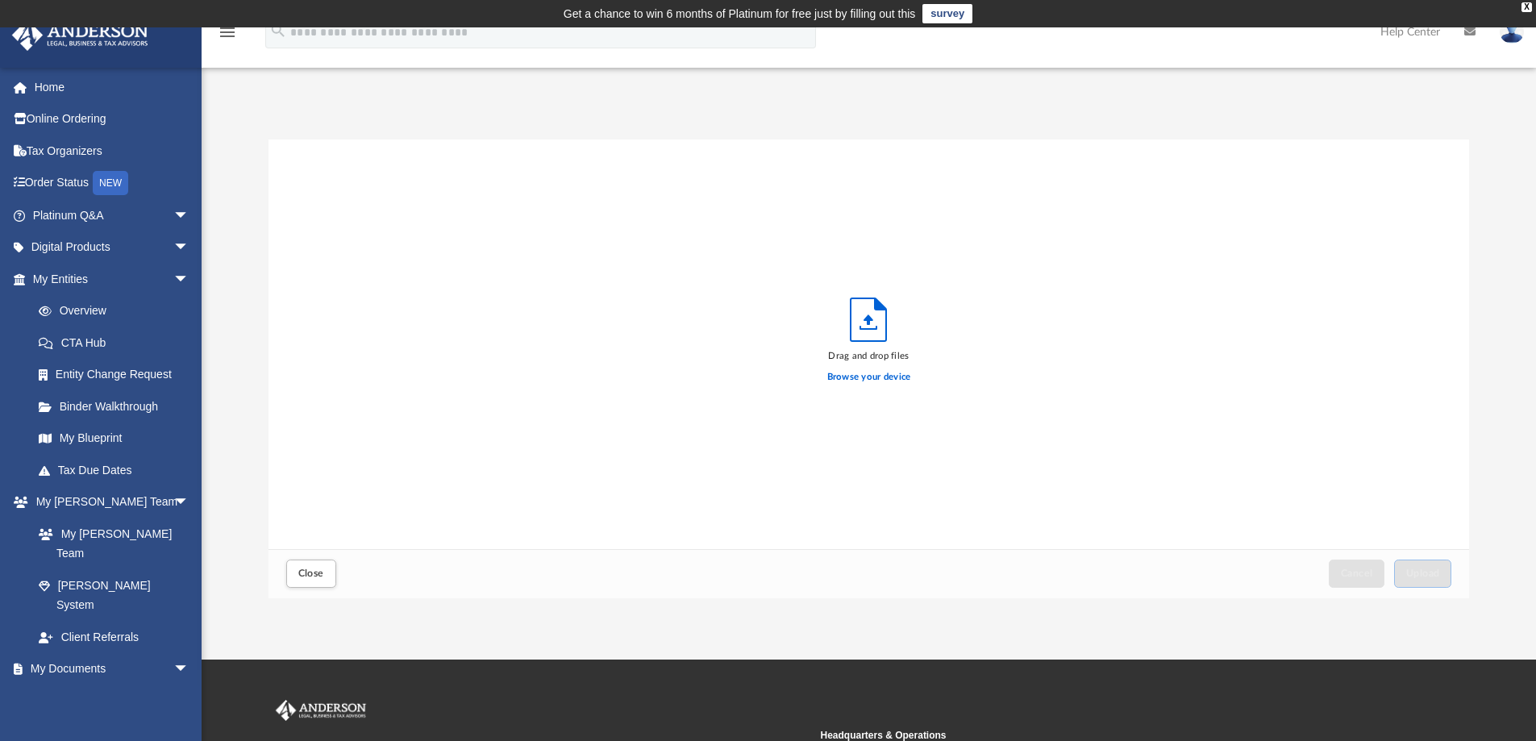
scroll to position [397, 1189]
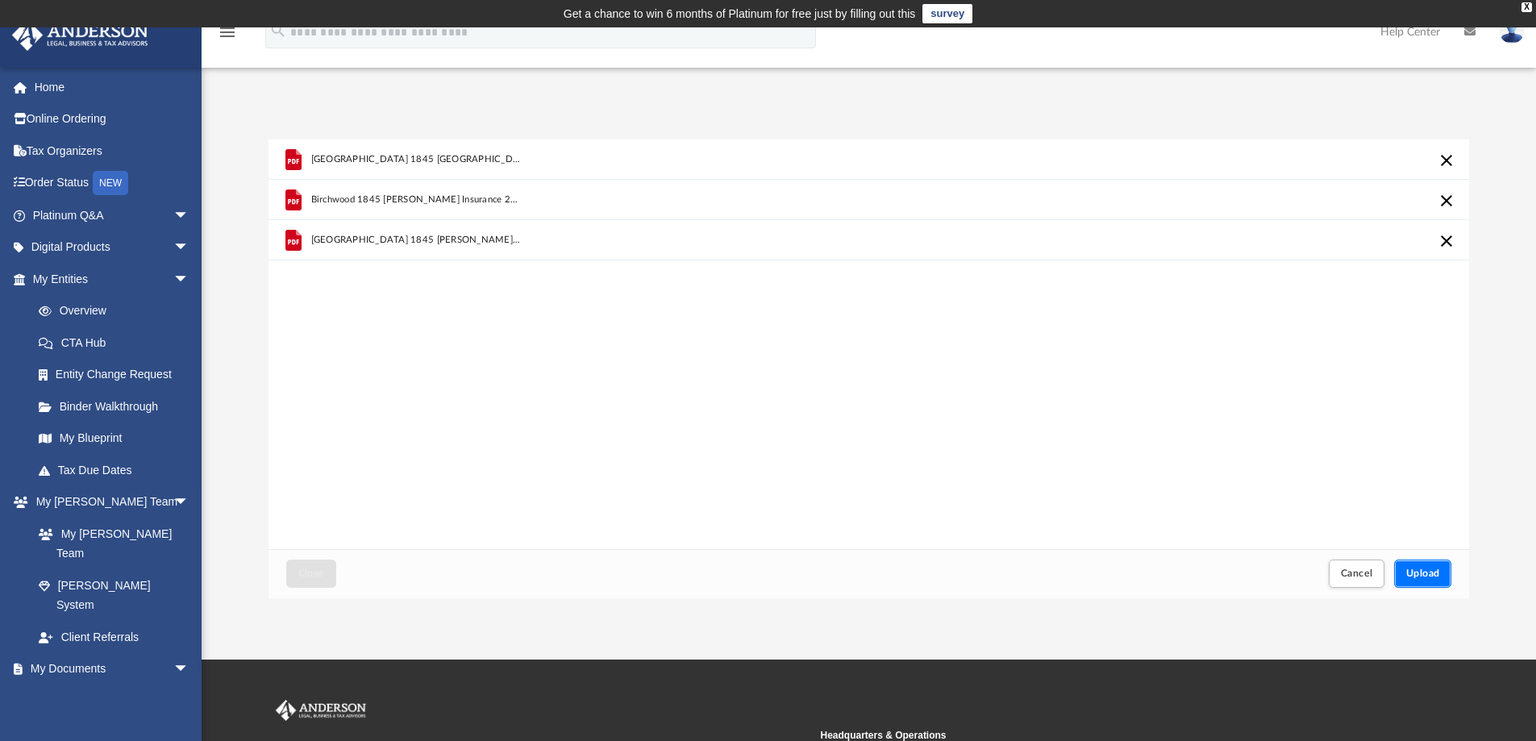
click at [1426, 570] on span "Upload" at bounding box center [1423, 574] width 34 height 10
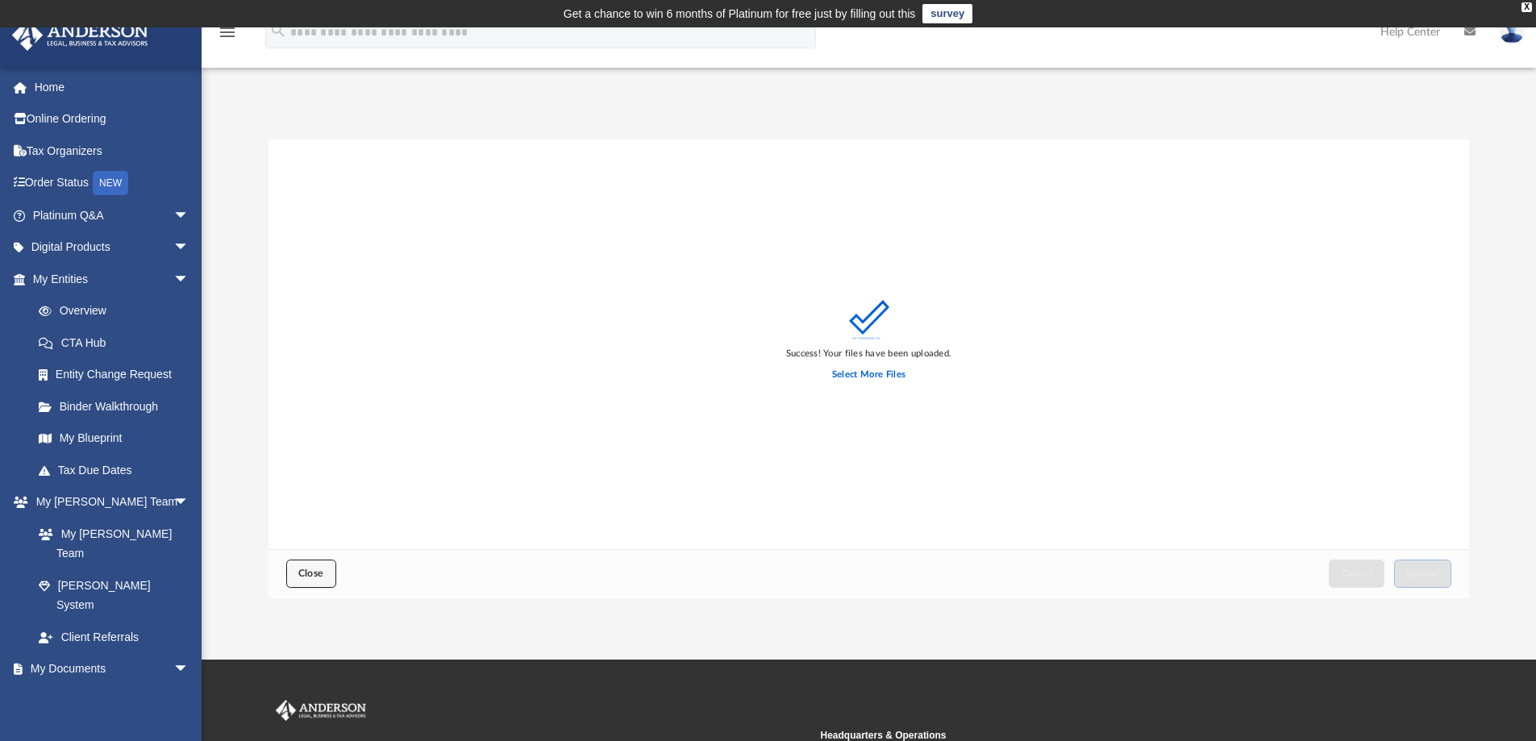
click at [306, 565] on button "Close" at bounding box center [311, 574] width 50 height 28
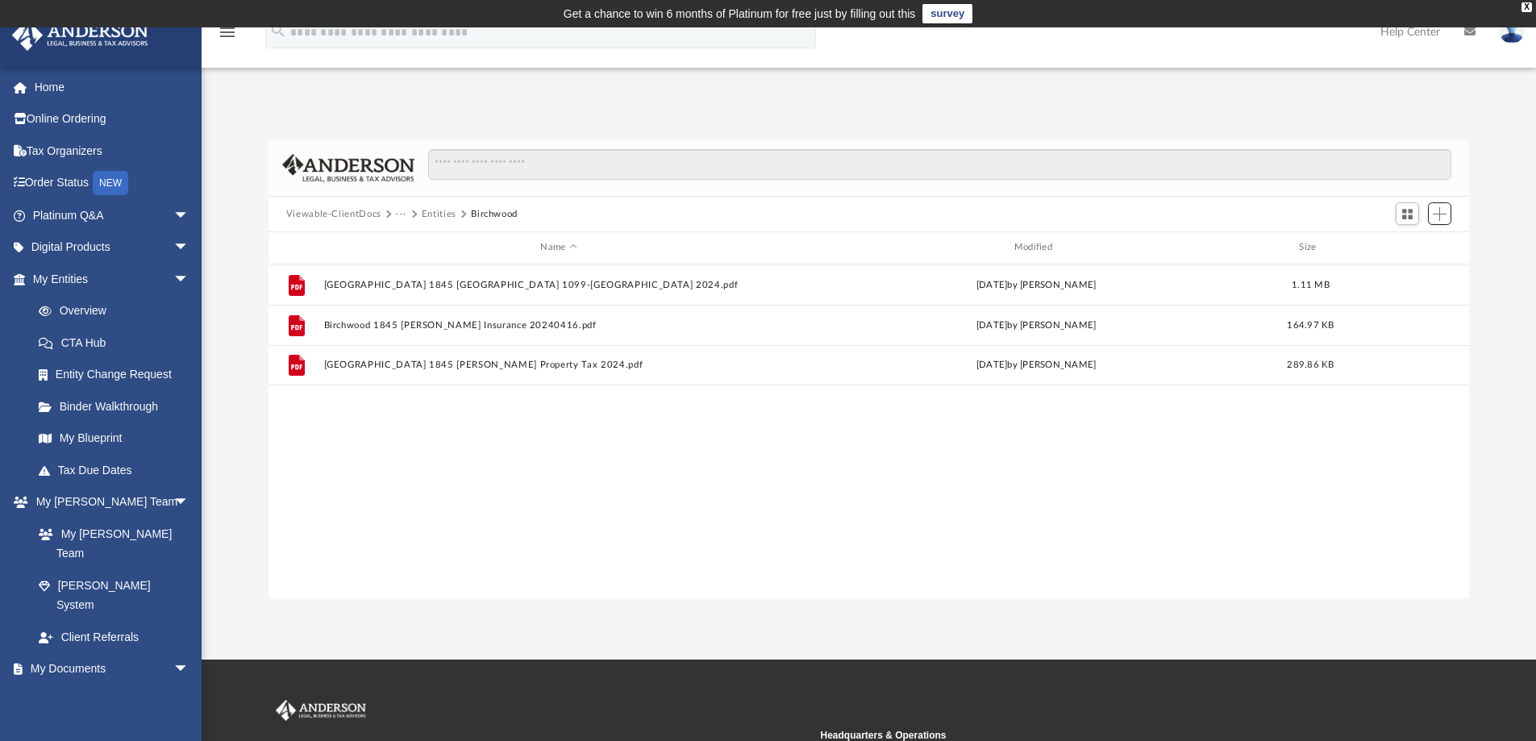
scroll to position [355, 1189]
click at [427, 215] on button "Entities" at bounding box center [439, 214] width 35 height 15
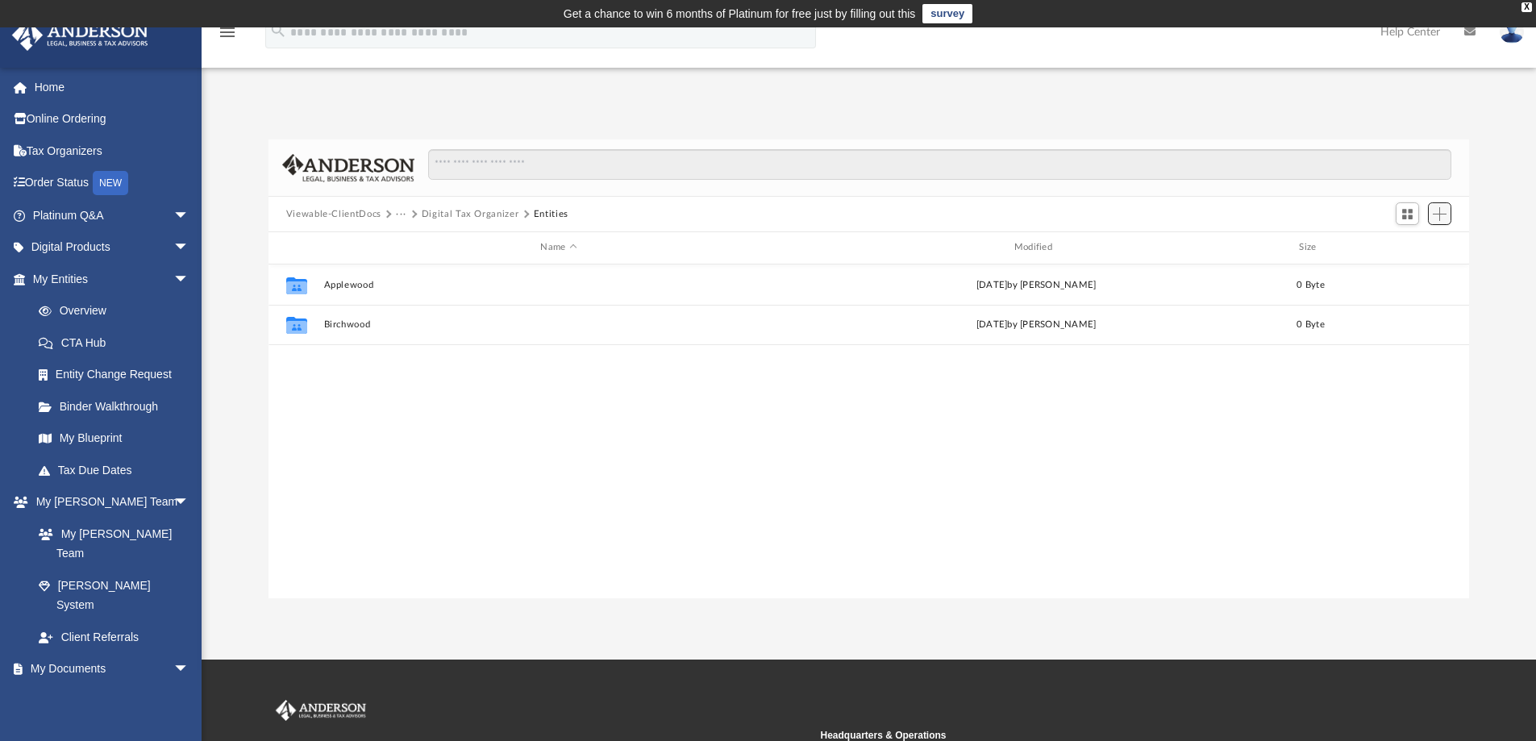
click at [1446, 215] on span "Add" at bounding box center [1440, 214] width 14 height 14
click at [1420, 273] on li "New Folder" at bounding box center [1417, 271] width 52 height 17
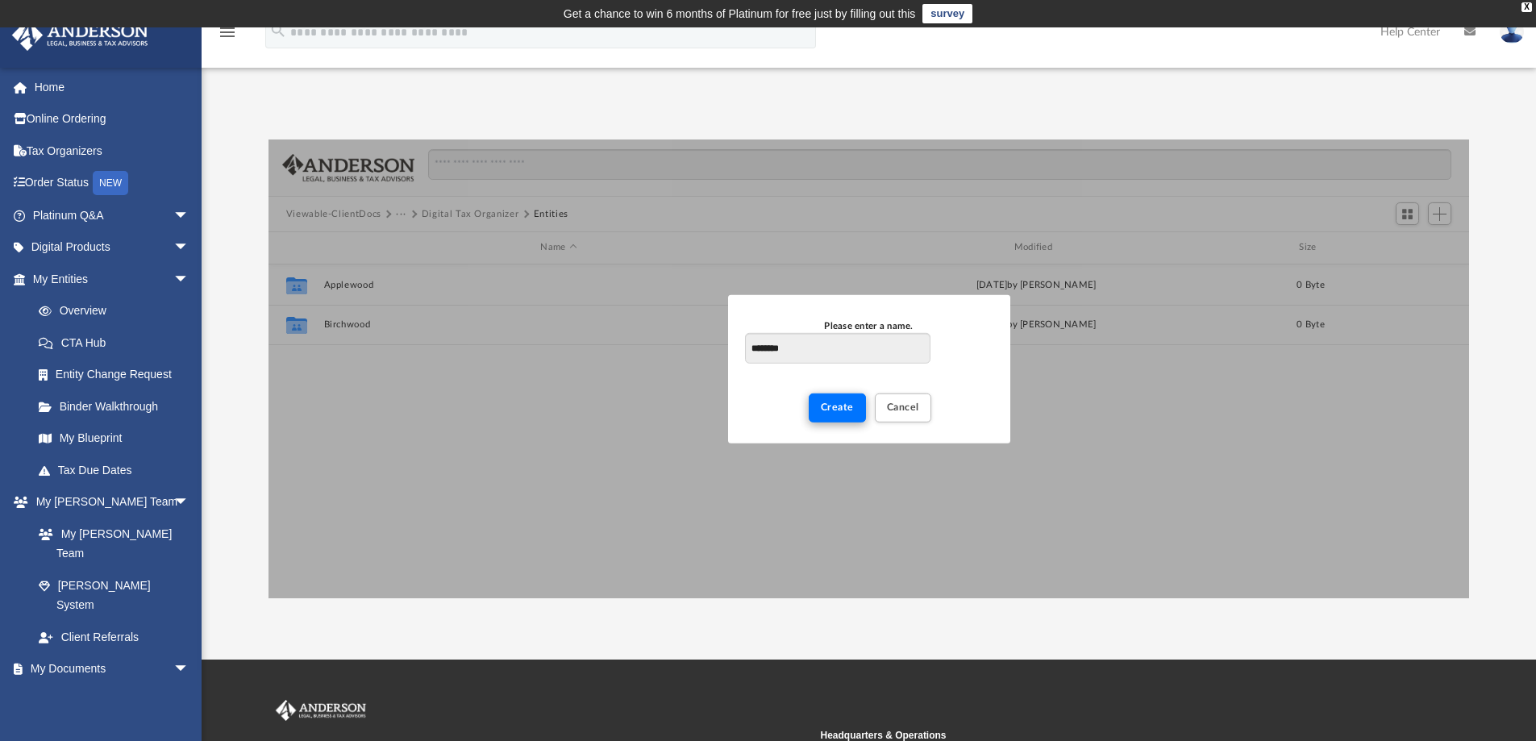
type input "********"
click at [848, 407] on span "Create" at bounding box center [837, 407] width 33 height 10
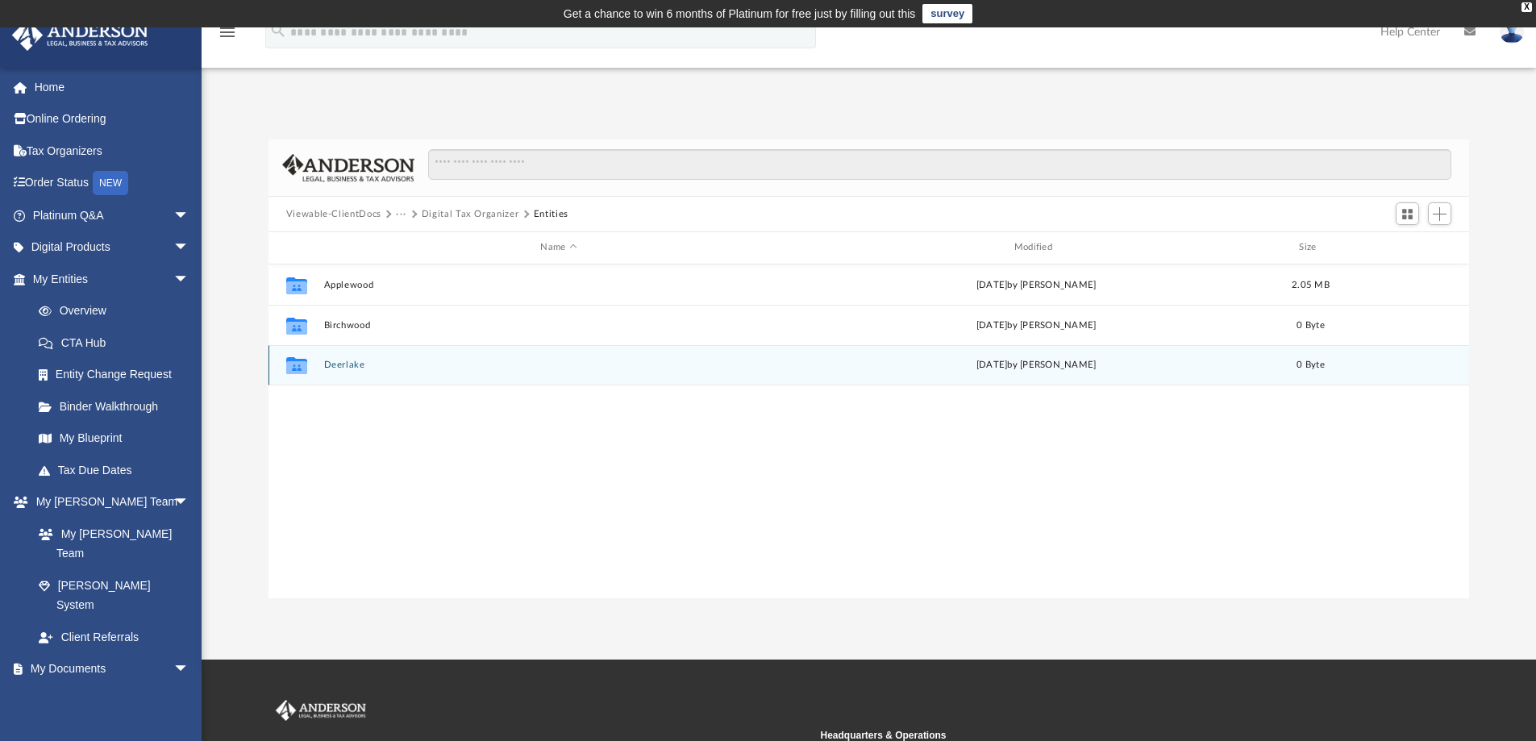
click at [338, 363] on button "Deerlake" at bounding box center [558, 365] width 470 height 10
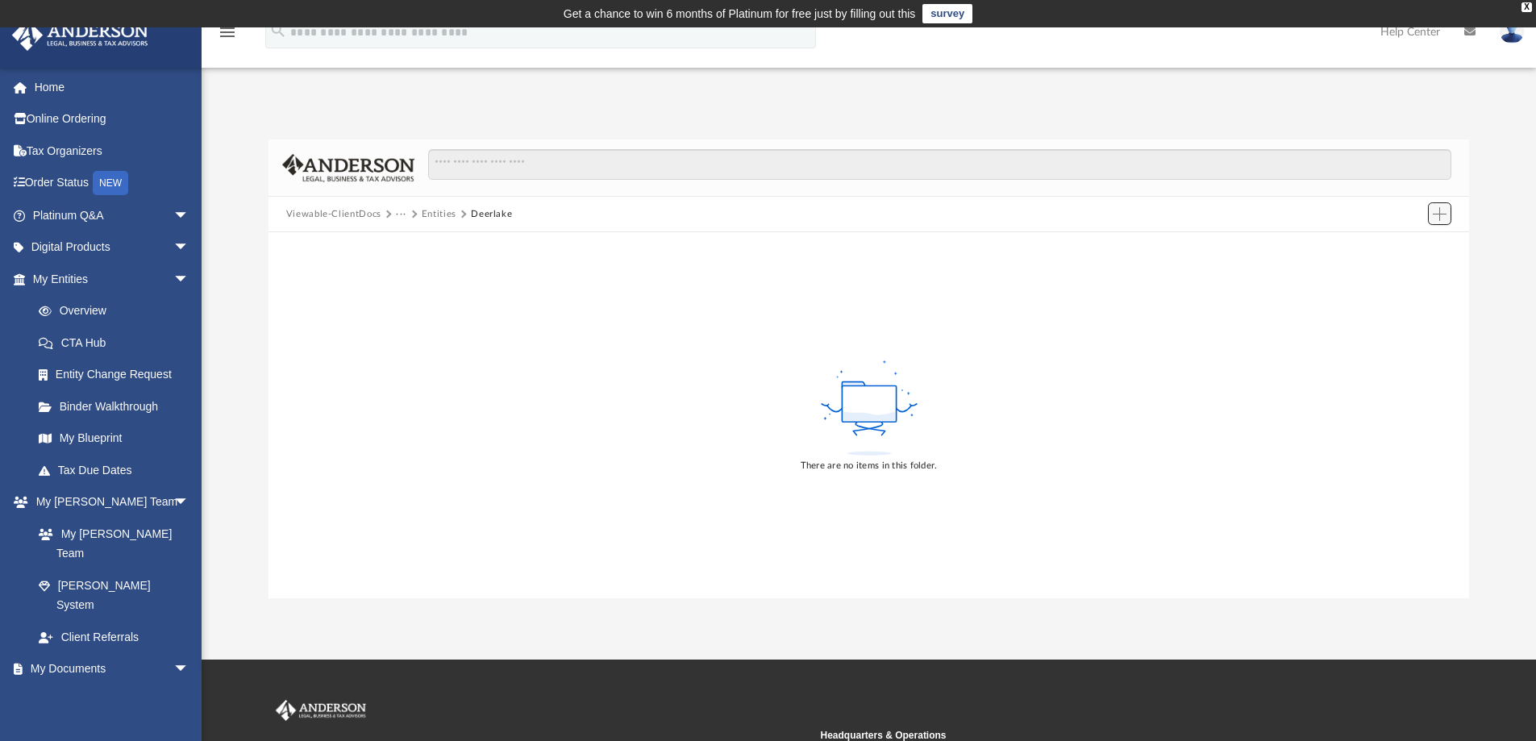
click at [1442, 214] on span "Add" at bounding box center [1440, 214] width 14 height 14
click at [1423, 245] on li "Upload" at bounding box center [1417, 246] width 52 height 17
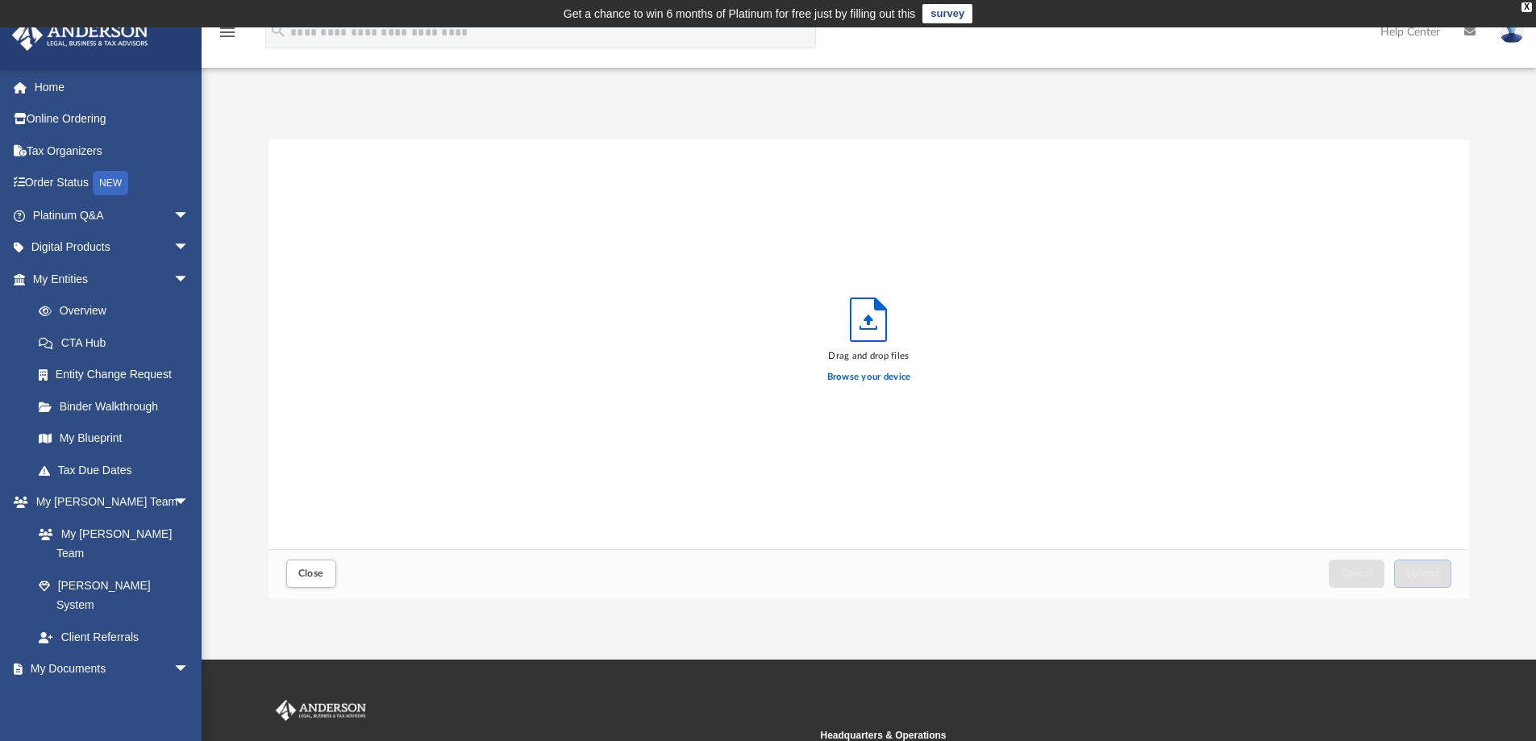
scroll to position [397, 1189]
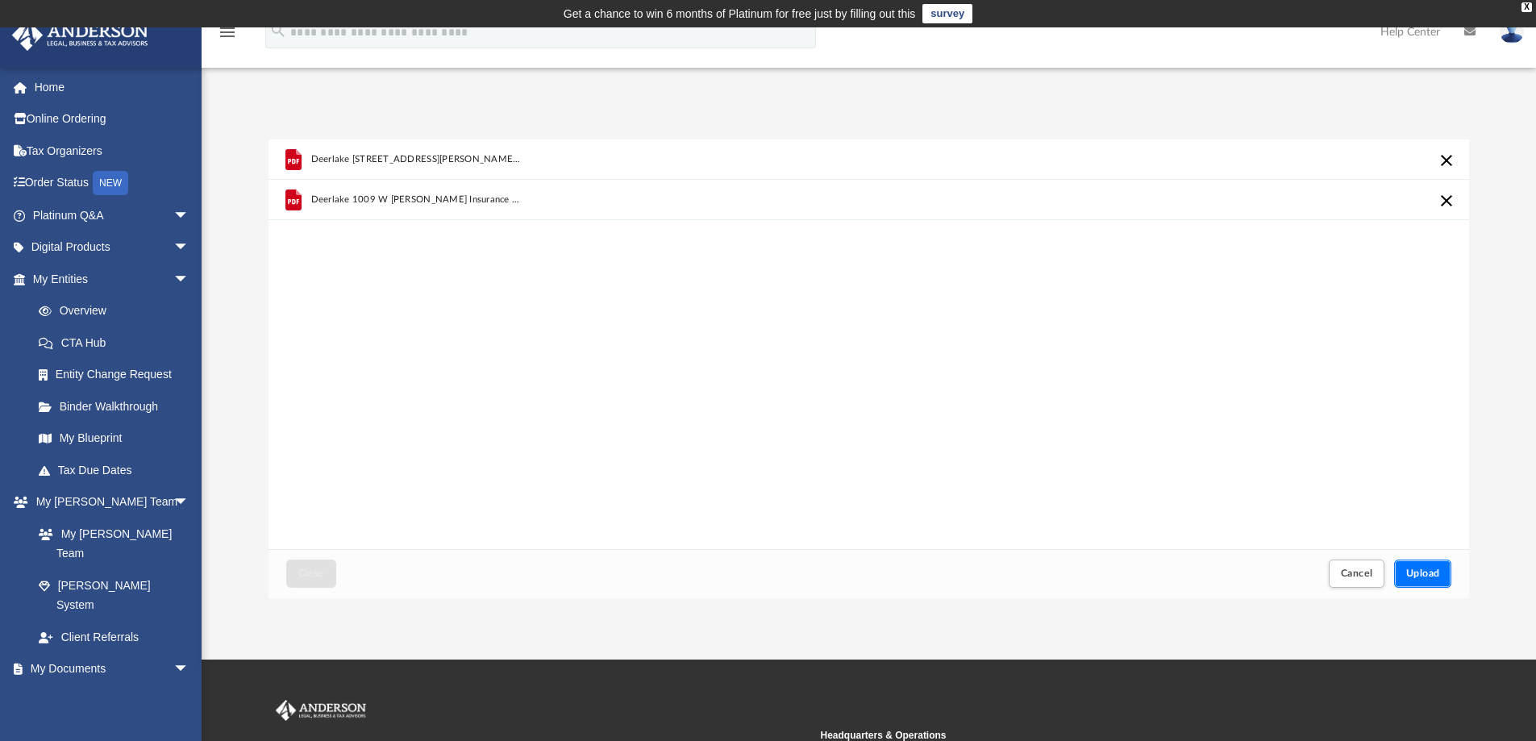
click at [1420, 574] on span "Upload" at bounding box center [1423, 574] width 34 height 10
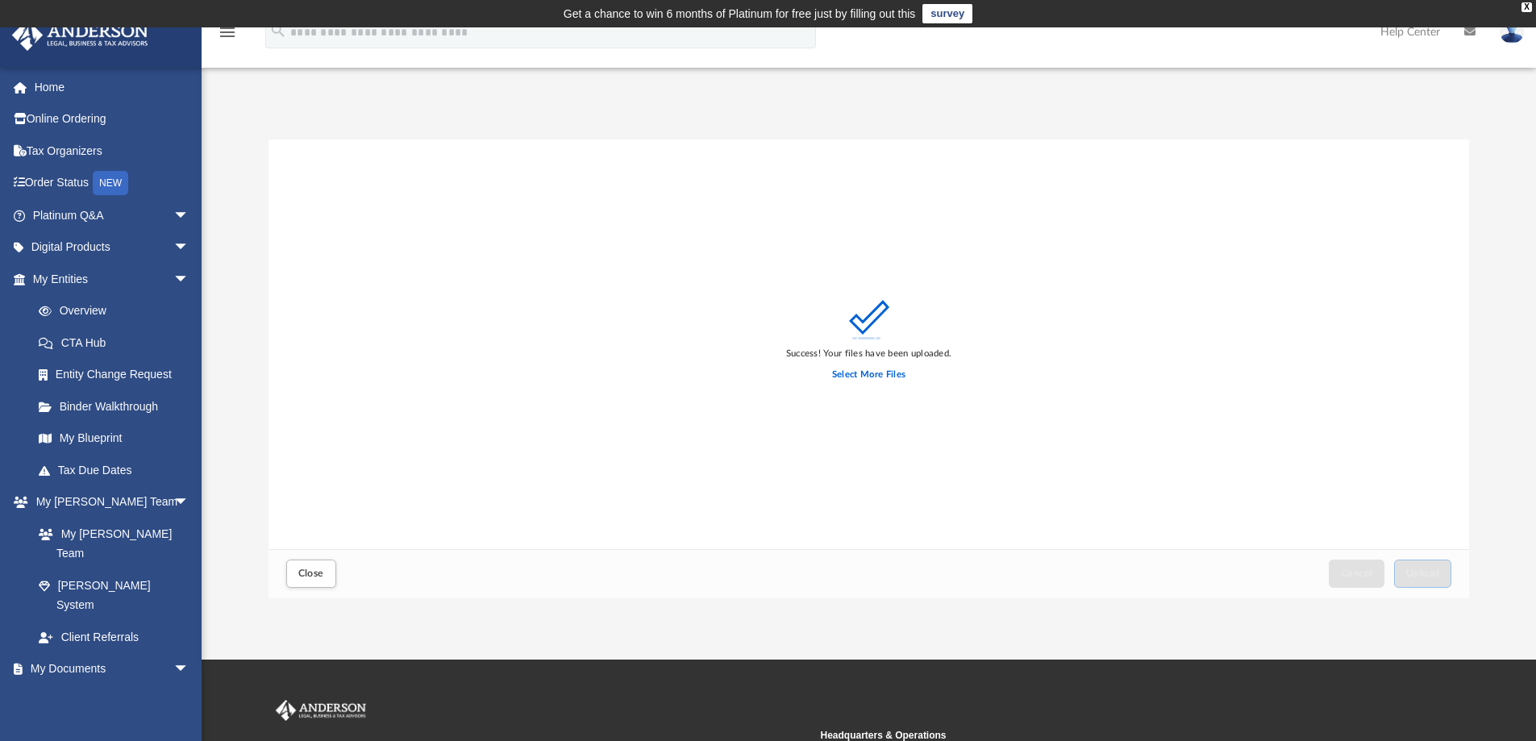
click at [1225, 585] on div "Close Cancel Upload" at bounding box center [870, 573] width 1202 height 49
click at [310, 573] on span "Close" at bounding box center [311, 574] width 26 height 10
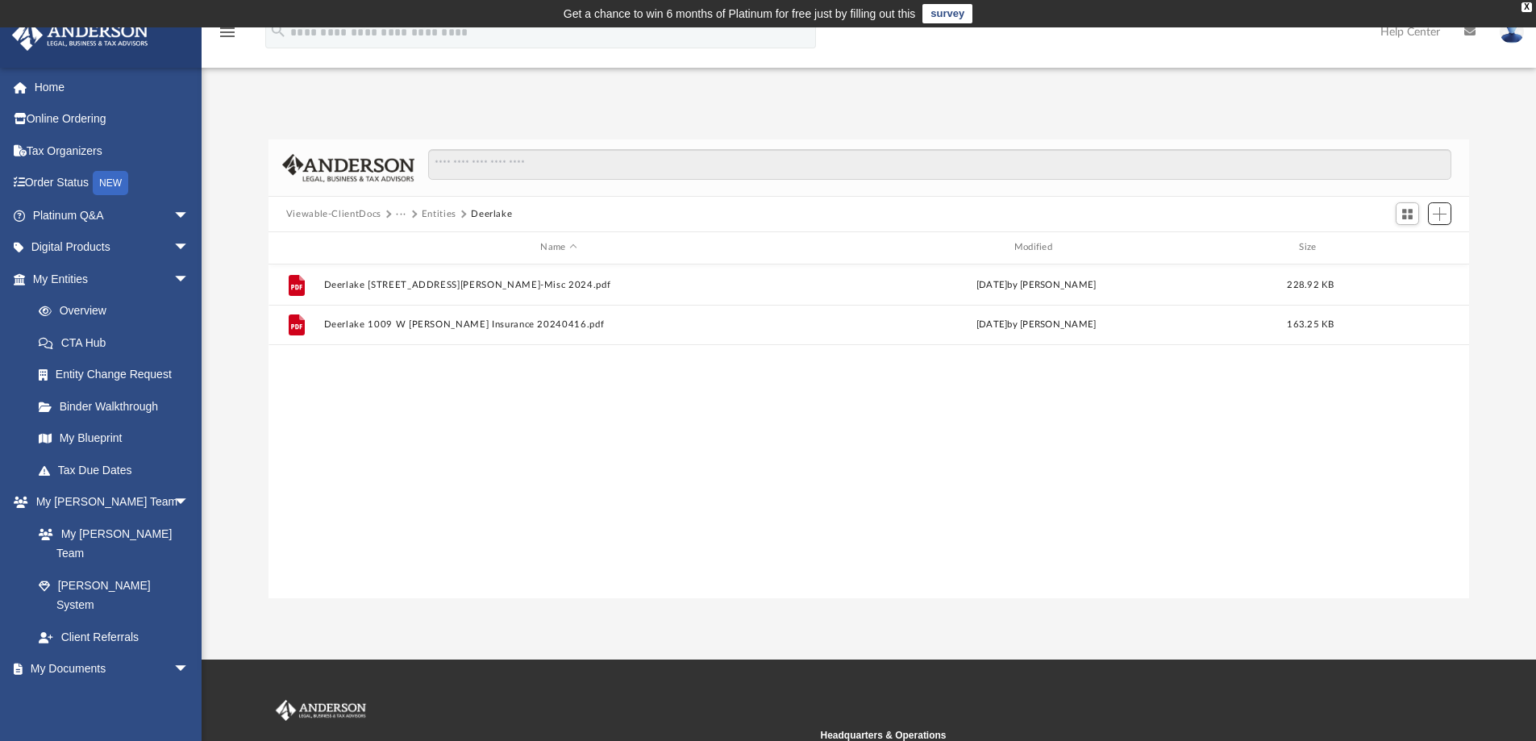
scroll to position [355, 1189]
click at [433, 219] on button "Entities" at bounding box center [439, 214] width 35 height 15
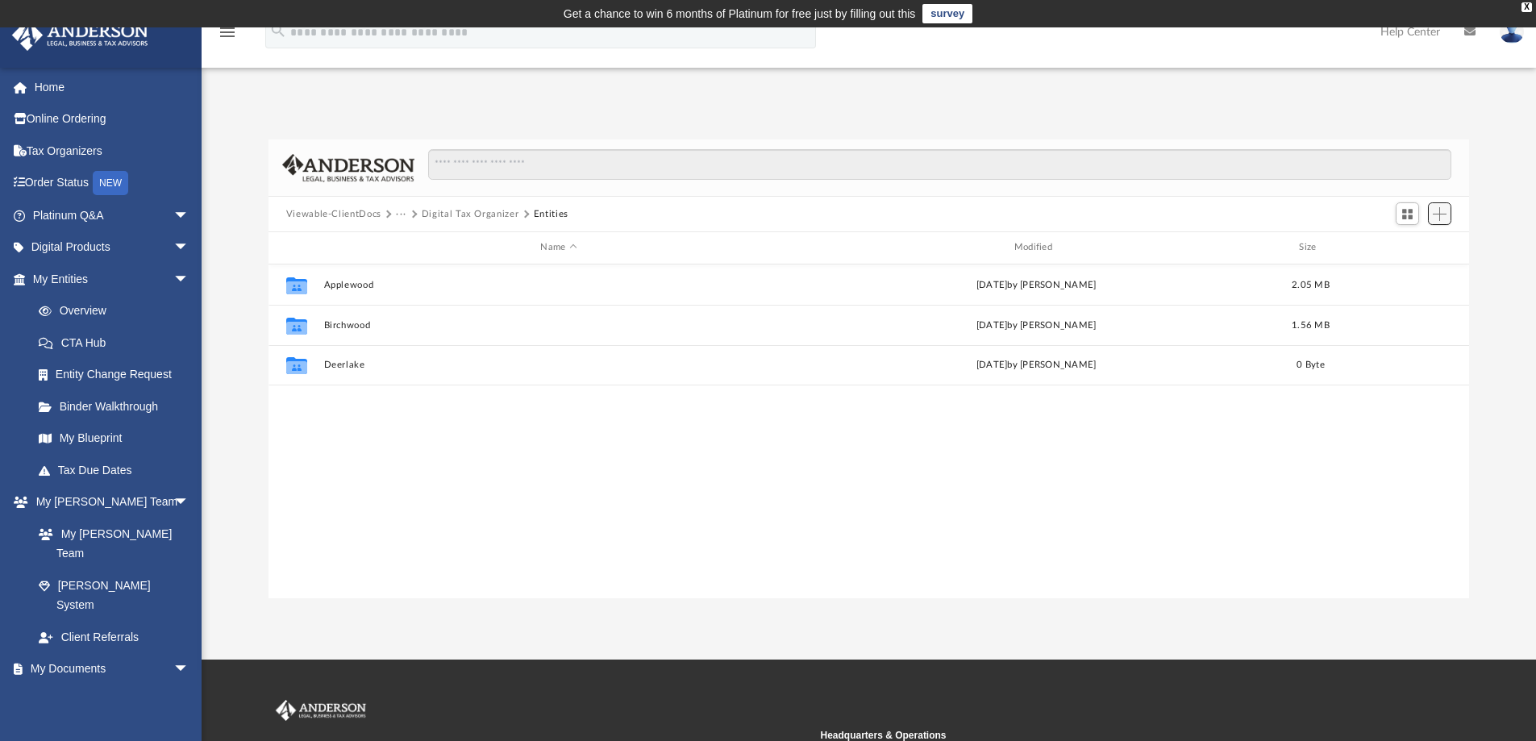
click at [1447, 217] on span "Add" at bounding box center [1440, 214] width 14 height 14
click at [1419, 270] on li "New Folder" at bounding box center [1417, 271] width 52 height 17
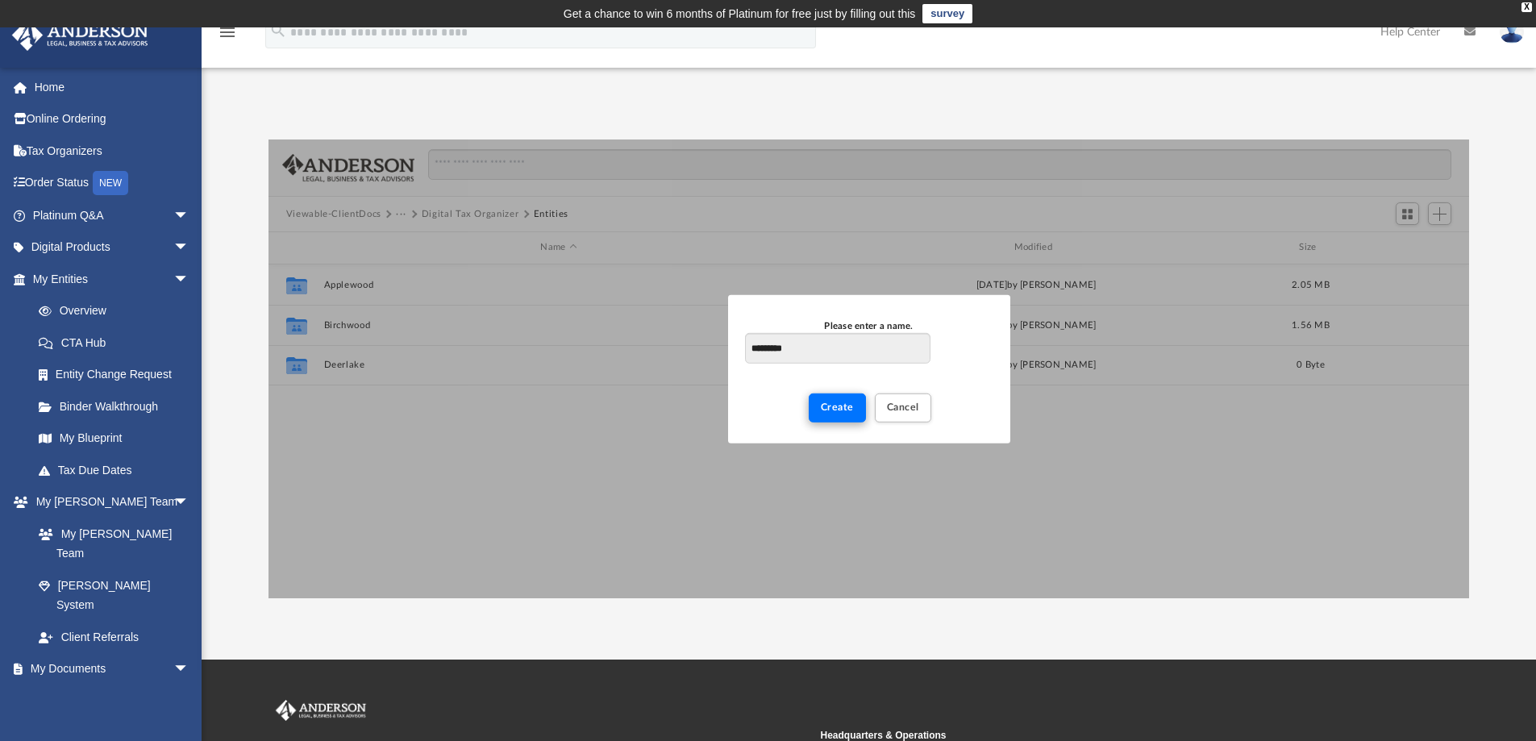
type input "*********"
click at [850, 415] on button "Create" at bounding box center [837, 408] width 57 height 28
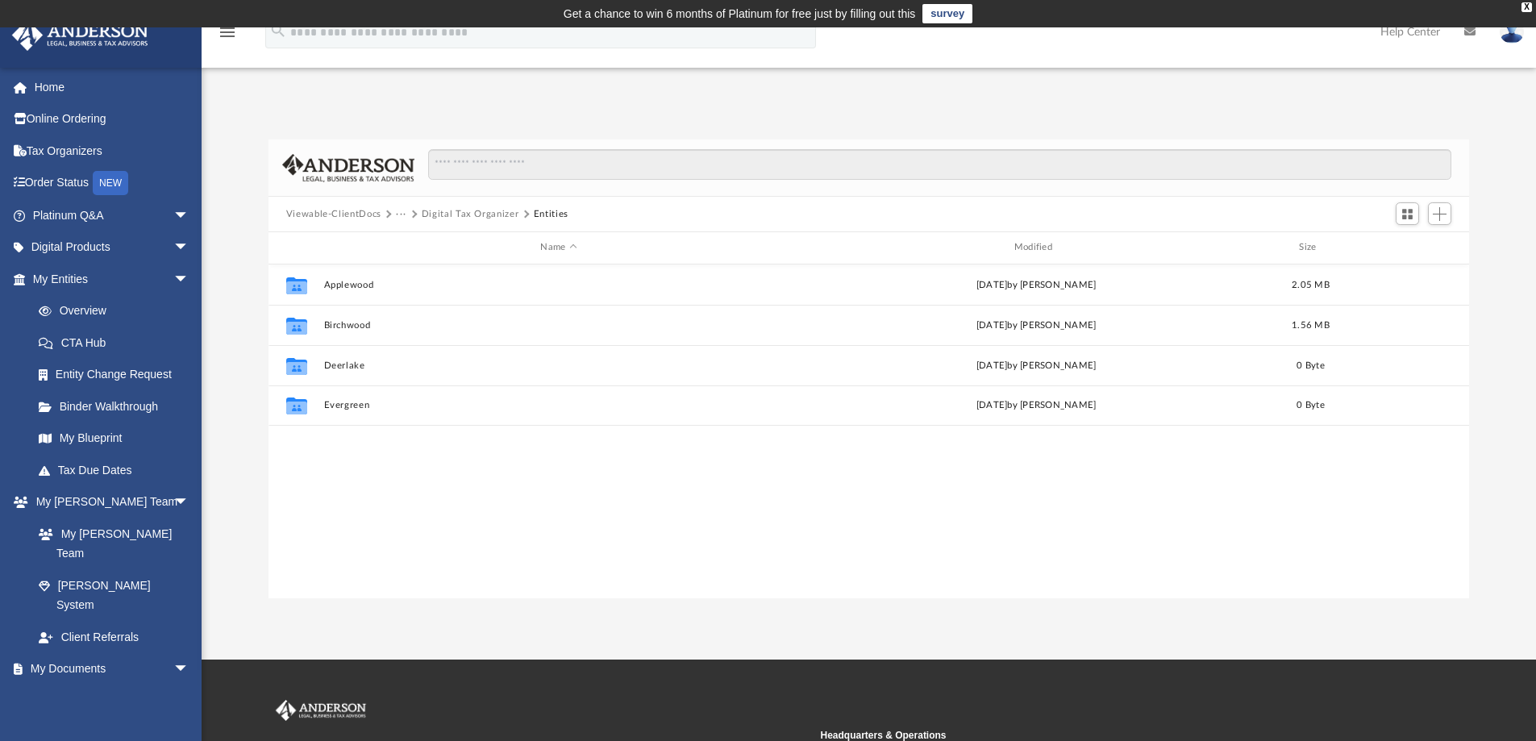
click at [1366, 496] on div "Collaborated Folder Applewood [DATE] by [PERSON_NAME] 2.05 MB Collaborated Fold…" at bounding box center [870, 432] width 1202 height 334
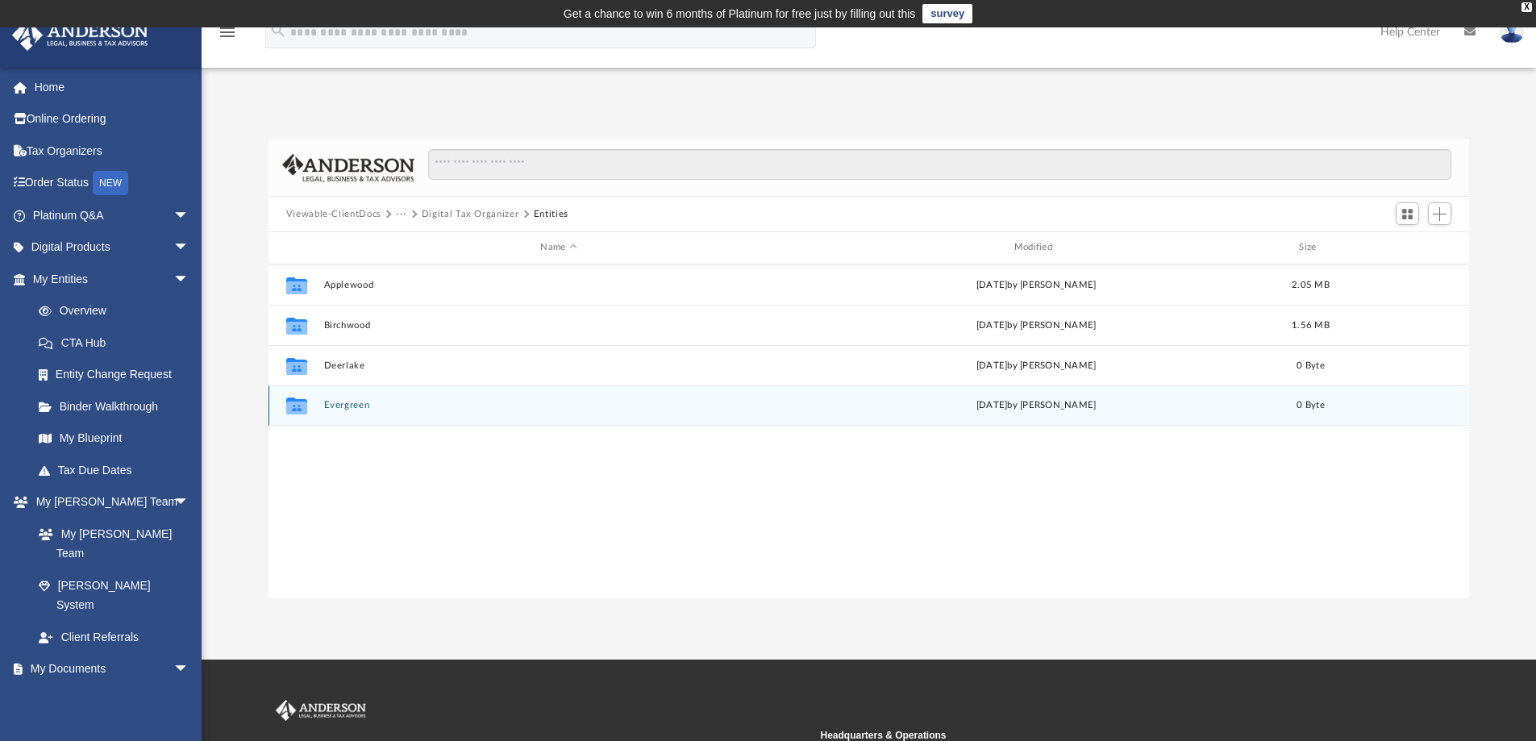
click at [357, 403] on button "Evergreen" at bounding box center [558, 405] width 470 height 10
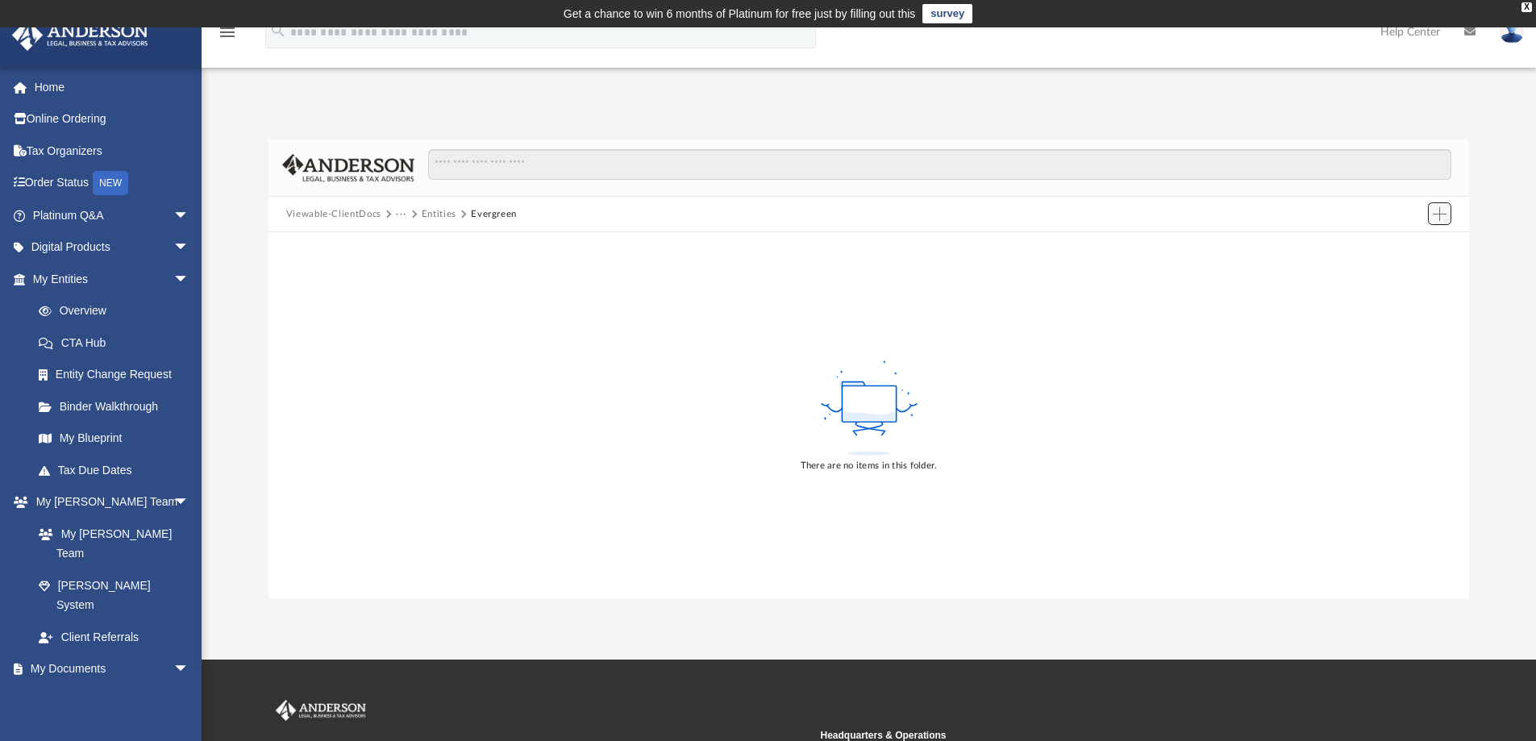
click at [1434, 215] on span "Add" at bounding box center [1440, 214] width 14 height 14
click at [1402, 244] on li "Upload" at bounding box center [1417, 246] width 52 height 17
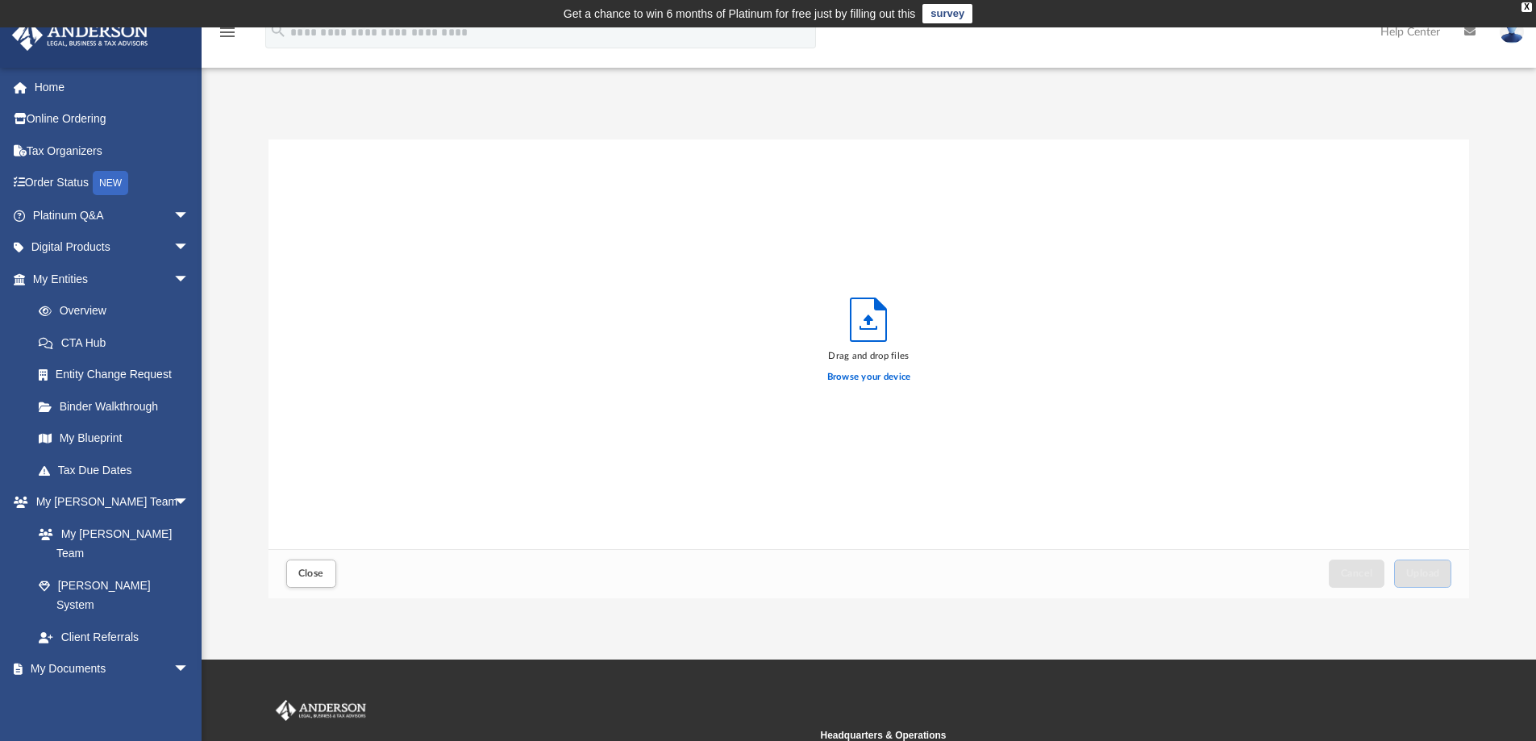
scroll to position [397, 1189]
click at [1177, 645] on div "App [EMAIL_ADDRESS][DOMAIN_NAME] Sign Out [EMAIL_ADDRESS][DOMAIN_NAME] Home Onl…" at bounding box center [768, 343] width 1536 height 632
click at [1418, 571] on span "Upload" at bounding box center [1423, 574] width 34 height 10
click at [310, 578] on span "Close" at bounding box center [311, 574] width 26 height 10
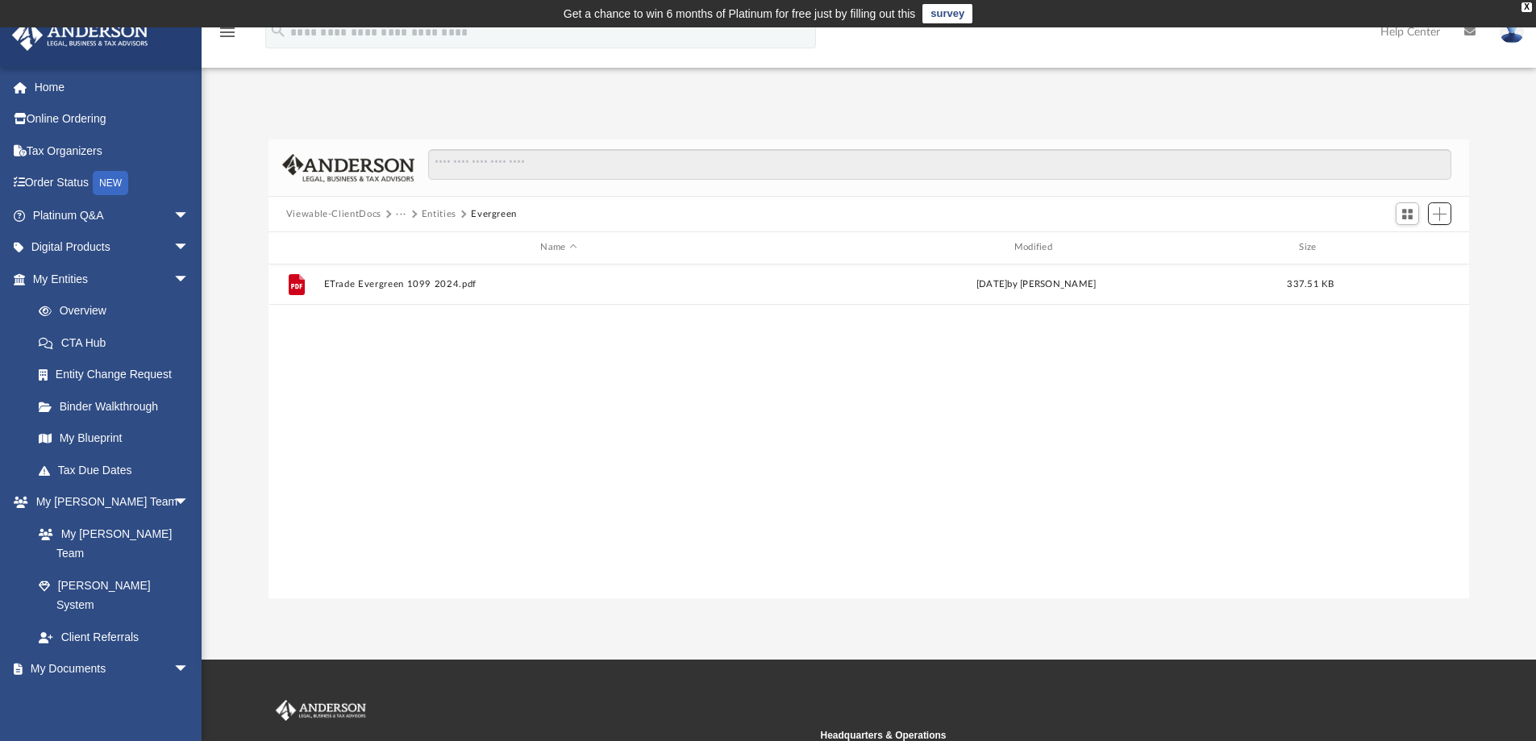
scroll to position [355, 1189]
click at [440, 216] on button "Entities" at bounding box center [439, 214] width 35 height 15
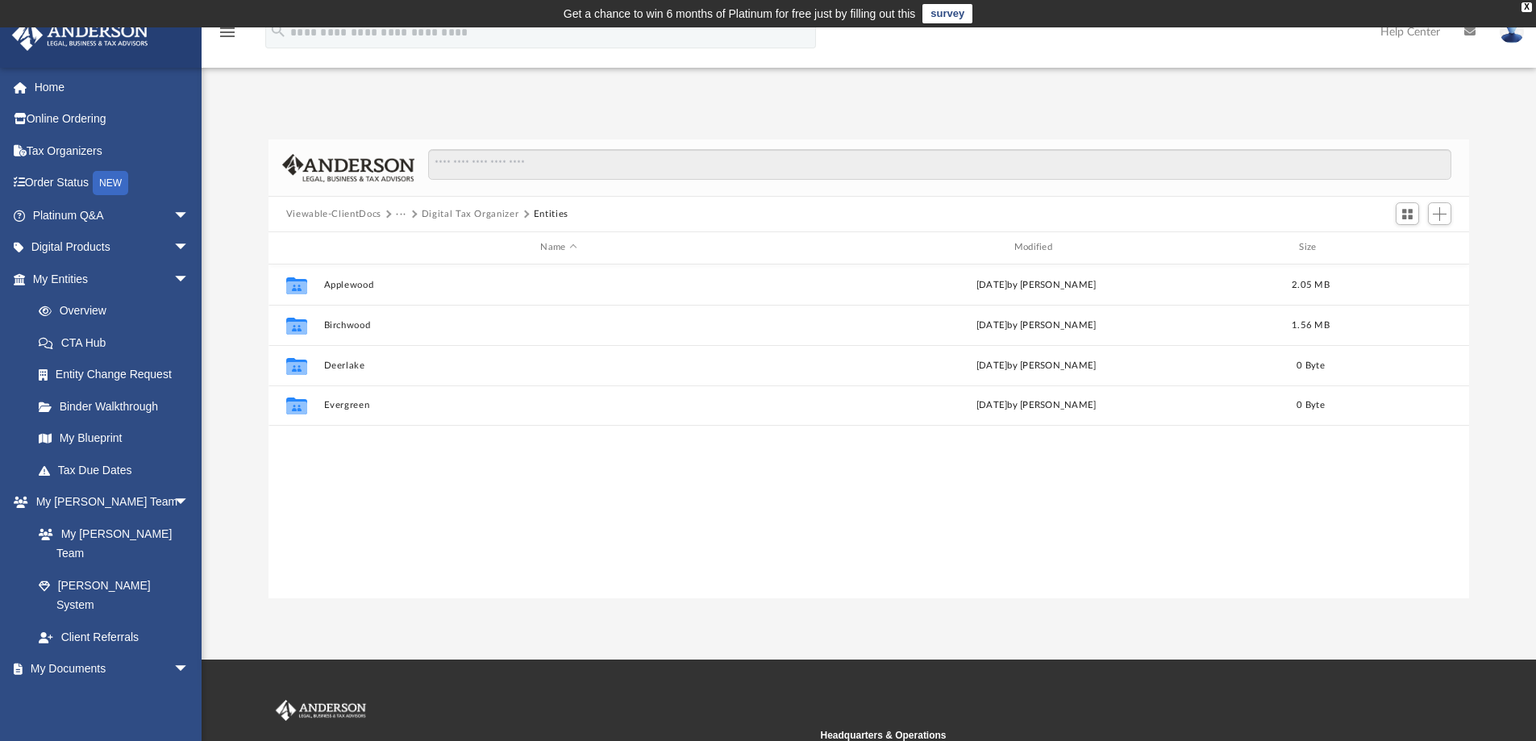
click at [1157, 116] on div "Difficulty viewing your box folder? You can also access your account directly o…" at bounding box center [869, 352] width 1335 height 493
click at [1440, 214] on span "Add" at bounding box center [1440, 214] width 14 height 14
click at [1422, 273] on li "New Folder" at bounding box center [1417, 271] width 52 height 17
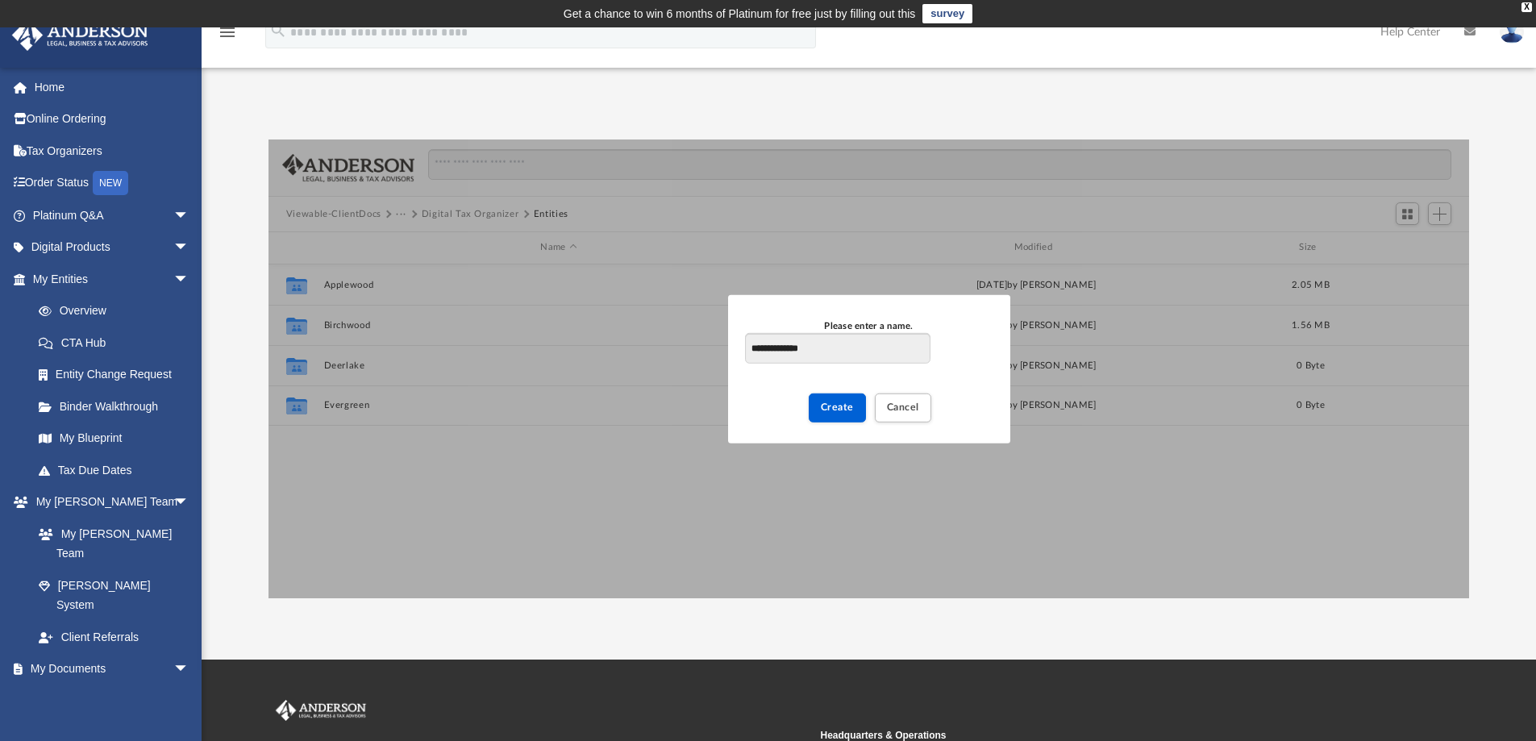
drag, startPoint x: 844, startPoint y: 352, endPoint x: 783, endPoint y: 348, distance: 60.7
click at [783, 348] on input "**********" at bounding box center [837, 348] width 185 height 31
type input "*******"
click at [839, 415] on button "Create" at bounding box center [837, 408] width 57 height 28
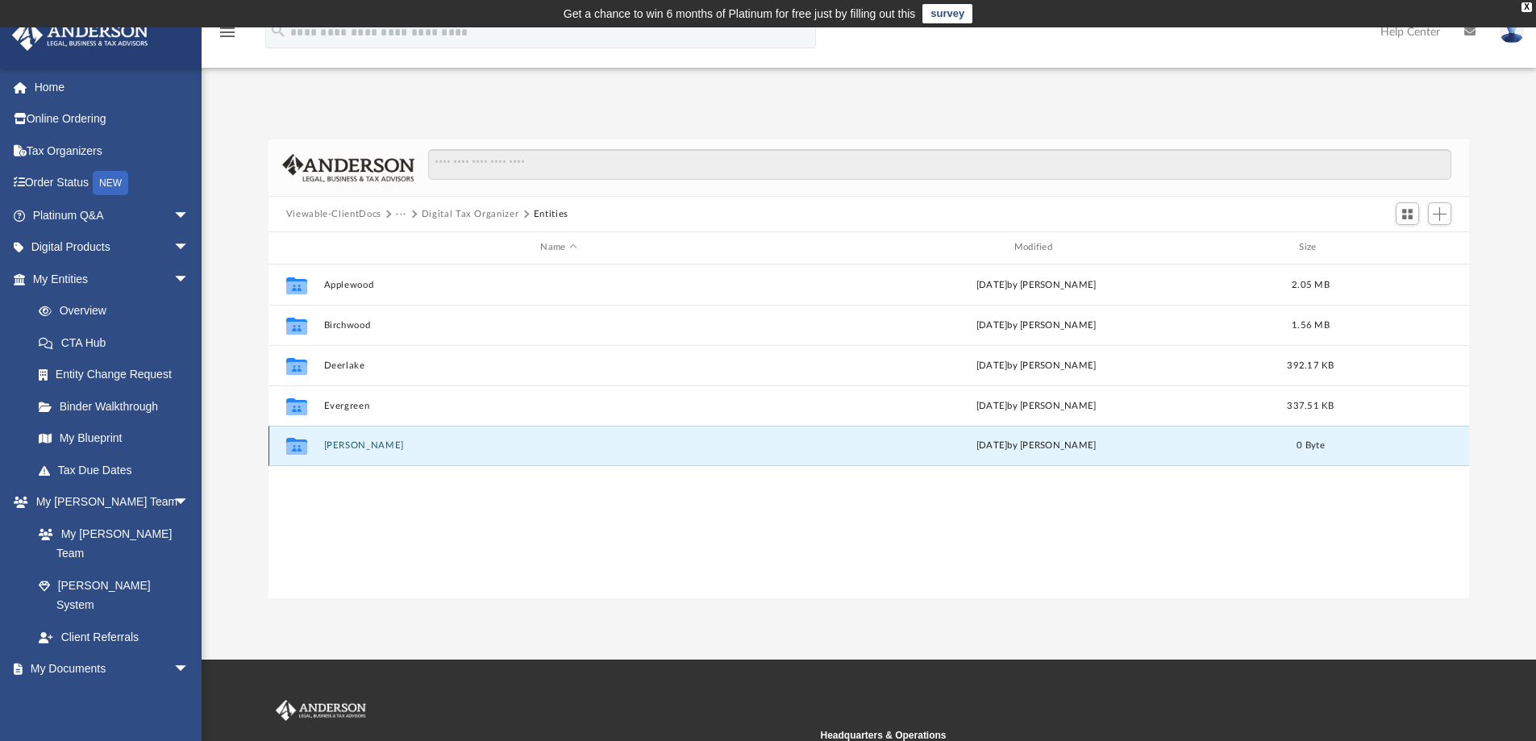
click at [347, 443] on button "[PERSON_NAME]" at bounding box center [558, 445] width 470 height 10
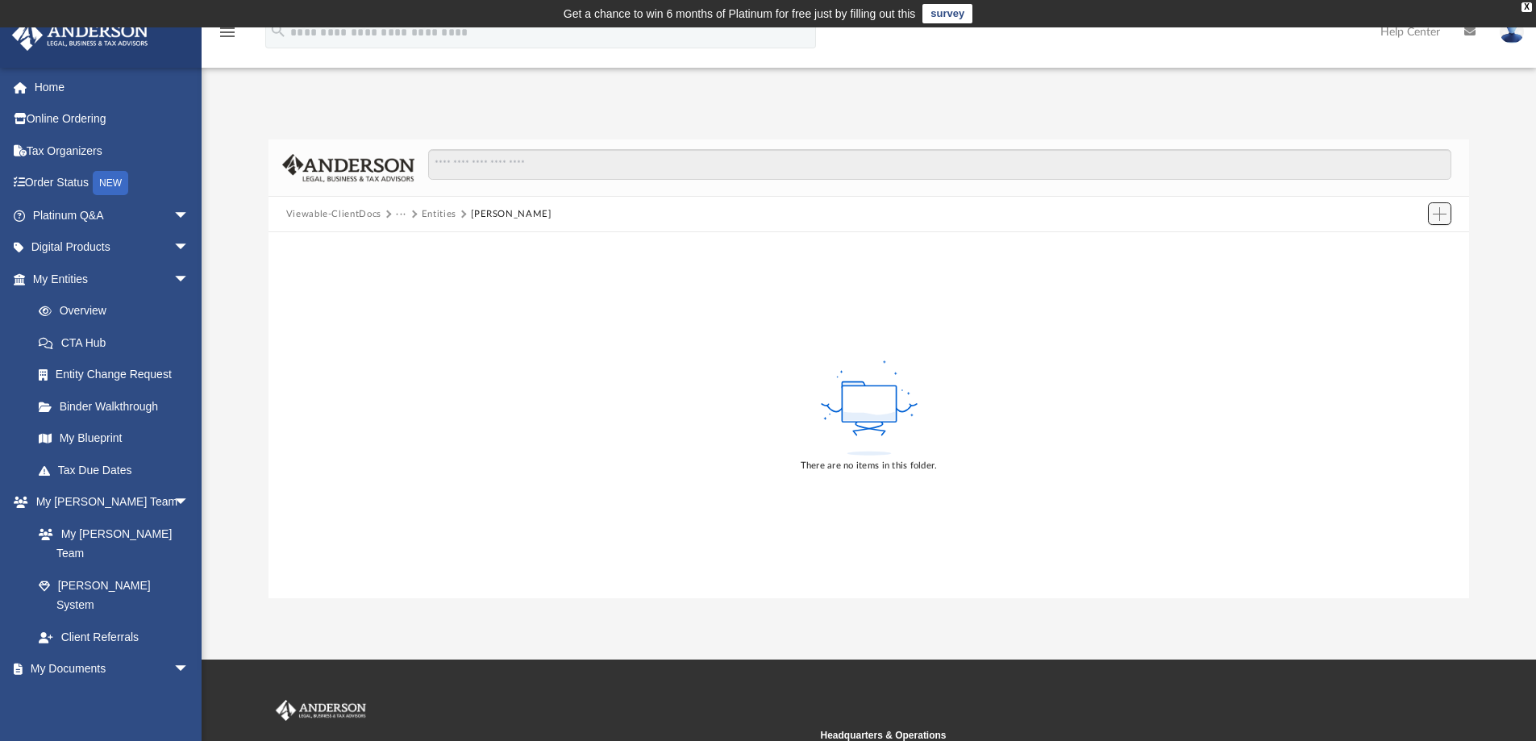
click at [1428, 211] on button "Add" at bounding box center [1440, 213] width 24 height 23
click at [1427, 248] on li "Upload" at bounding box center [1417, 246] width 52 height 17
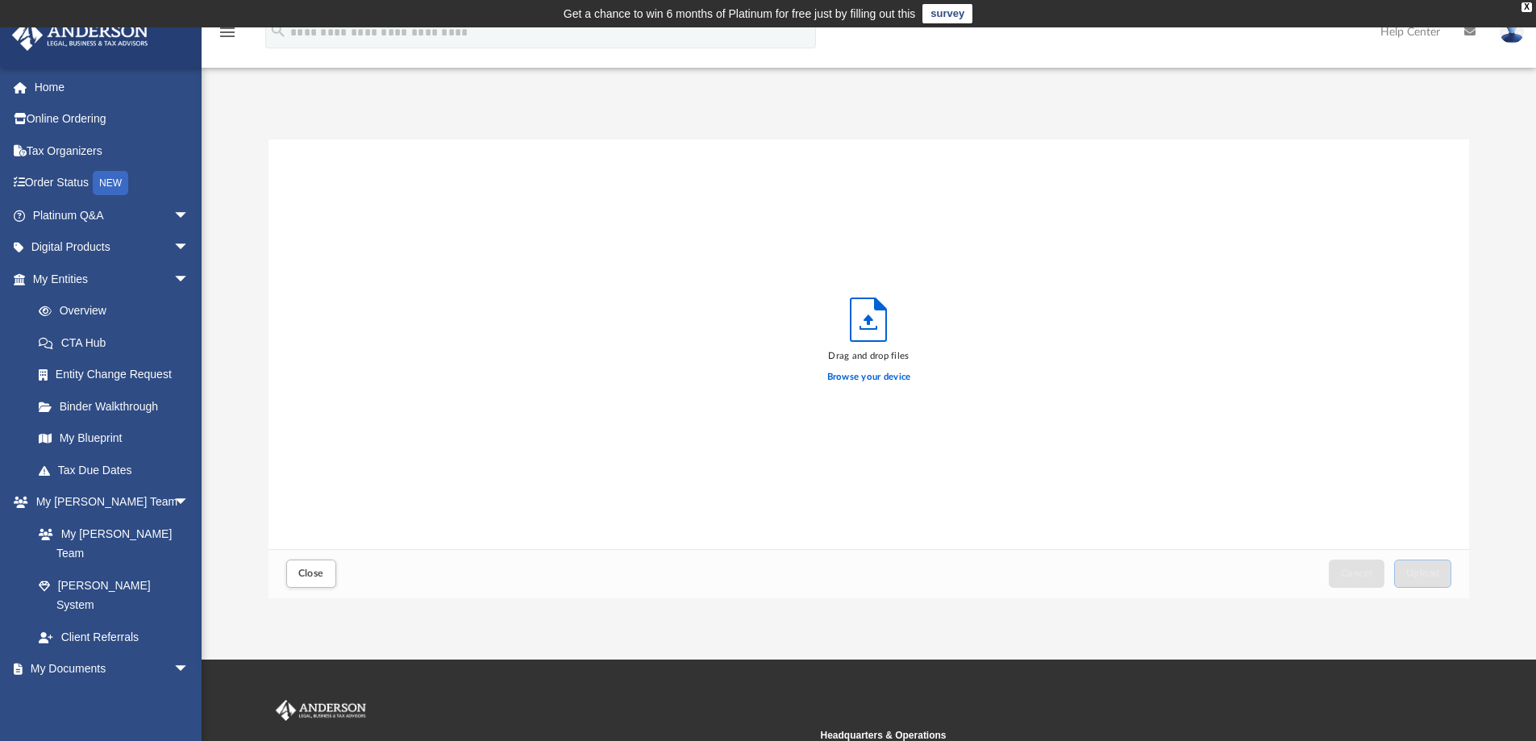
scroll to position [397, 1189]
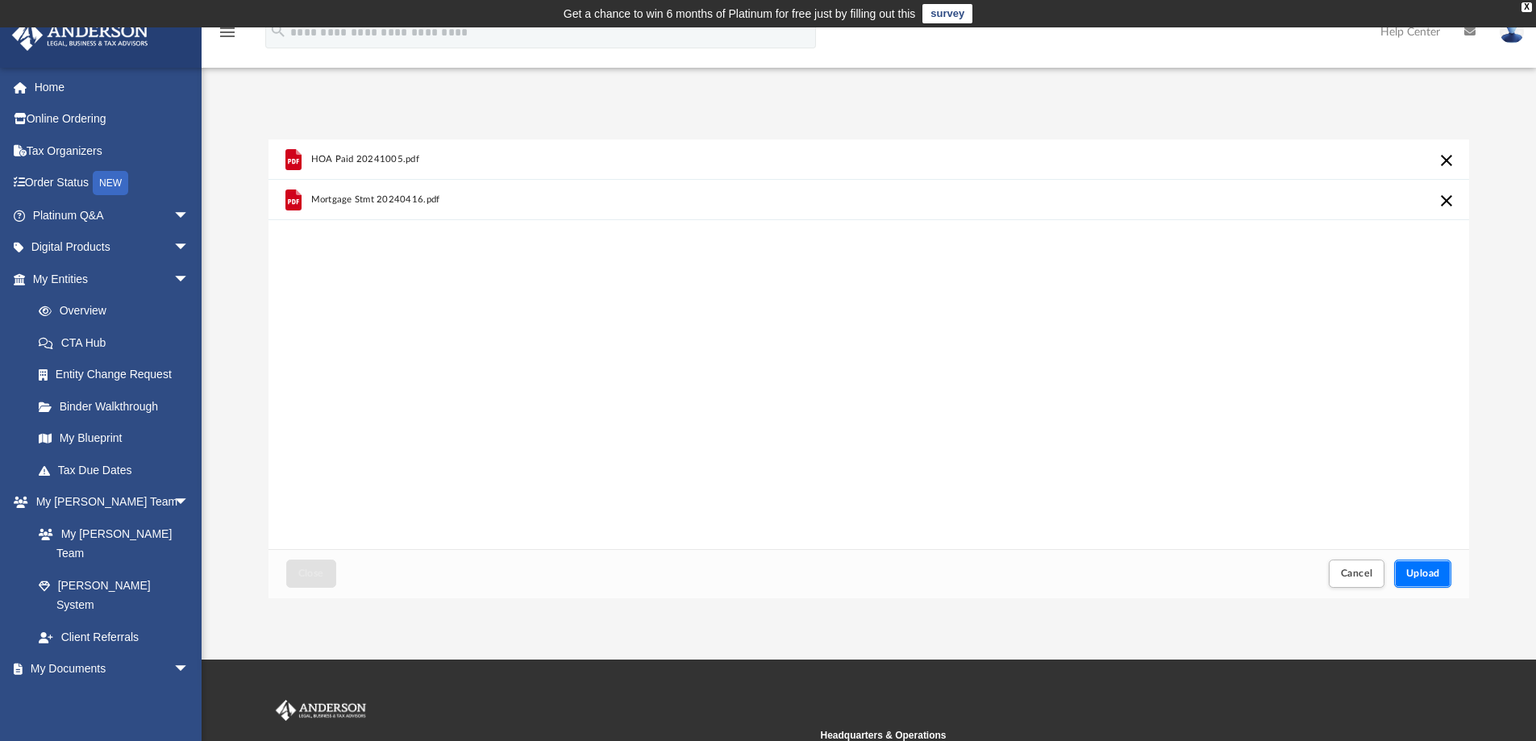
click at [1413, 573] on span "Upload" at bounding box center [1423, 574] width 34 height 10
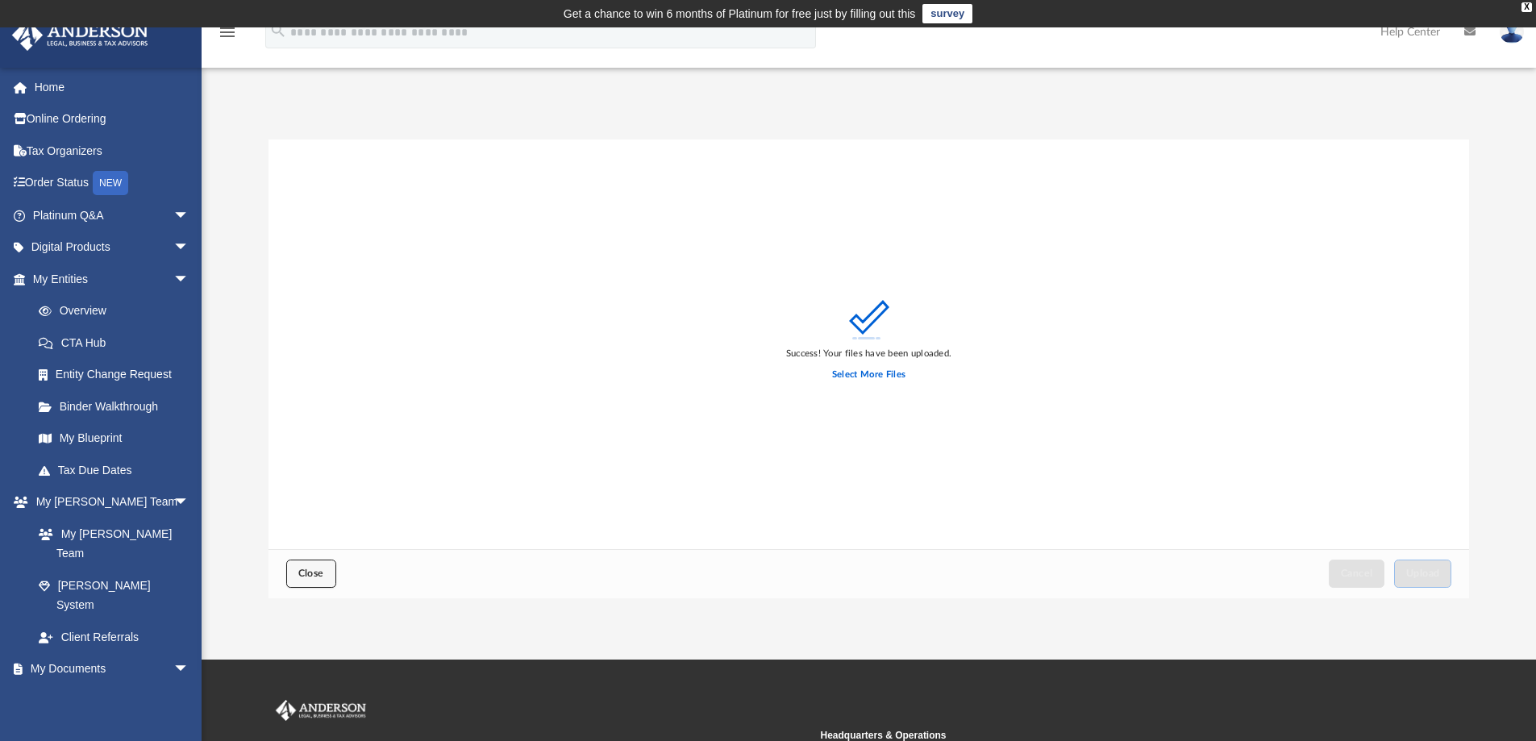
click at [334, 563] on button "Close" at bounding box center [311, 574] width 50 height 28
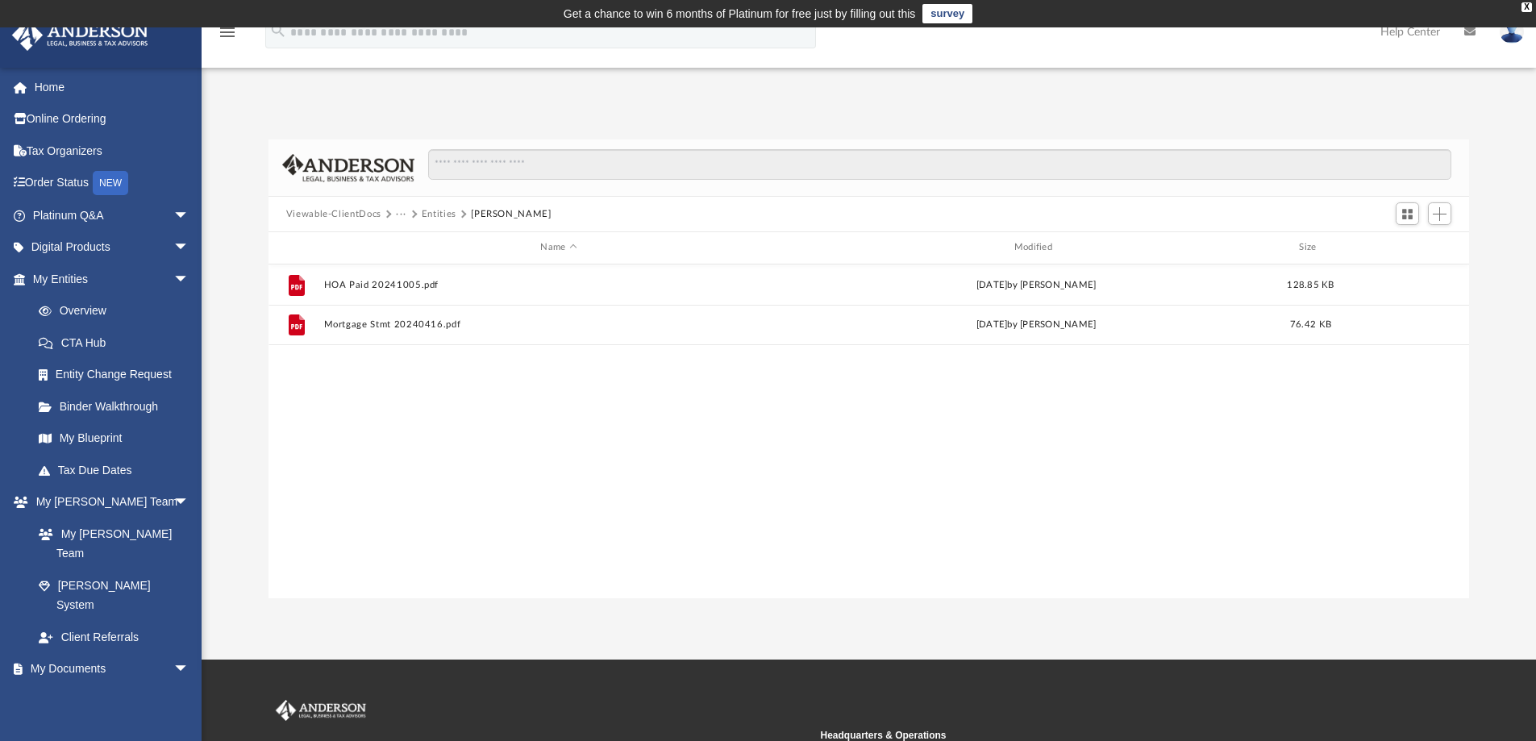
scroll to position [355, 1189]
click at [831, 441] on div "File HOA Paid 20241005.pdf [DATE] by [PERSON_NAME] 128.85 KB File Mortgage Stmt…" at bounding box center [870, 432] width 1202 height 334
